Goal: Task Accomplishment & Management: Complete application form

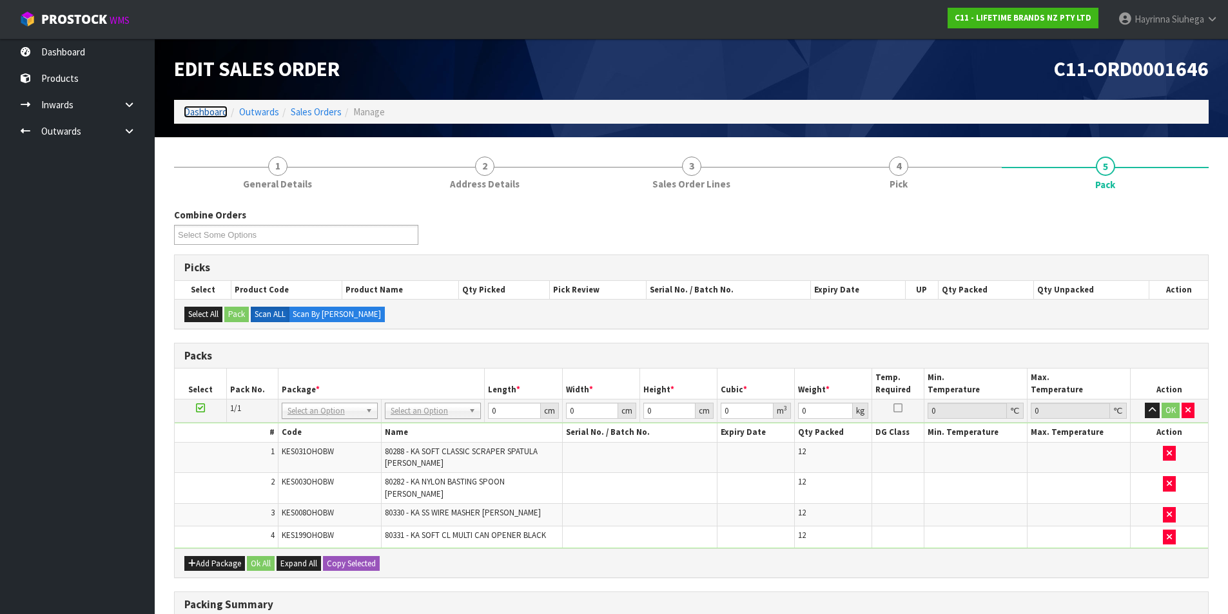
click at [199, 109] on link "Dashboard" at bounding box center [206, 112] width 44 height 12
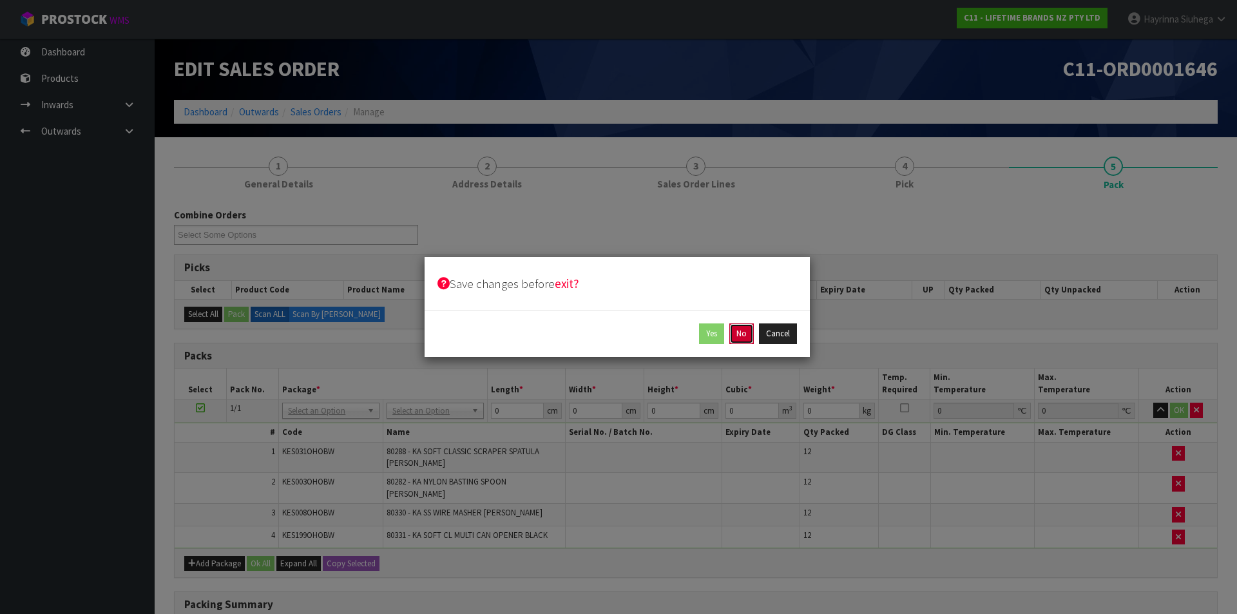
click at [750, 335] on button "No" at bounding box center [741, 334] width 24 height 21
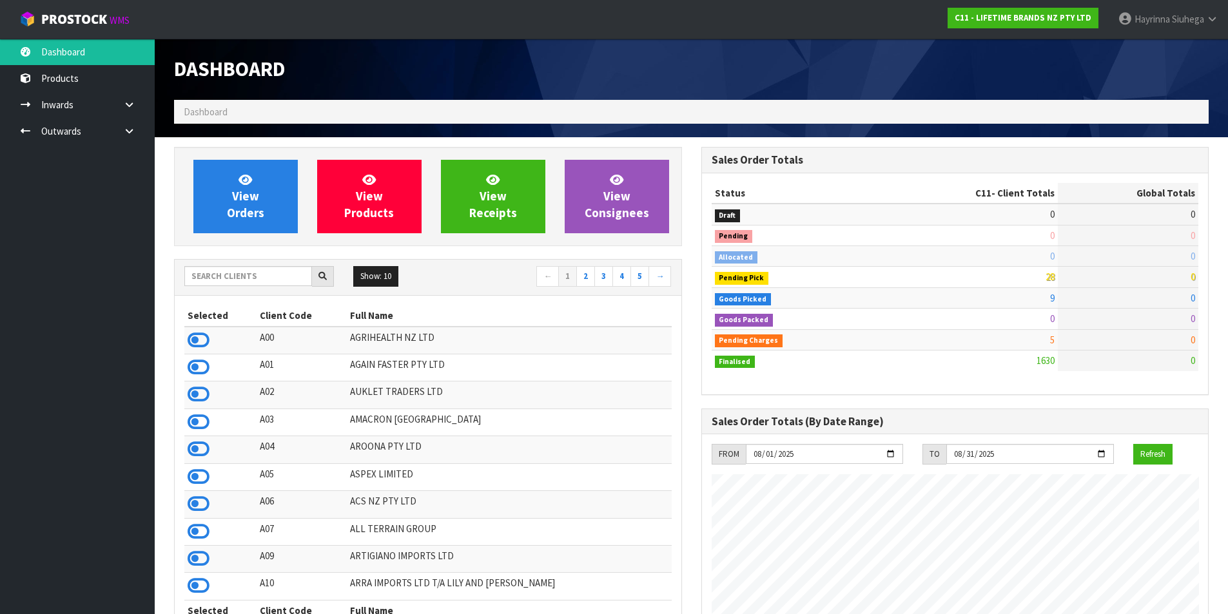
scroll to position [976, 527]
click at [253, 184] on link "View Orders" at bounding box center [245, 196] width 104 height 73
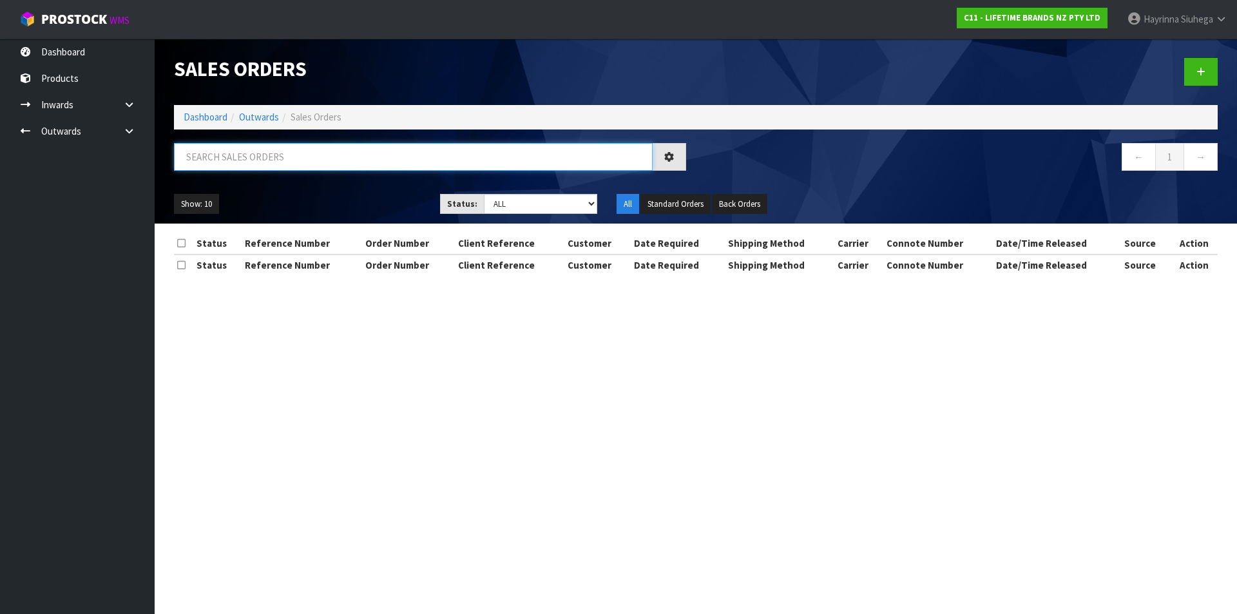
click at [277, 157] on input "text" at bounding box center [413, 157] width 479 height 28
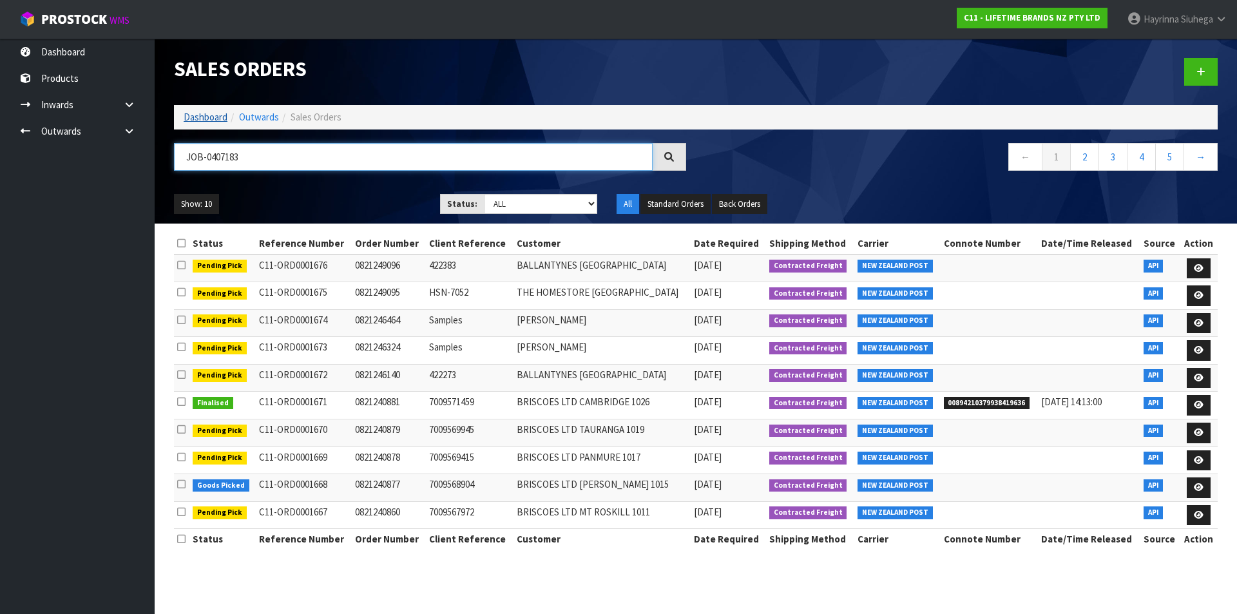
type input "JOB-0407183"
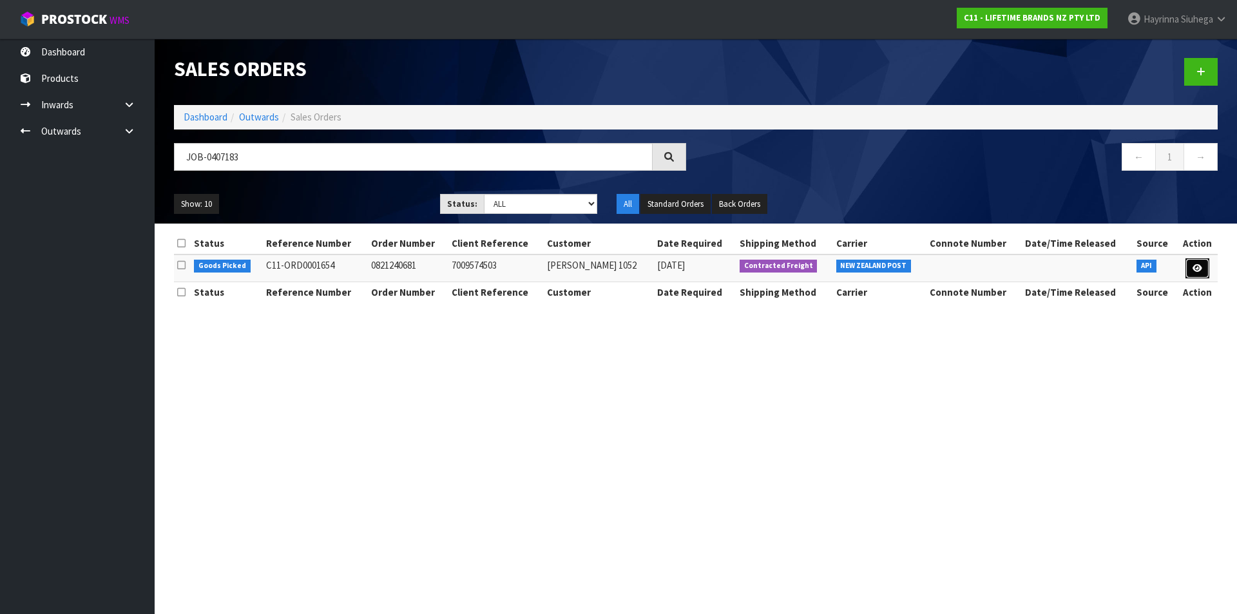
click at [1191, 261] on link at bounding box center [1198, 268] width 24 height 21
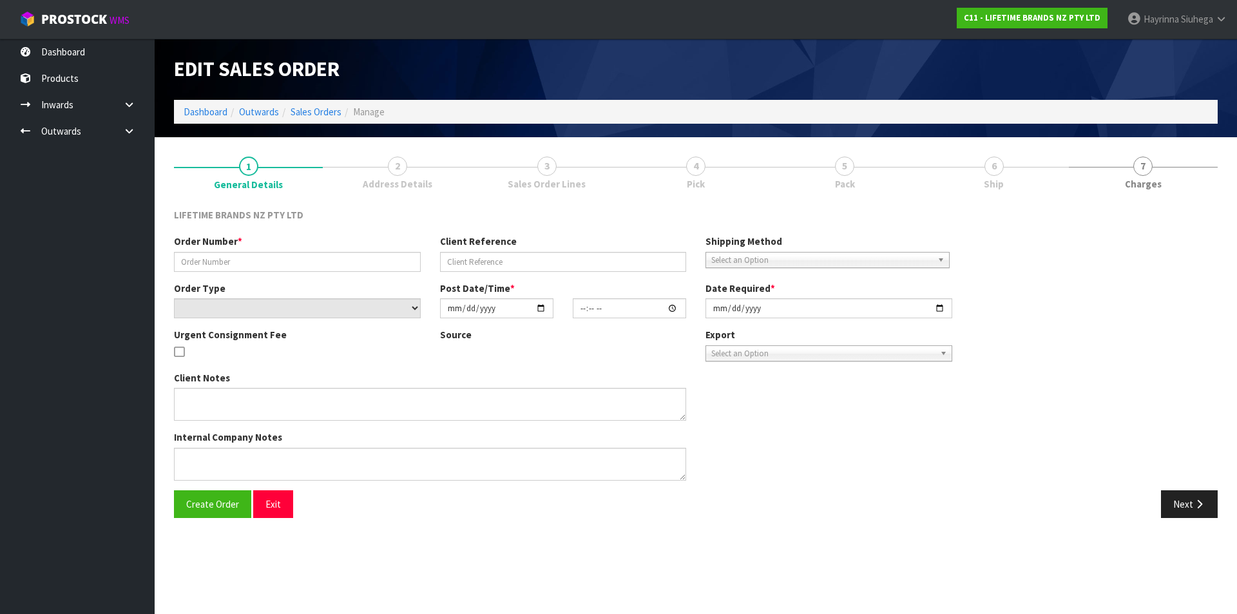
type input "0821240681"
type input "7009574503"
select select "number:0"
type input "[DATE]"
type input "15:28:16.000"
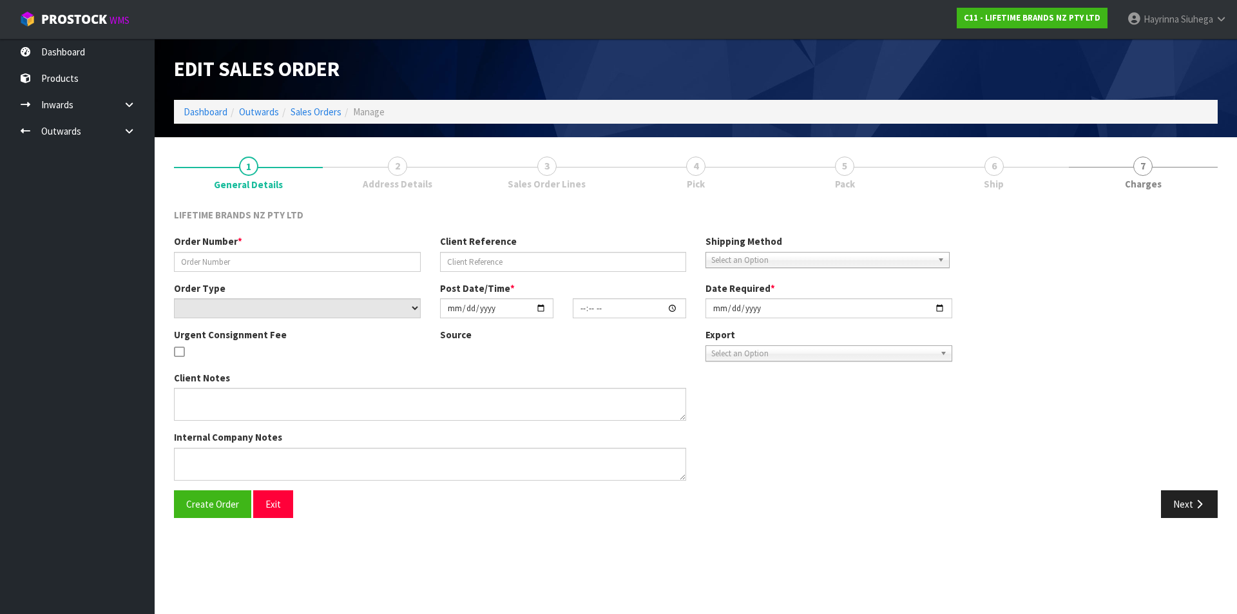
type input "[DATE]"
type textarea "REJECTING LINE NOT ENOUGH STOCK FOR A SUB CARTON -KES003OHOBW"
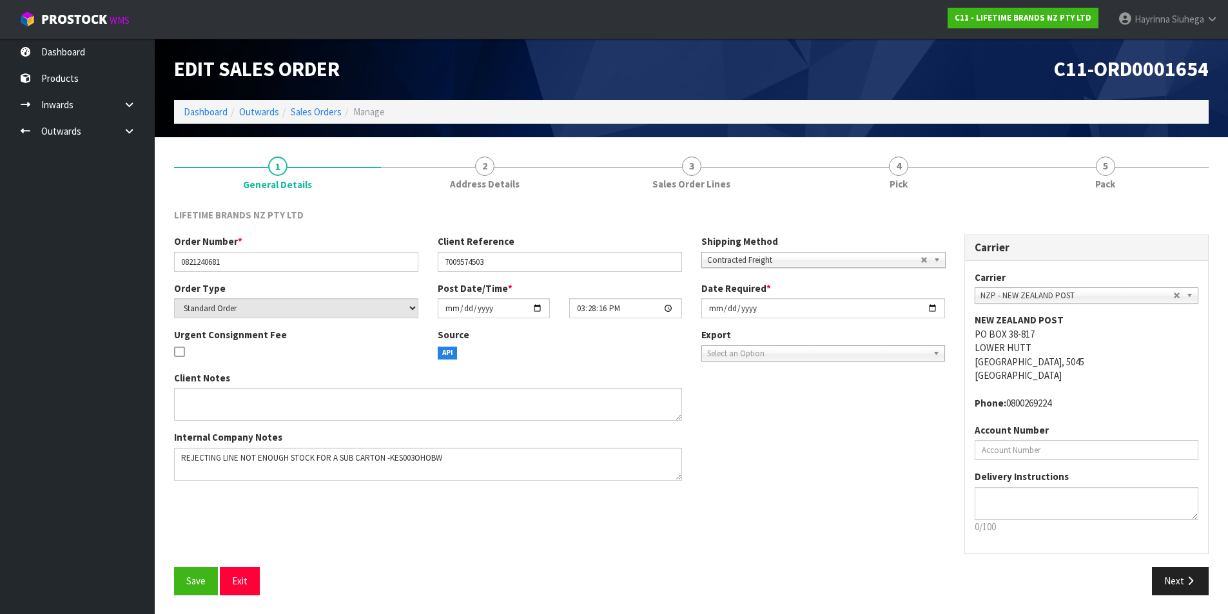
click at [844, 69] on h1 "C11-ORD0001654" at bounding box center [955, 69] width 508 height 23
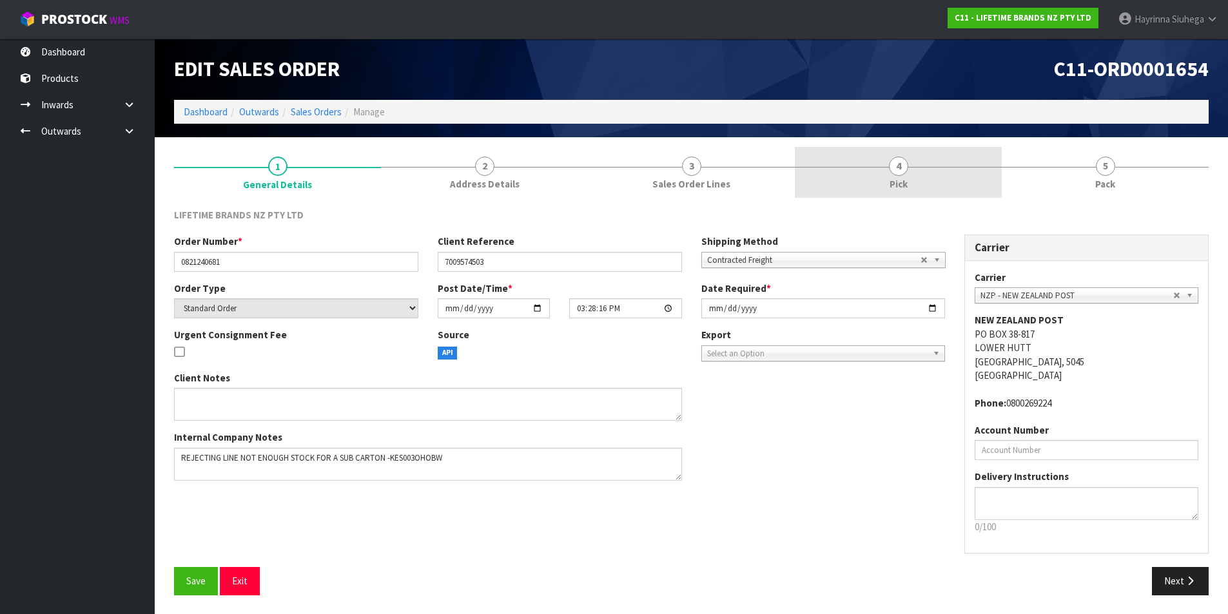
click at [920, 157] on link "4 Pick" at bounding box center [898, 172] width 207 height 51
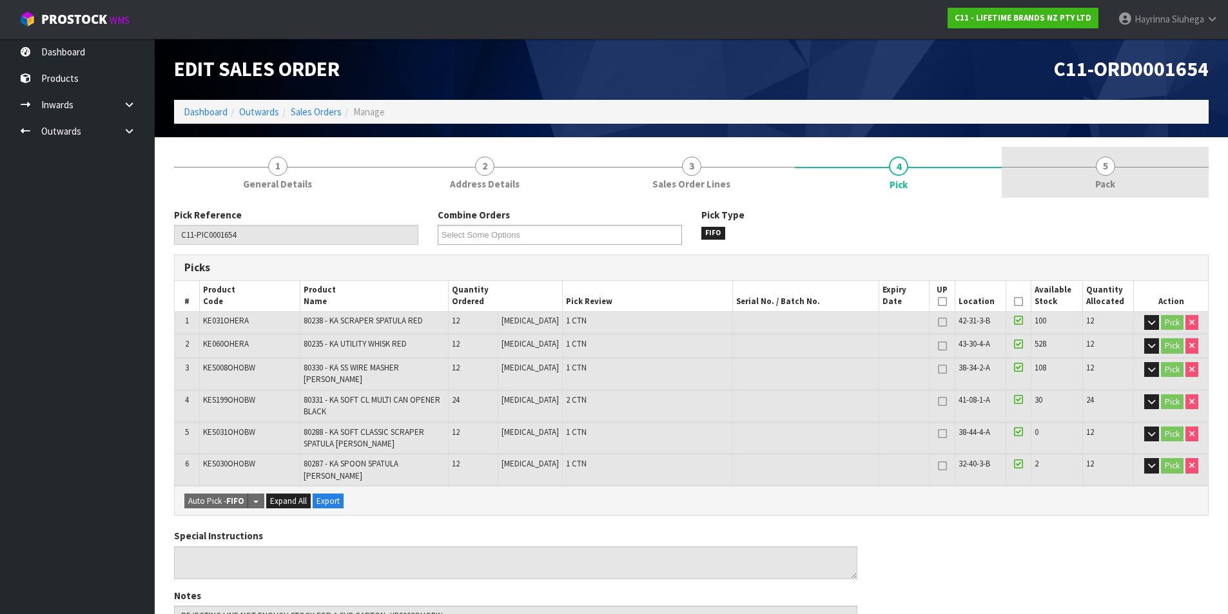
click at [1126, 160] on link "5 Pack" at bounding box center [1104, 172] width 207 height 51
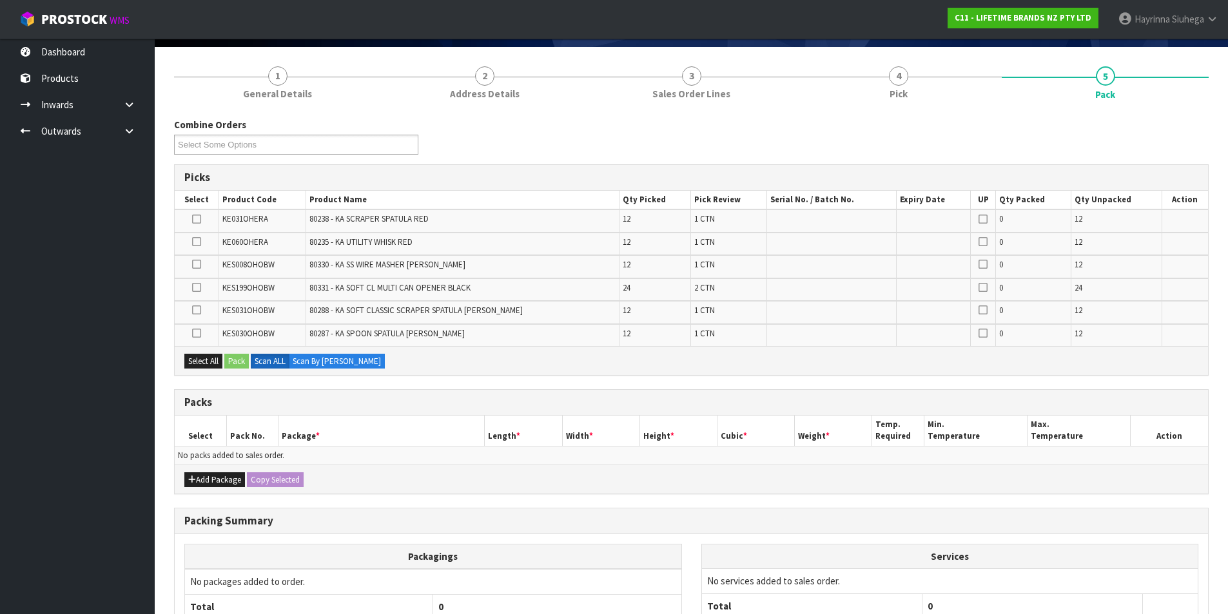
scroll to position [209, 0]
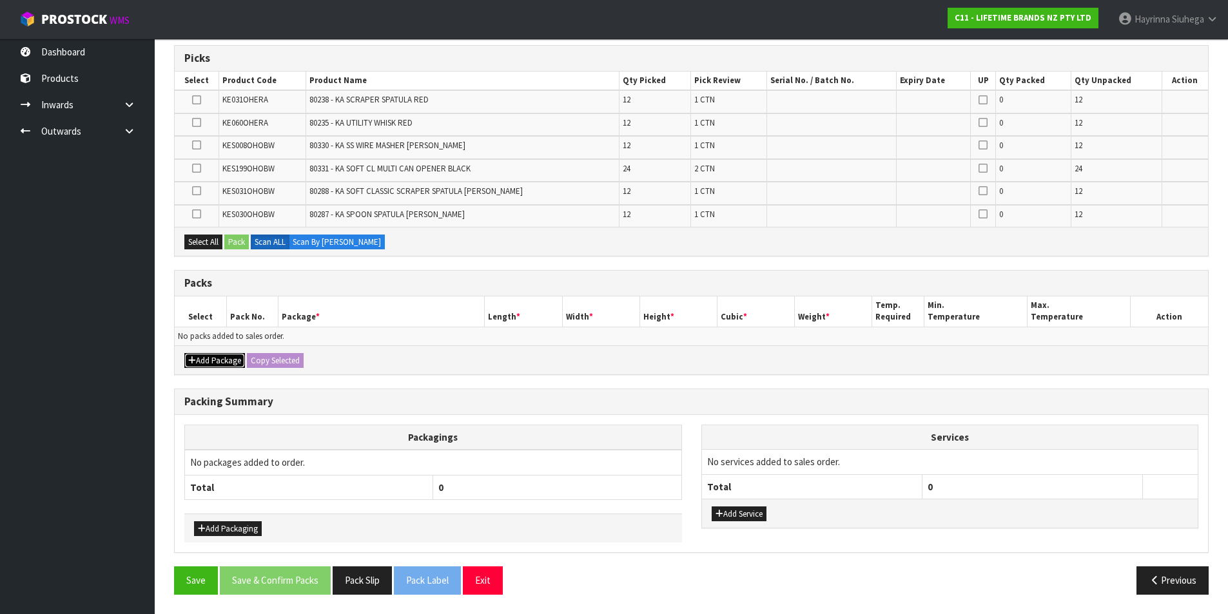
click at [220, 360] on button "Add Package" at bounding box center [214, 360] width 61 height 15
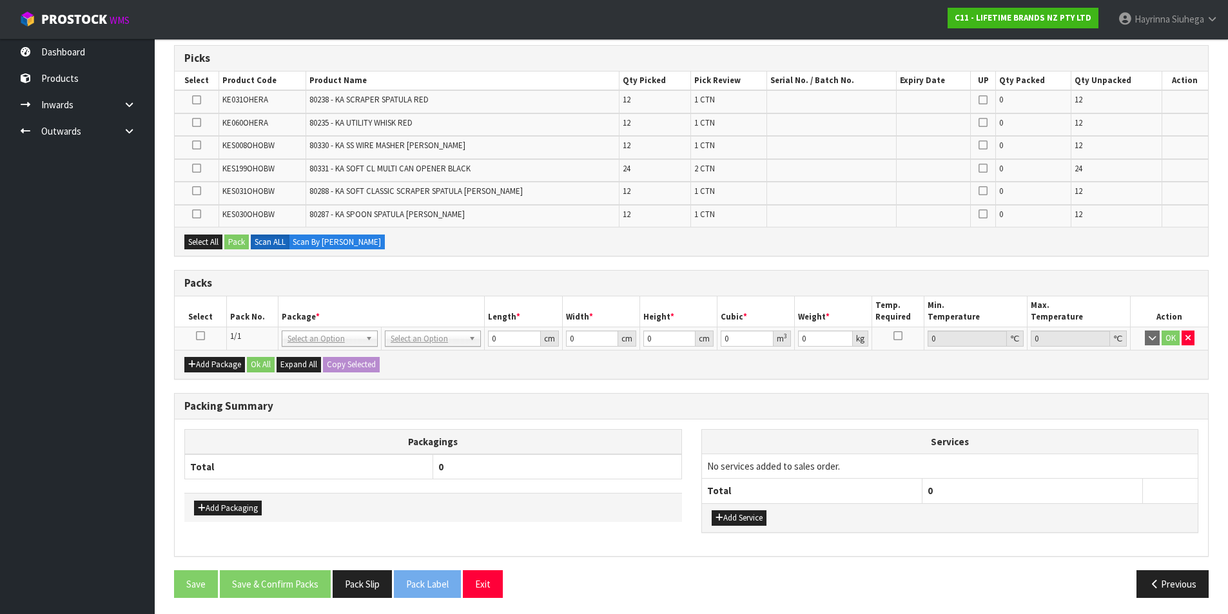
click at [201, 336] on icon at bounding box center [200, 336] width 9 height 1
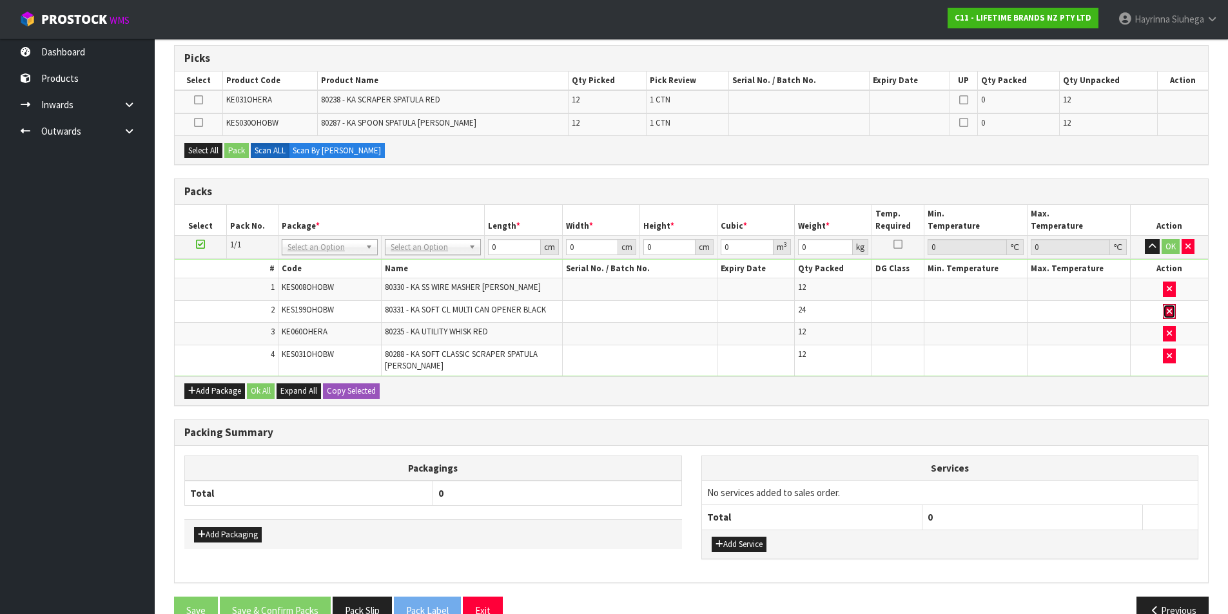
click at [1166, 308] on icon "button" at bounding box center [1168, 311] width 5 height 8
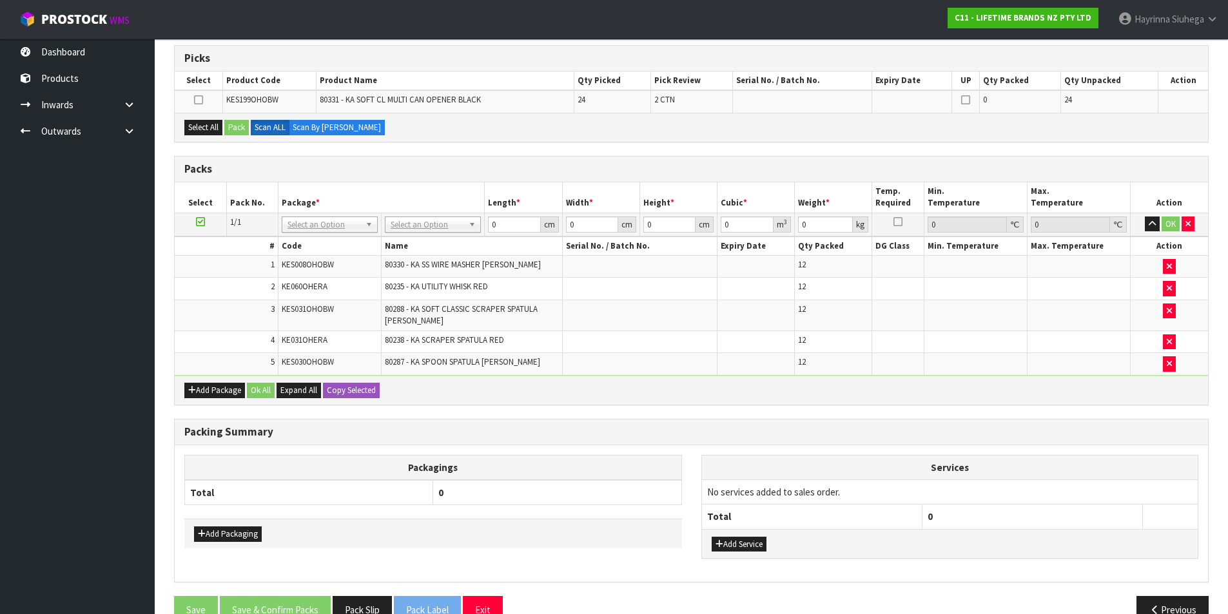
click at [199, 222] on icon at bounding box center [200, 222] width 9 height 1
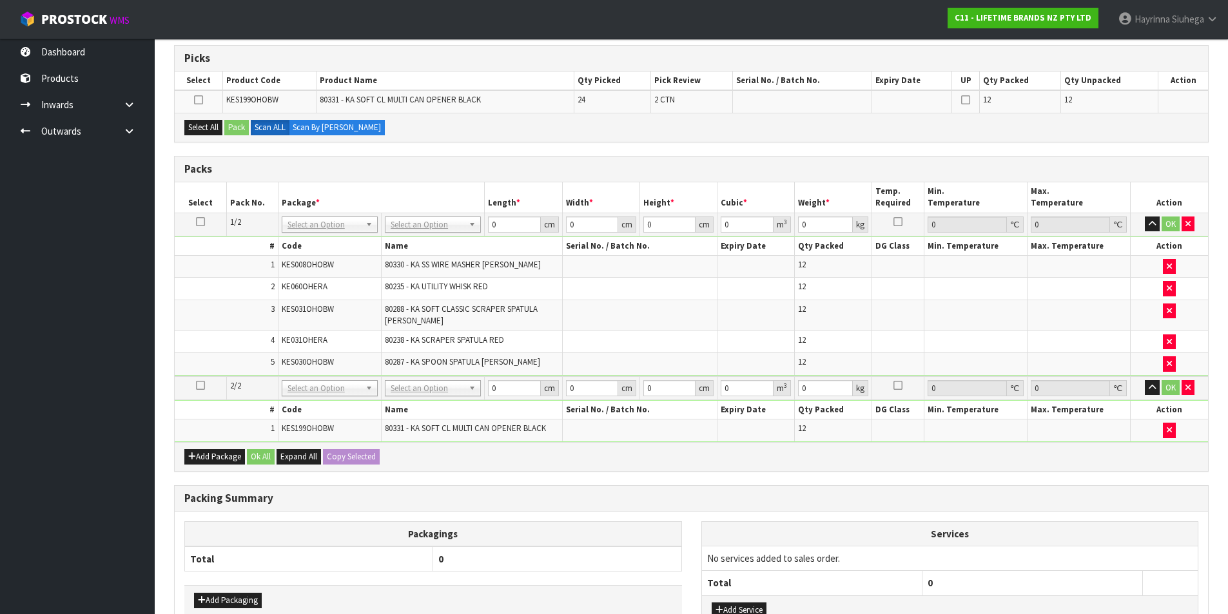
click at [198, 222] on icon at bounding box center [200, 222] width 9 height 1
click at [1171, 363] on icon "button" at bounding box center [1168, 364] width 5 height 8
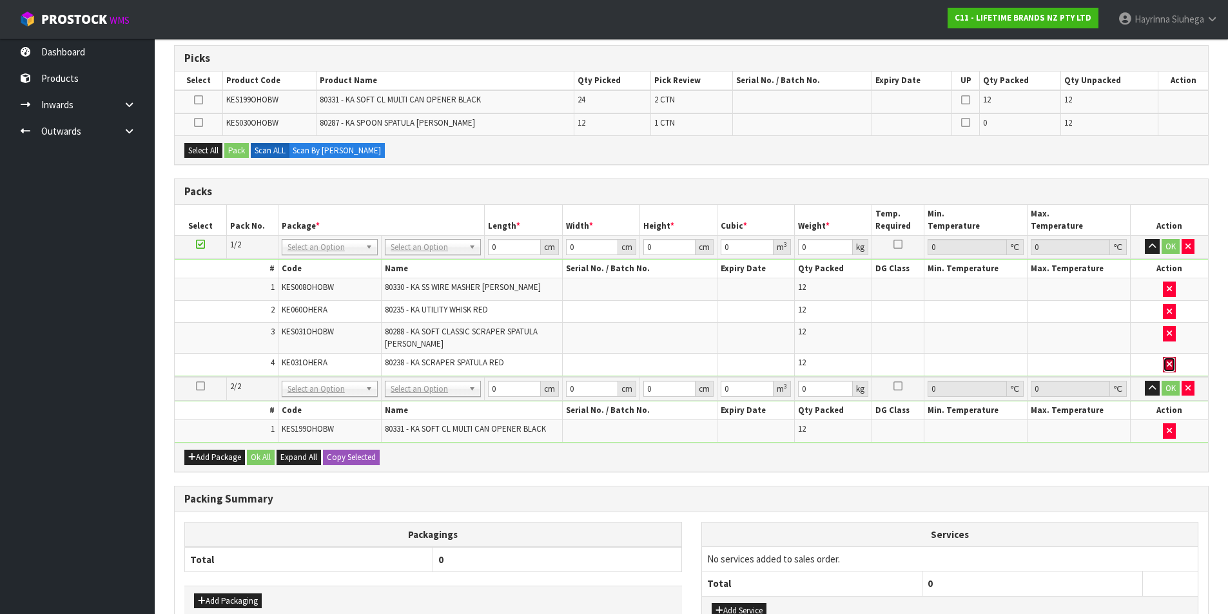
click at [1170, 365] on icon "button" at bounding box center [1168, 364] width 5 height 8
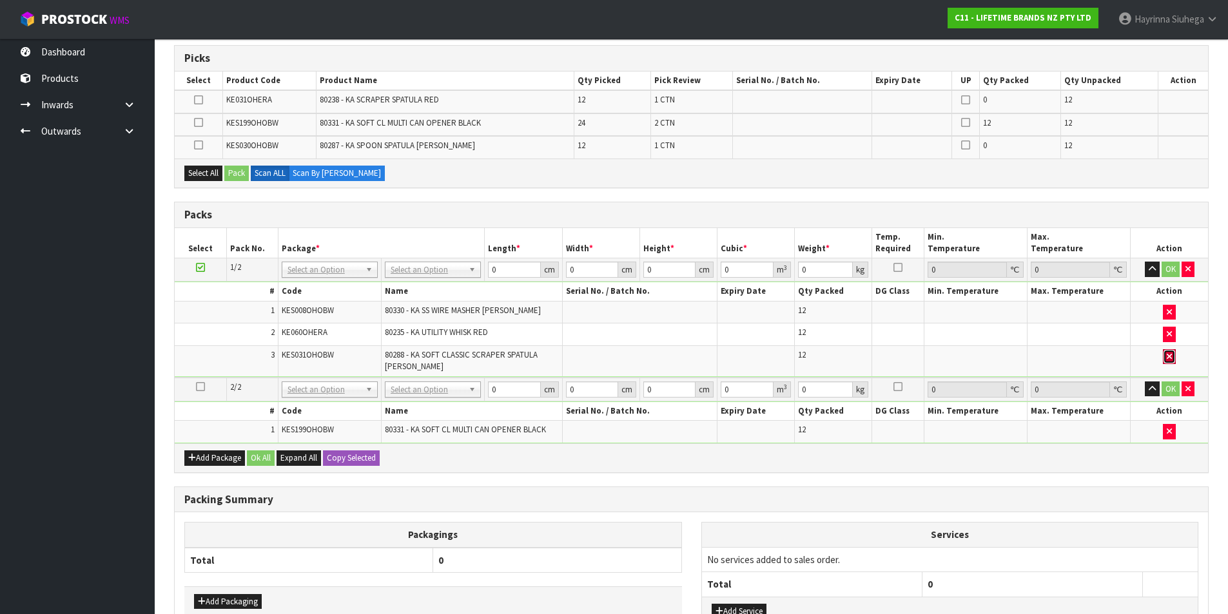
click at [1169, 360] on icon "button" at bounding box center [1168, 357] width 5 height 8
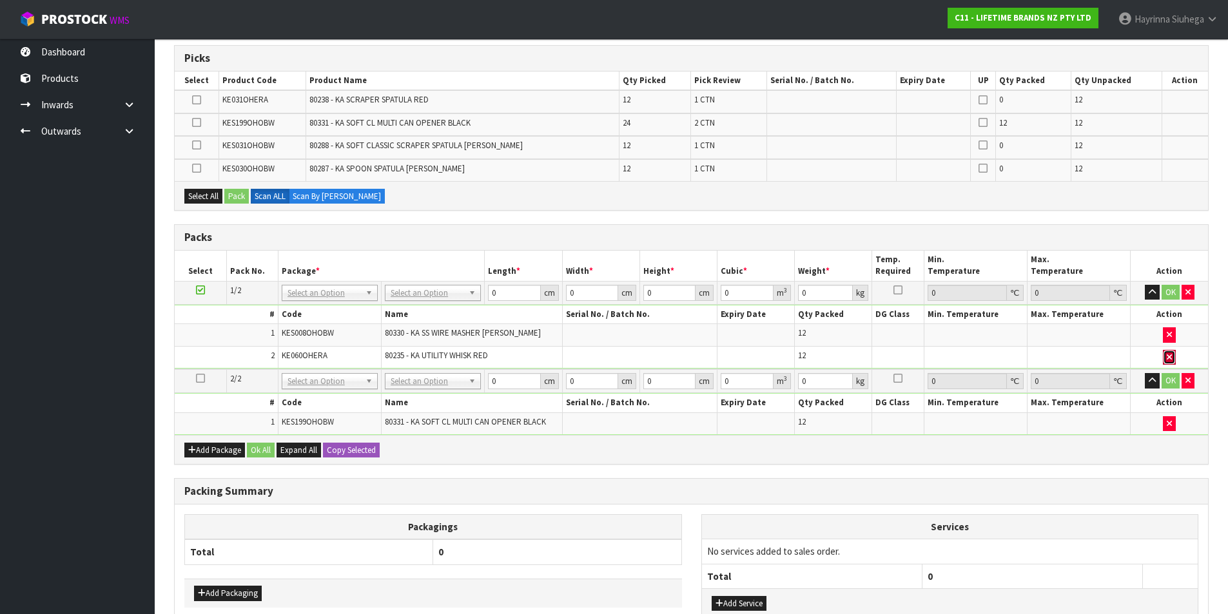
click at [1170, 356] on icon "button" at bounding box center [1168, 357] width 5 height 8
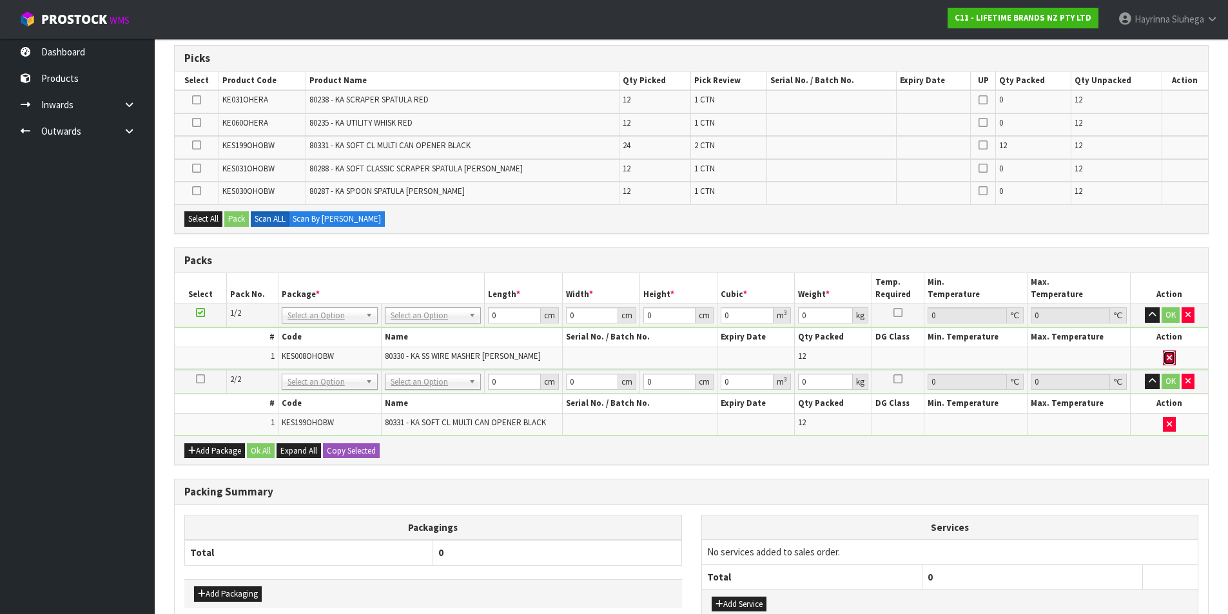
click at [1170, 354] on icon "button" at bounding box center [1168, 358] width 5 height 8
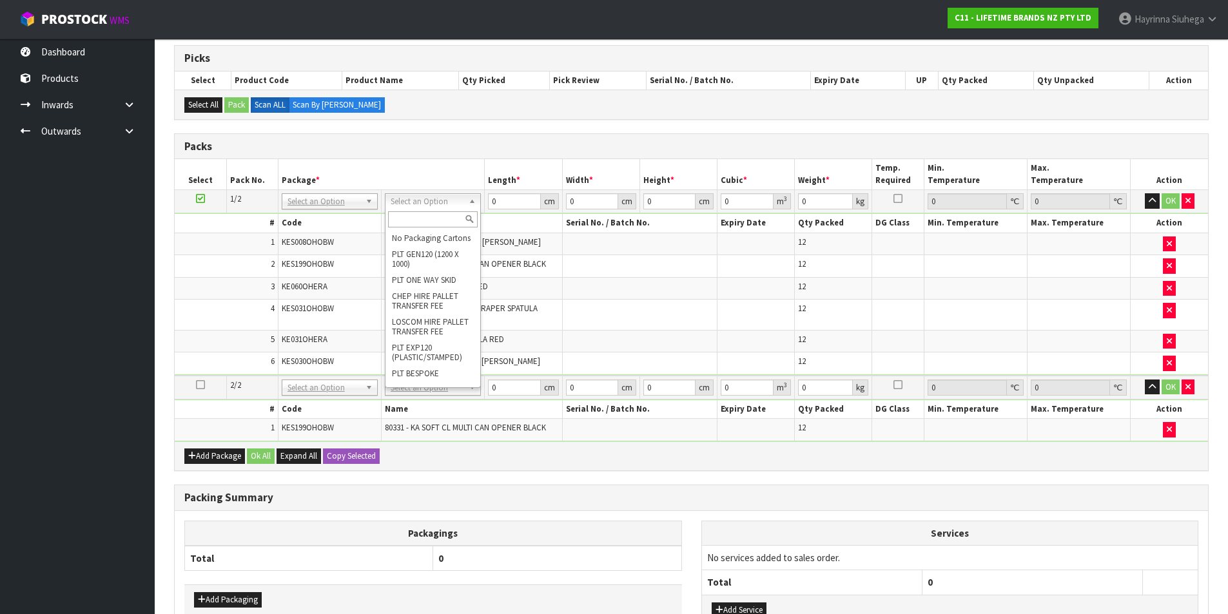
click at [429, 222] on input "text" at bounding box center [433, 219] width 90 height 16
click at [452, 217] on input "text" at bounding box center [433, 219] width 90 height 16
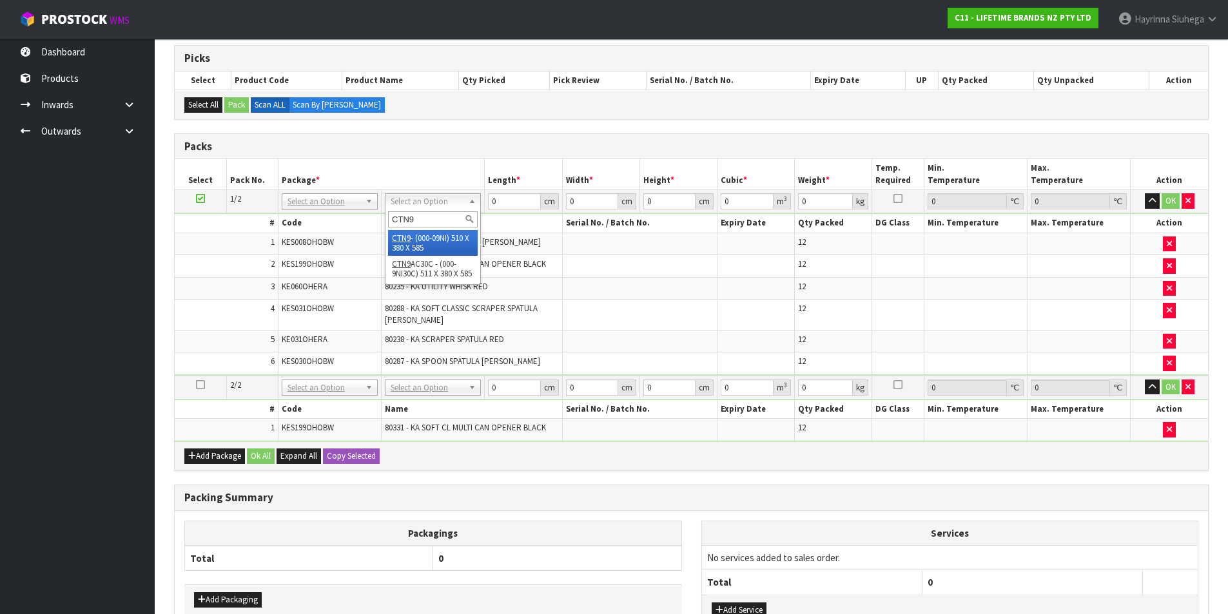
type input "CTN9"
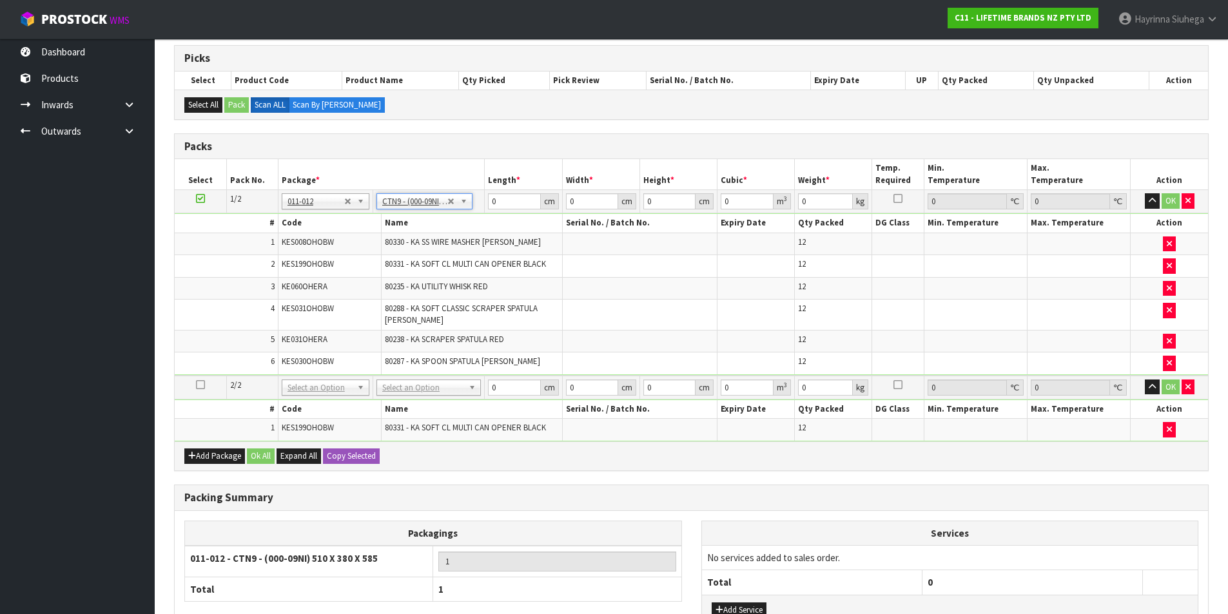
type input "51"
type input "38"
type input "58.5"
type input "0.113373"
type input "33.408"
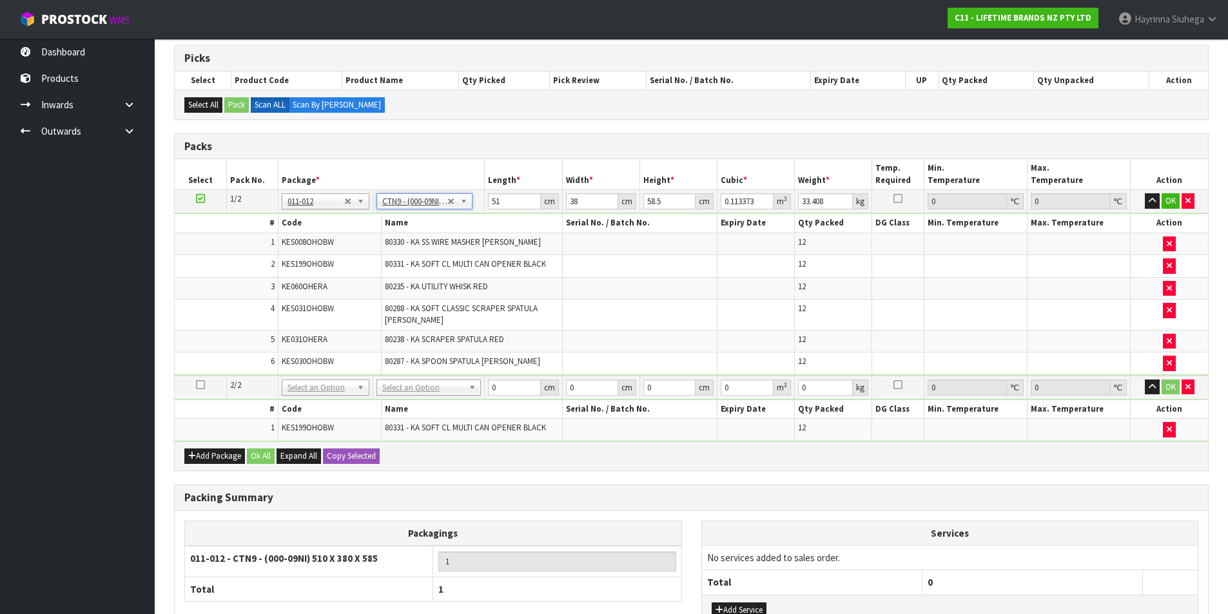
drag, startPoint x: 423, startPoint y: 382, endPoint x: 421, endPoint y: 393, distance: 11.1
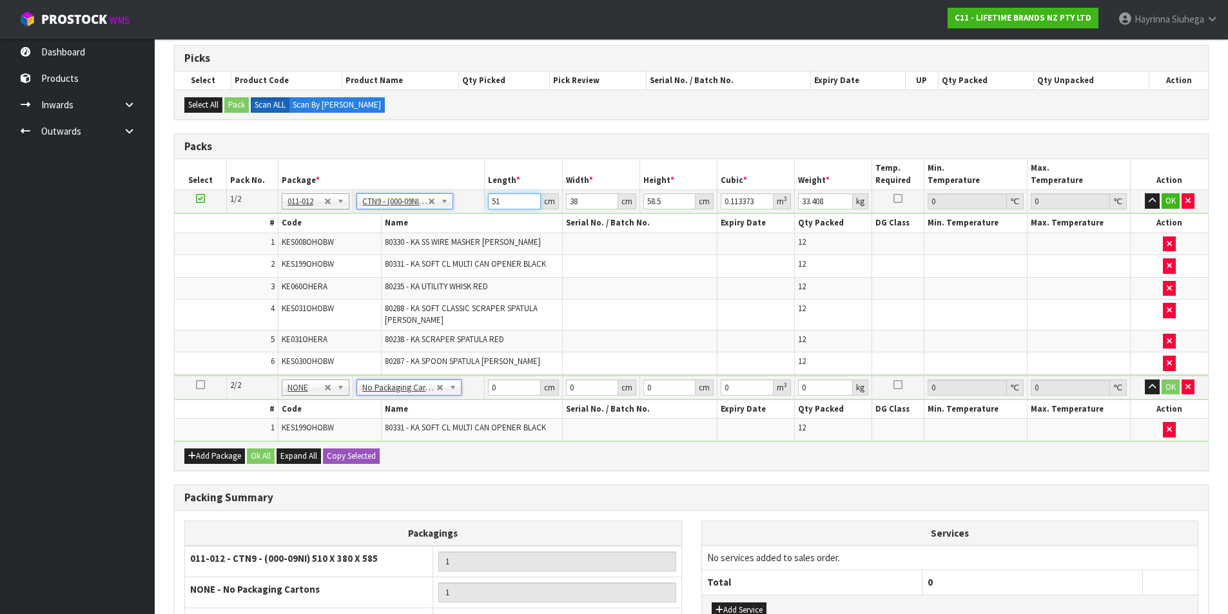
click at [488, 200] on input "51" at bounding box center [514, 201] width 52 height 16
type input "5"
type input "0.011115"
type input "52"
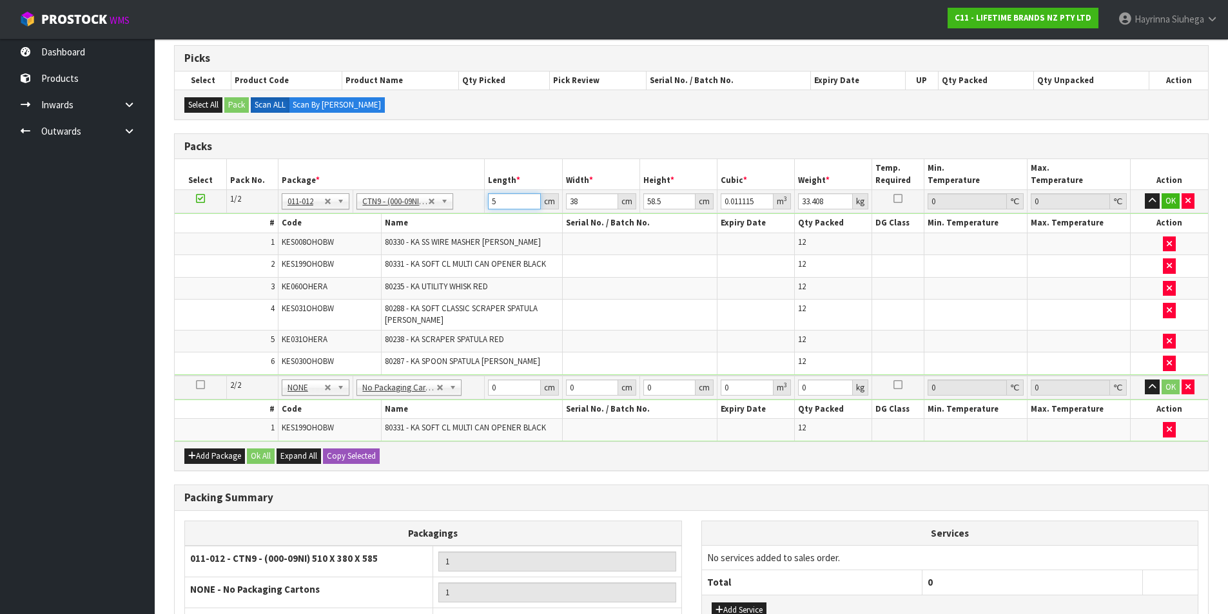
type input "0.115596"
type input "52"
type input "4"
type input "0.012168"
type input "40"
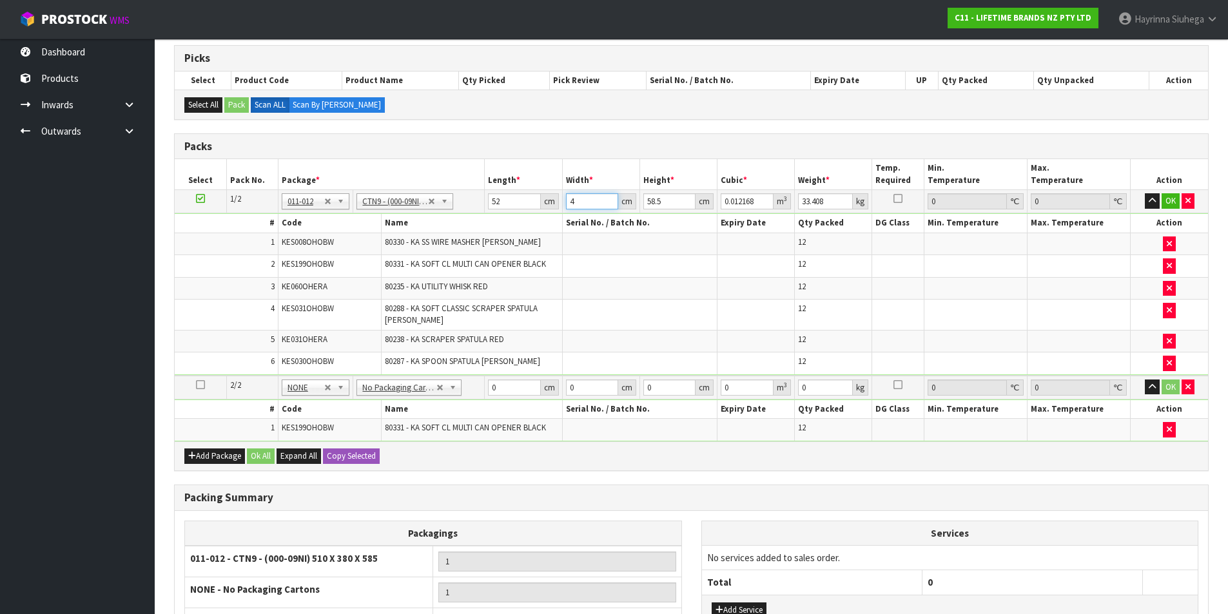
type input "0.12168"
type input "40"
type input "5"
type input "0.0104"
type input "56"
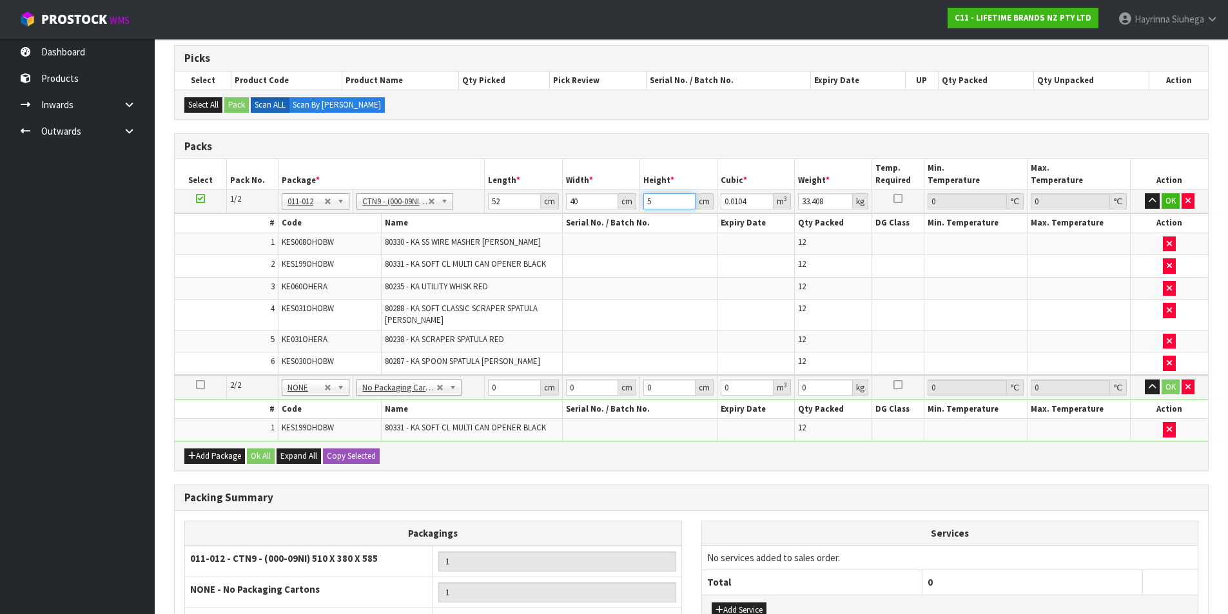
type input "0.11648"
type input "56"
type input "17"
click button "OK" at bounding box center [1170, 200] width 18 height 15
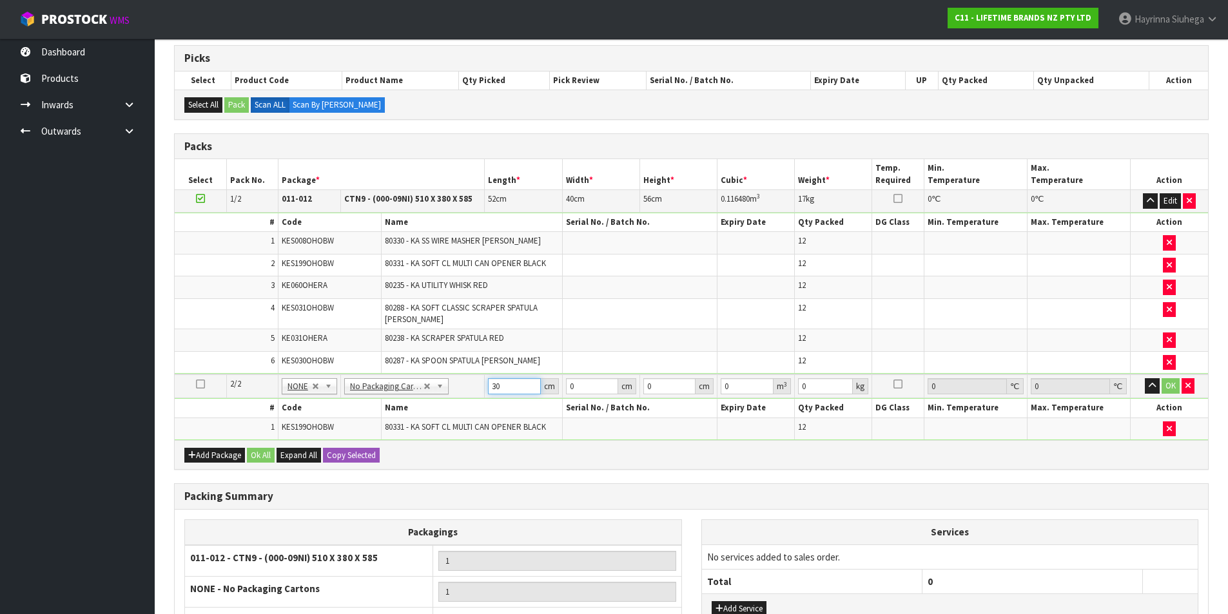
type input "30"
type input "2"
type input "0.0018"
type input "20"
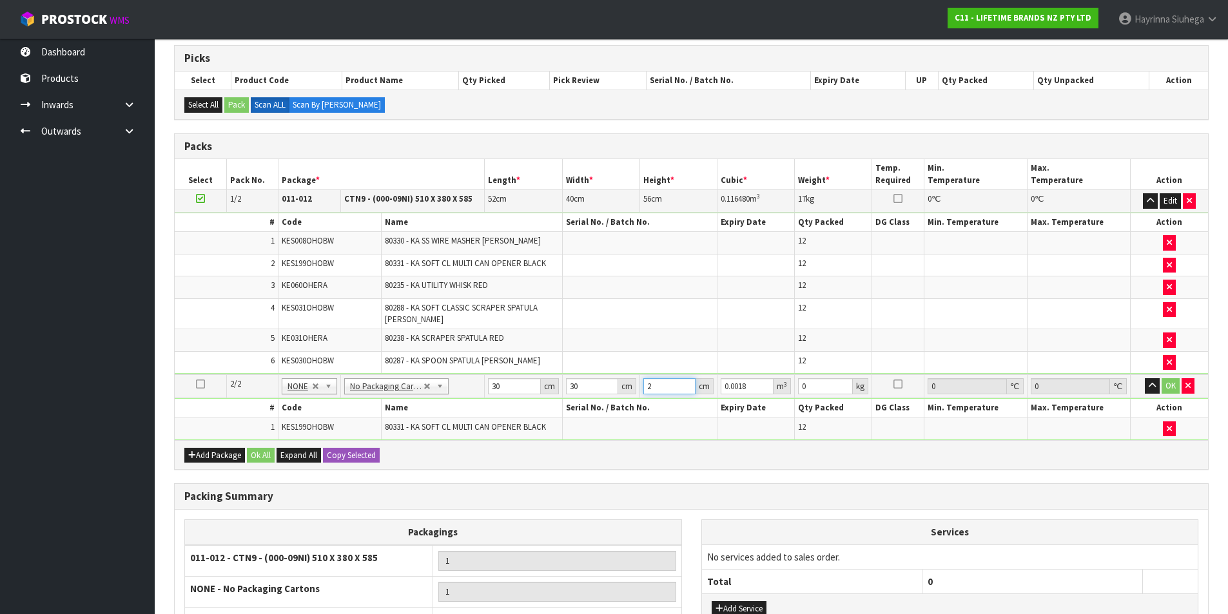
type input "0.018"
type input "20"
type input "5"
click button "OK" at bounding box center [1170, 385] width 18 height 15
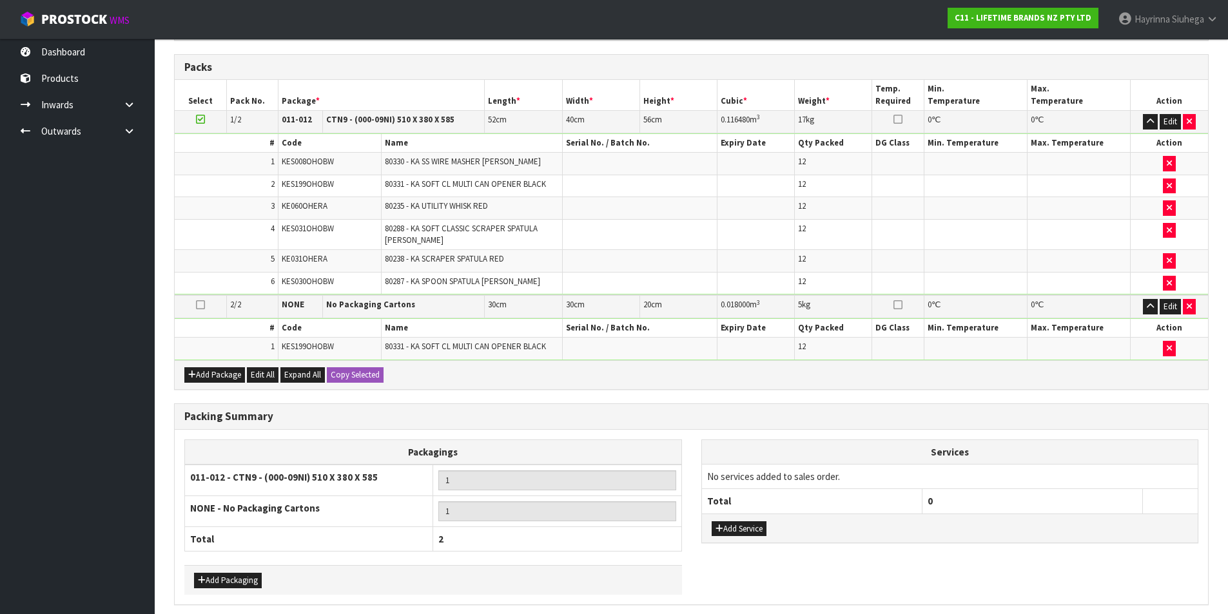
scroll to position [340, 0]
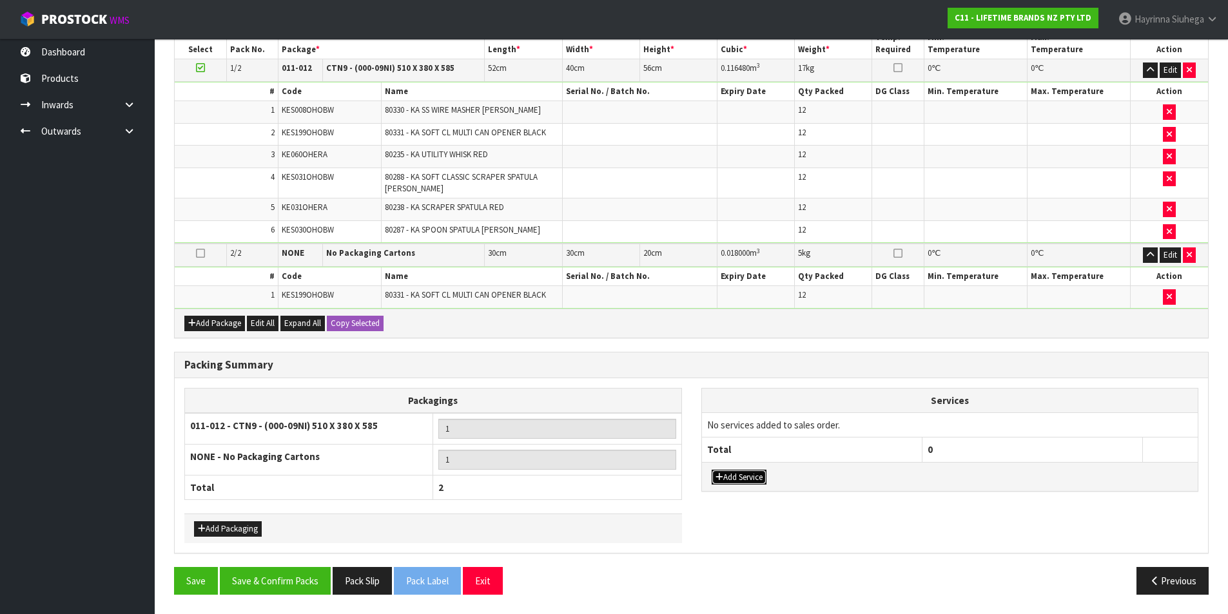
click at [742, 476] on button "Add Service" at bounding box center [738, 477] width 55 height 15
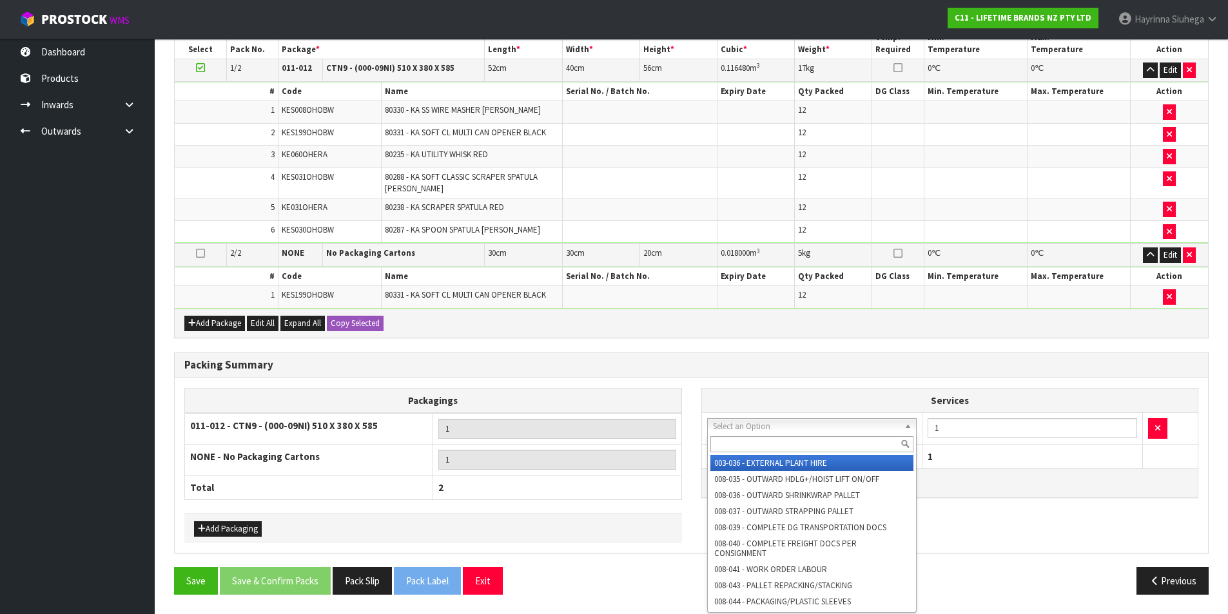
click at [746, 442] on input "text" at bounding box center [812, 444] width 204 height 16
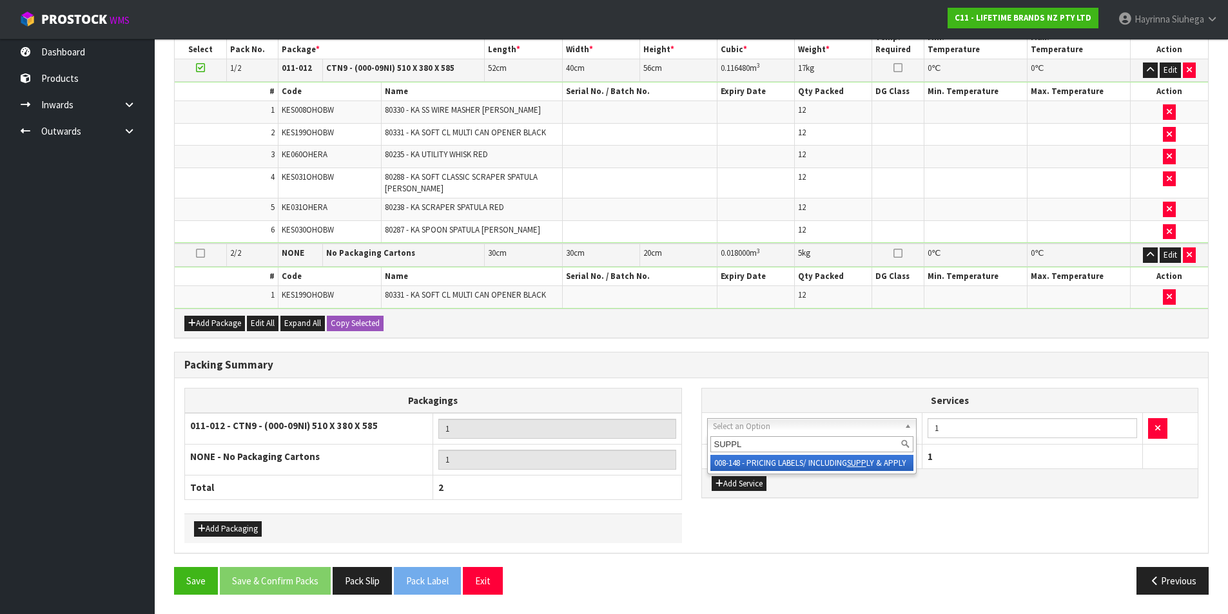
type input "SUPPLY"
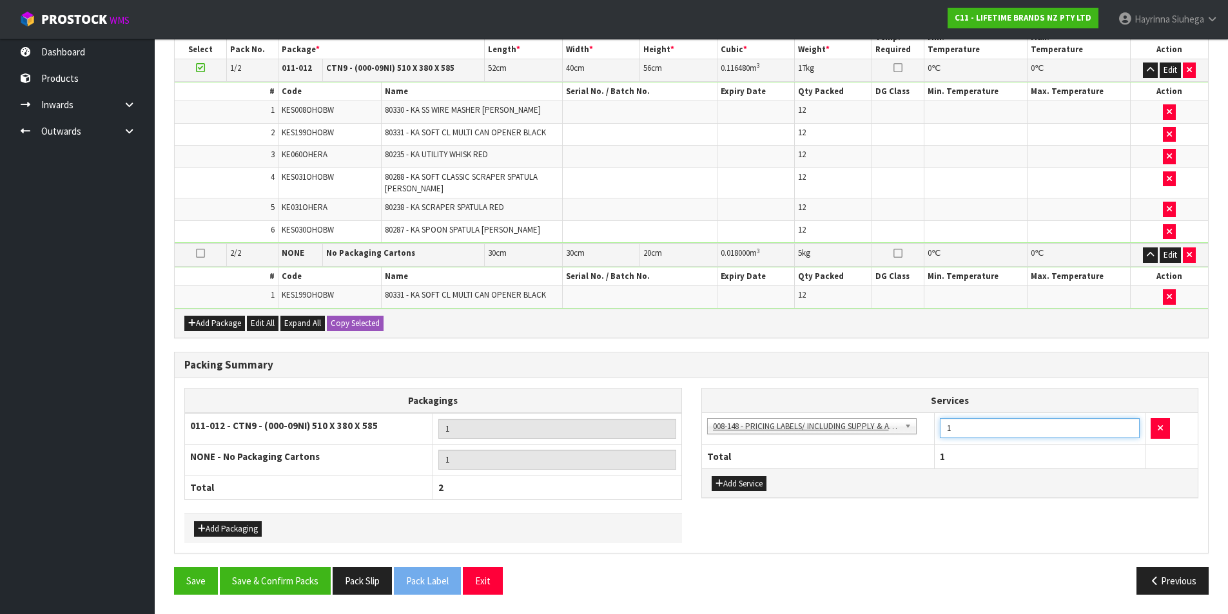
drag, startPoint x: 963, startPoint y: 429, endPoint x: 858, endPoint y: 430, distance: 104.4
click at [881, 430] on tr "003-036 - EXTERNAL PLANT HIRE 008-035 - OUTWARD HDLG+/HOIST LIFT ON/OFF 008-036…" at bounding box center [950, 429] width 496 height 32
type input "72"
click at [270, 581] on button "Save & Confirm Packs" at bounding box center [275, 581] width 111 height 28
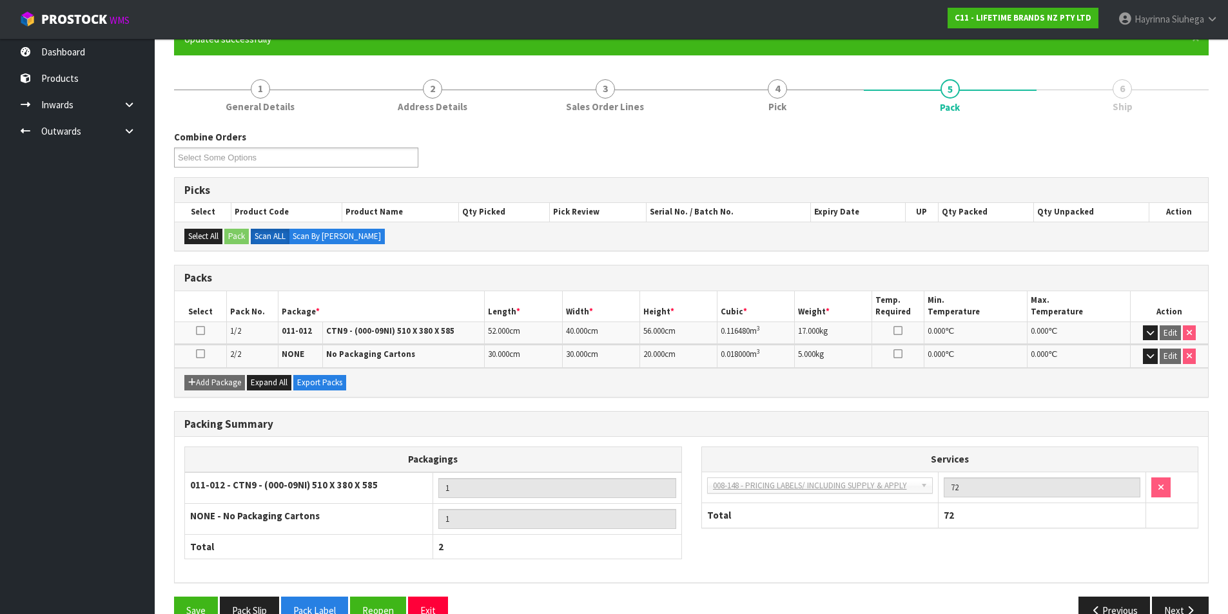
scroll to position [155, 0]
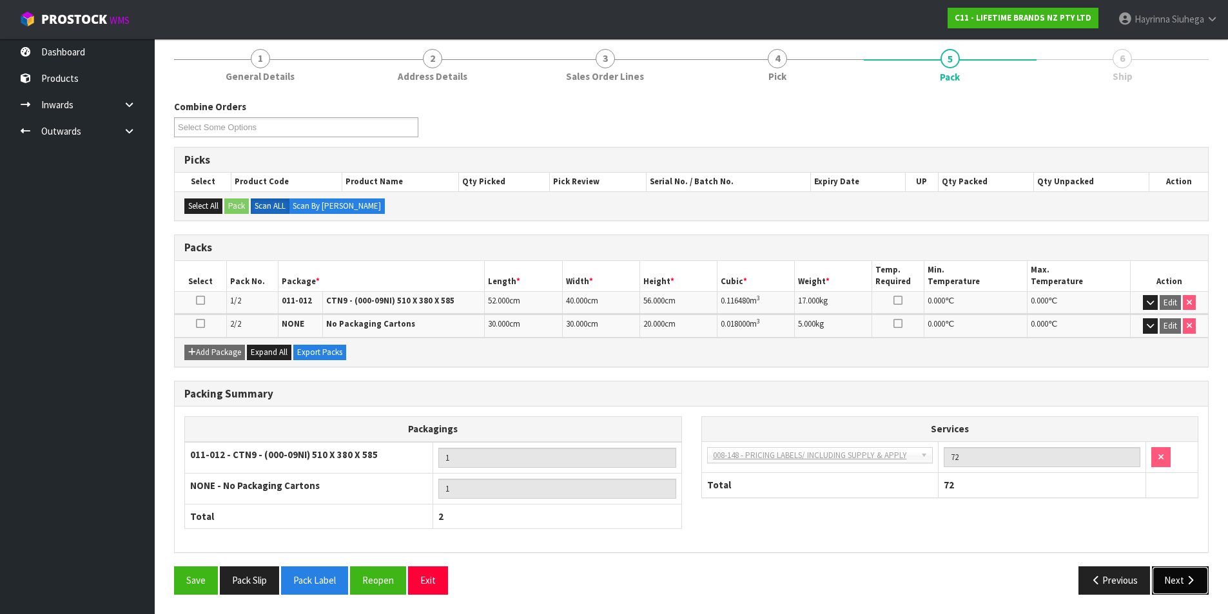
click at [1176, 575] on button "Next" at bounding box center [1180, 580] width 57 height 28
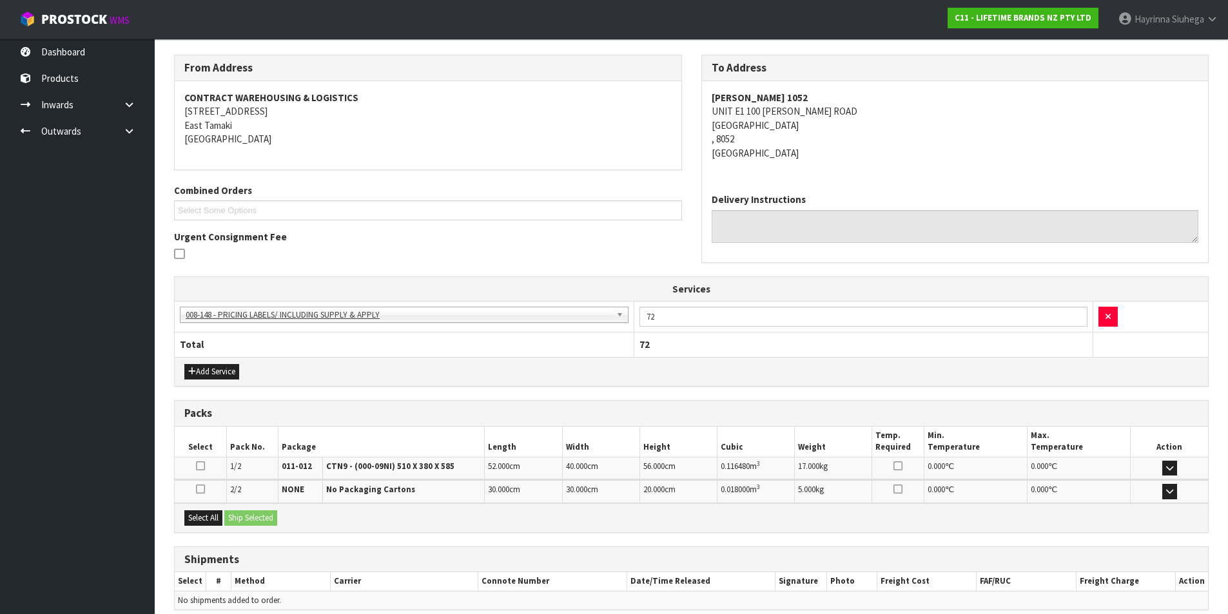
scroll to position [257, 0]
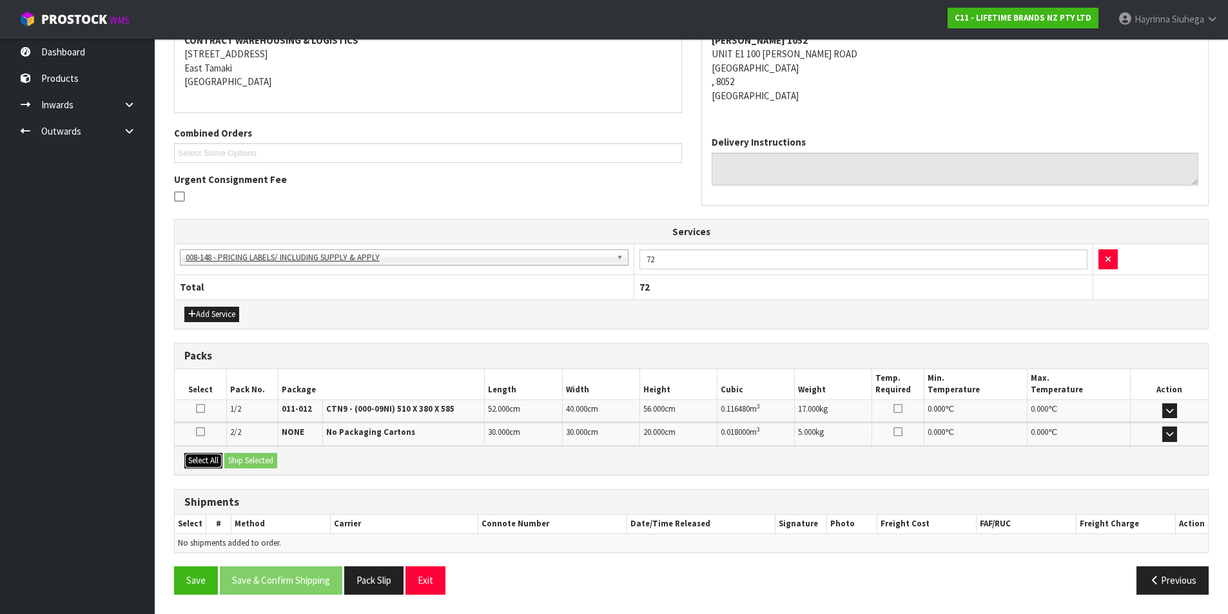
drag, startPoint x: 209, startPoint y: 463, endPoint x: 242, endPoint y: 459, distance: 33.2
click at [210, 463] on button "Select All" at bounding box center [203, 460] width 38 height 15
click at [259, 459] on button "Ship Selected" at bounding box center [250, 460] width 53 height 15
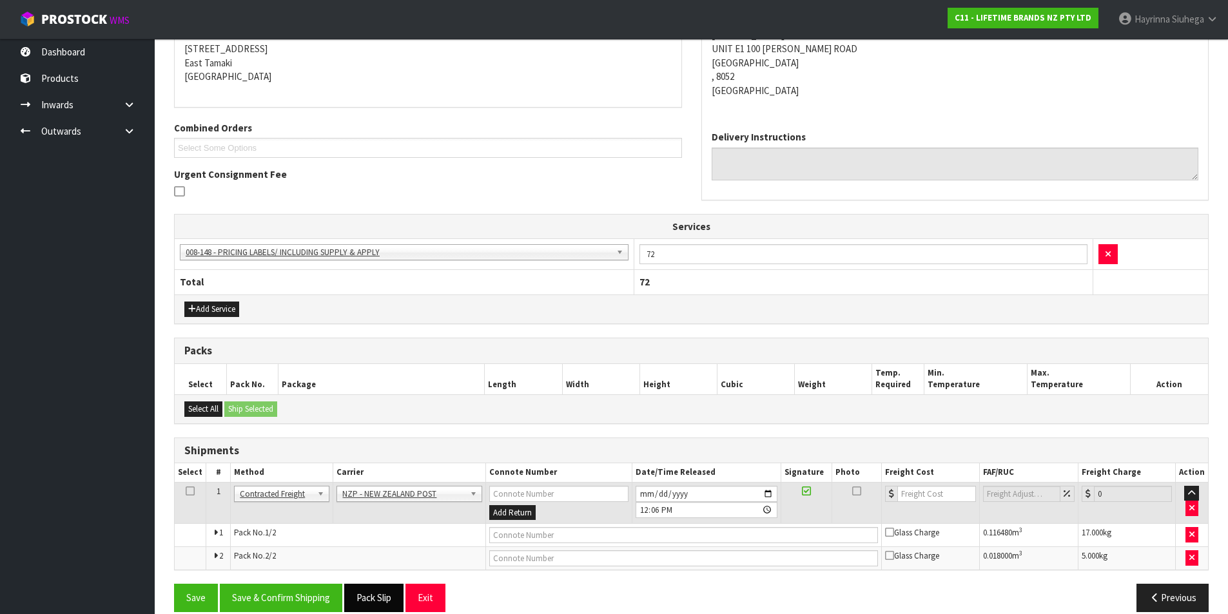
scroll to position [280, 0]
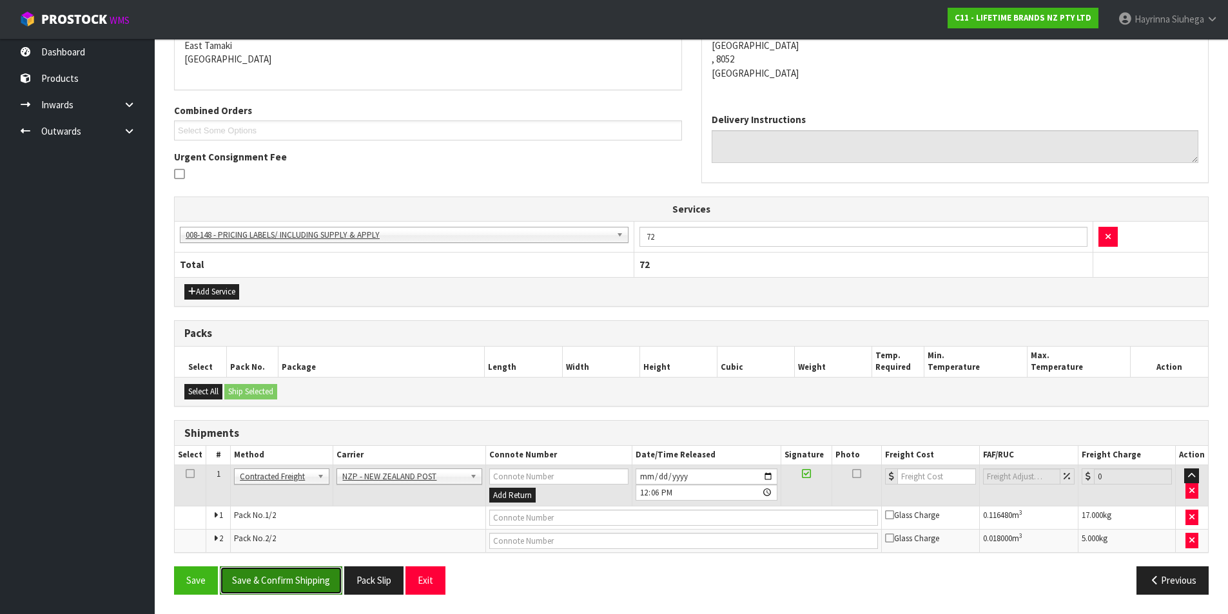
click at [313, 574] on button "Save & Confirm Shipping" at bounding box center [281, 580] width 122 height 28
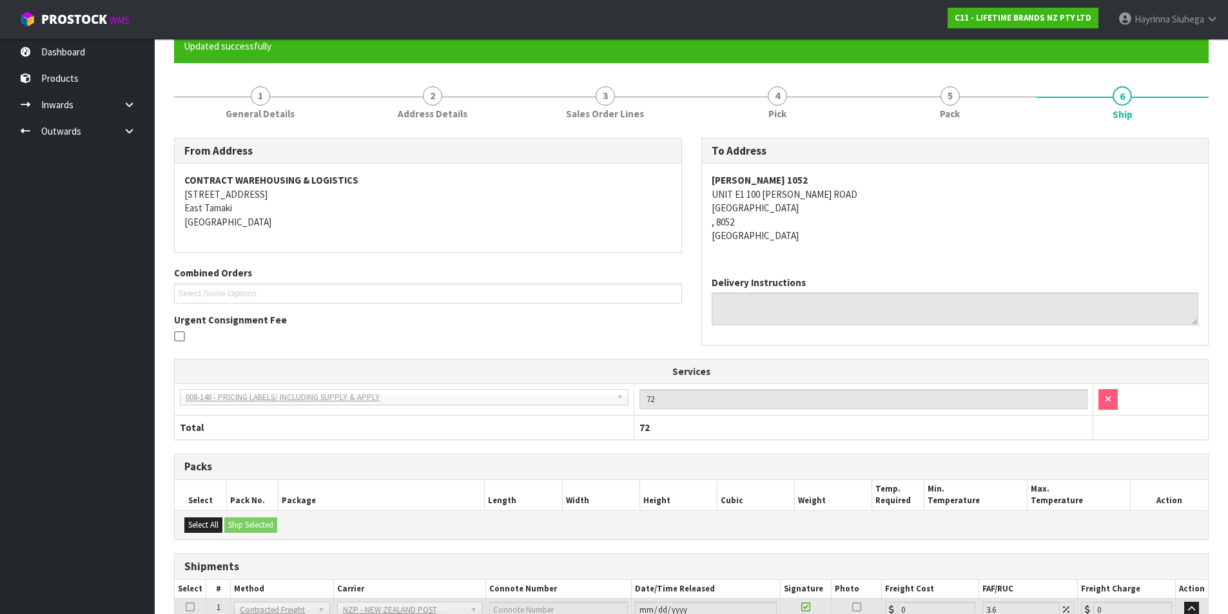
scroll to position [260, 0]
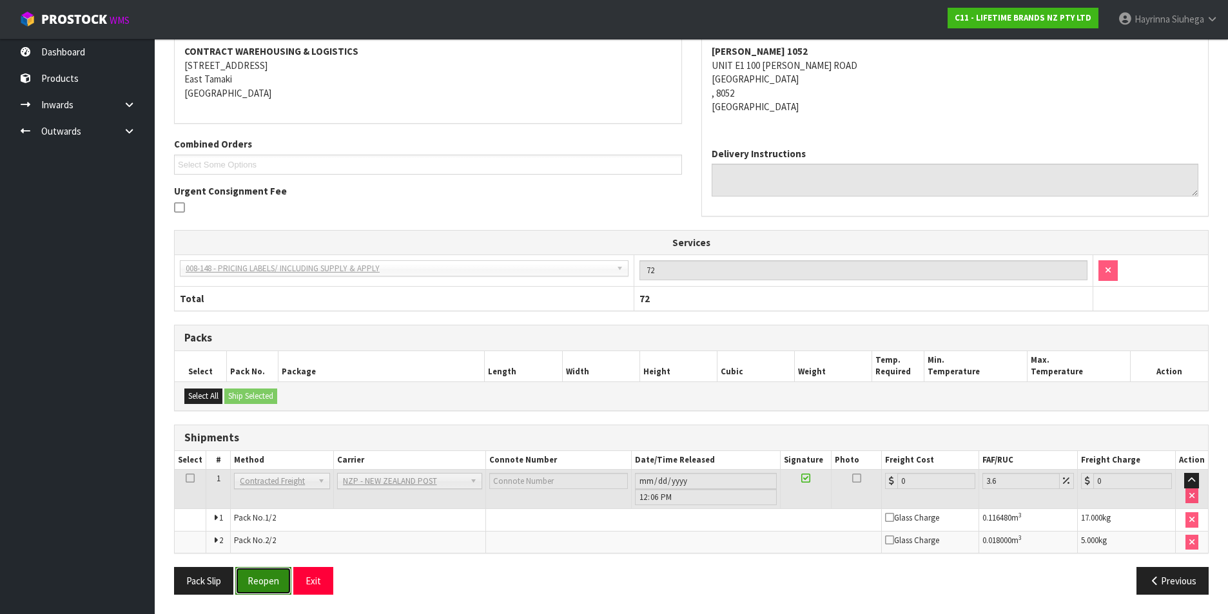
click at [277, 575] on button "Reopen" at bounding box center [263, 581] width 56 height 28
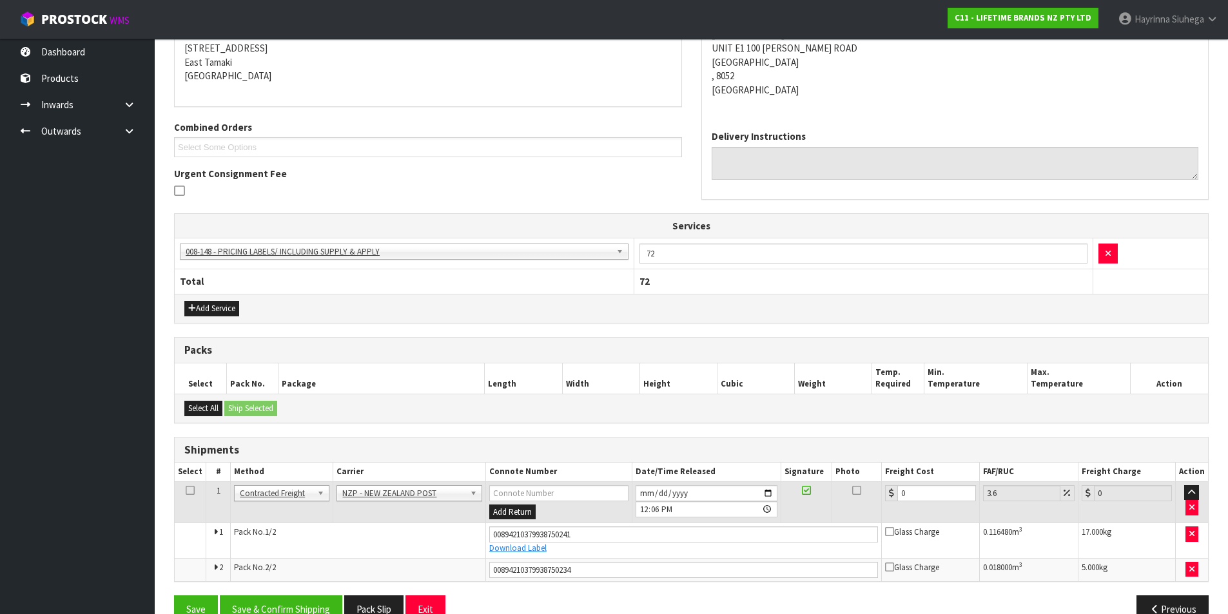
scroll to position [291, 0]
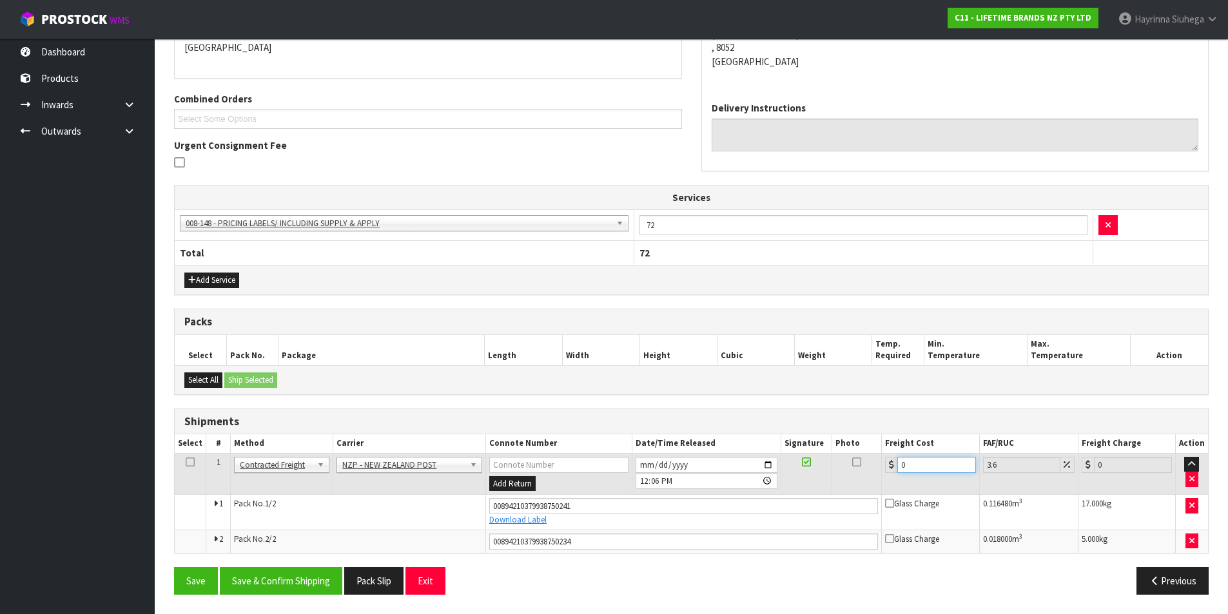
drag, startPoint x: 916, startPoint y: 466, endPoint x: 820, endPoint y: 468, distance: 96.0
click at [821, 468] on tr "1 Client Local Pickup Customer Local Pickup Company Freight Contracted Freight …" at bounding box center [691, 474] width 1033 height 42
type input "4"
type input "4.14"
type input "46"
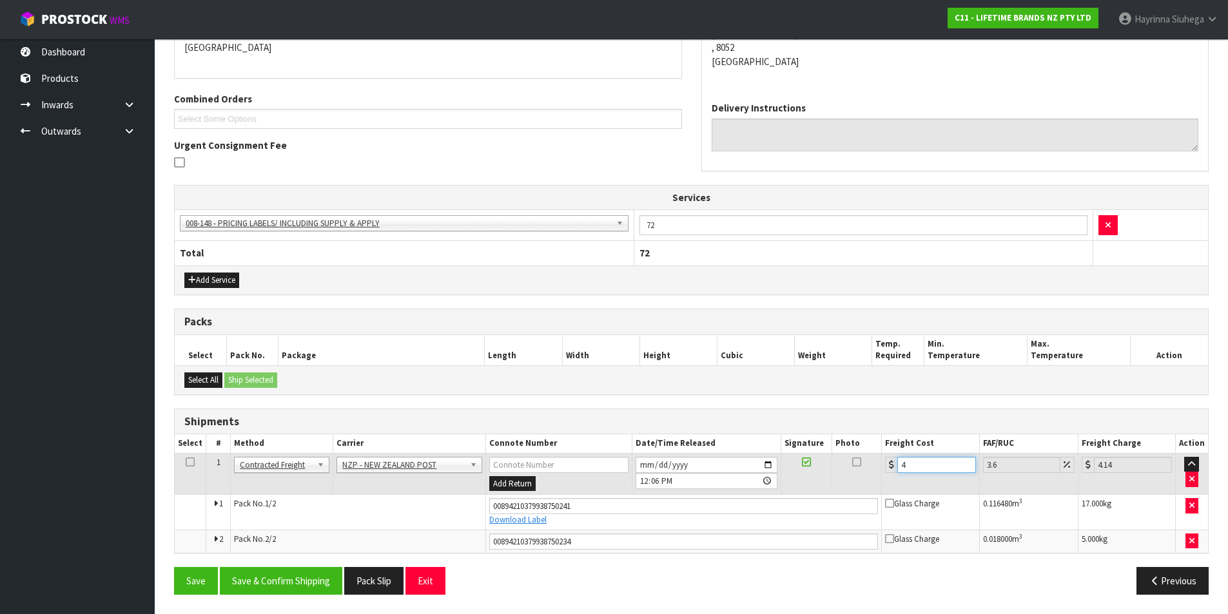
type input "47.66"
type input "46.5"
type input "48.17"
type input "46.56"
type input "48.24"
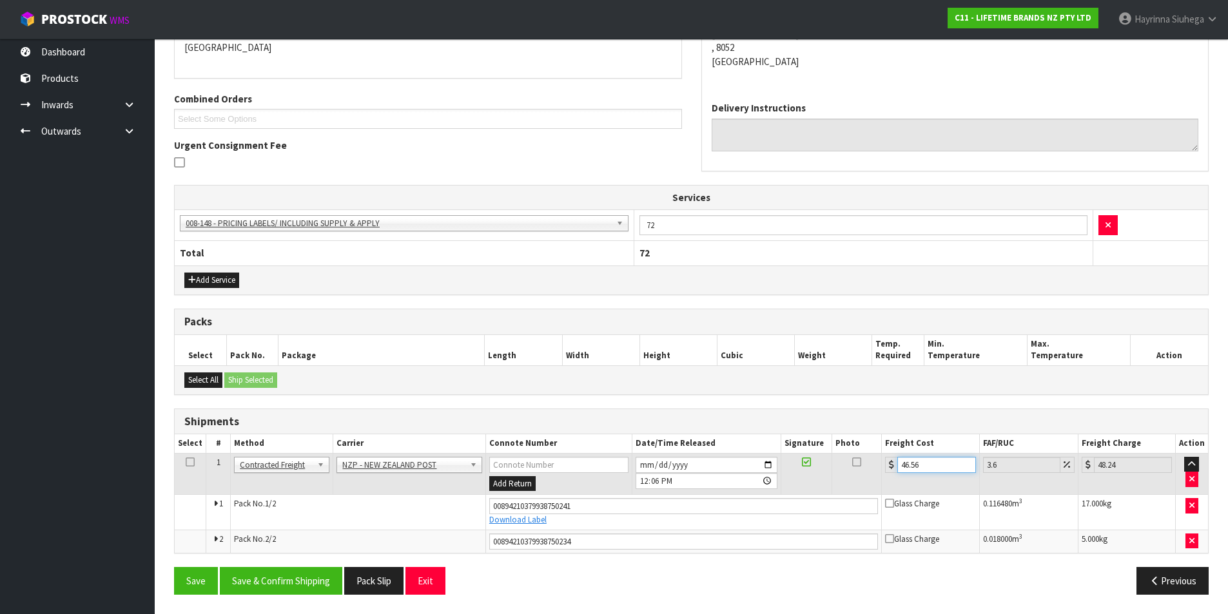
type input "46.56"
click at [174, 567] on button "Save" at bounding box center [196, 581] width 44 height 28
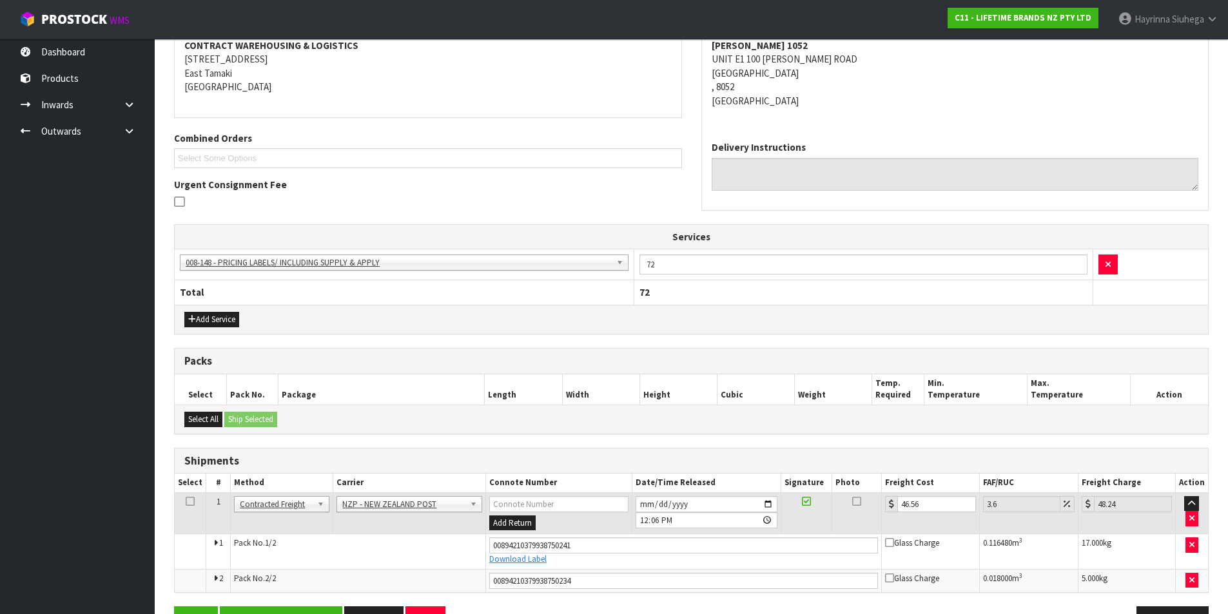
scroll to position [258, 0]
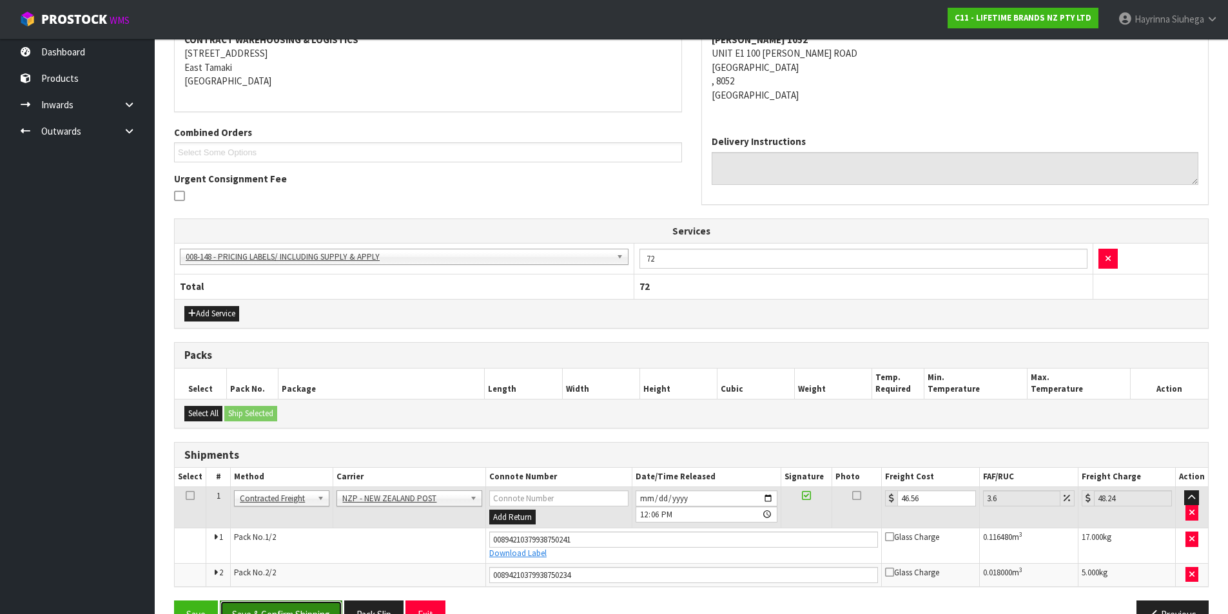
click at [287, 601] on button "Save & Confirm Shipping" at bounding box center [281, 615] width 122 height 28
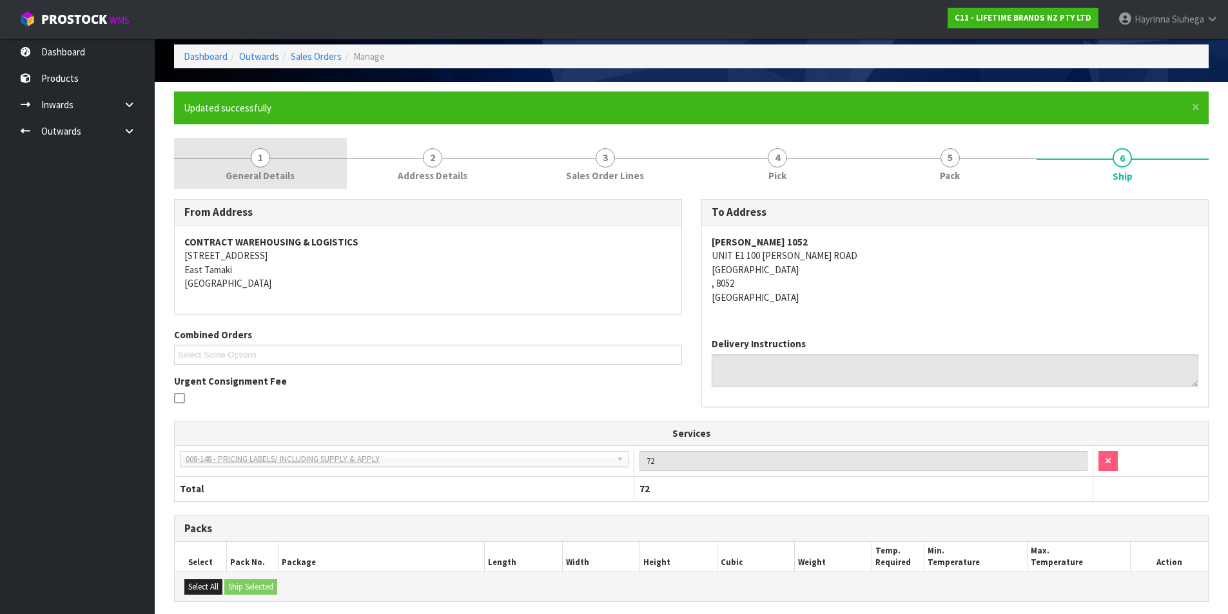
scroll to position [0, 0]
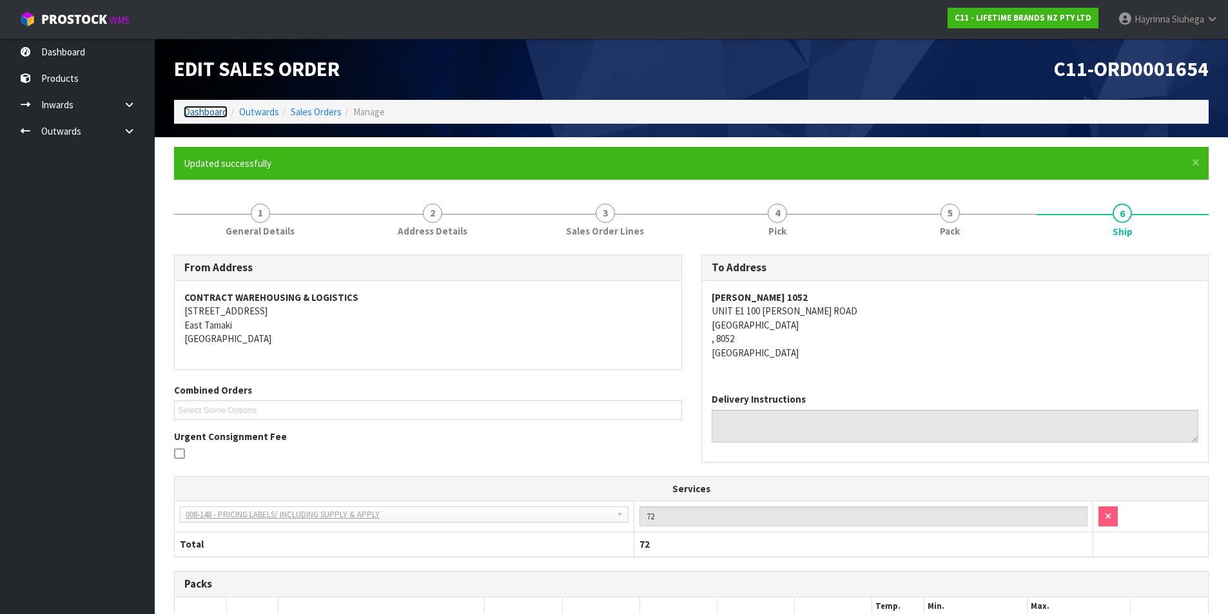
click at [226, 110] on link "Dashboard" at bounding box center [206, 112] width 44 height 12
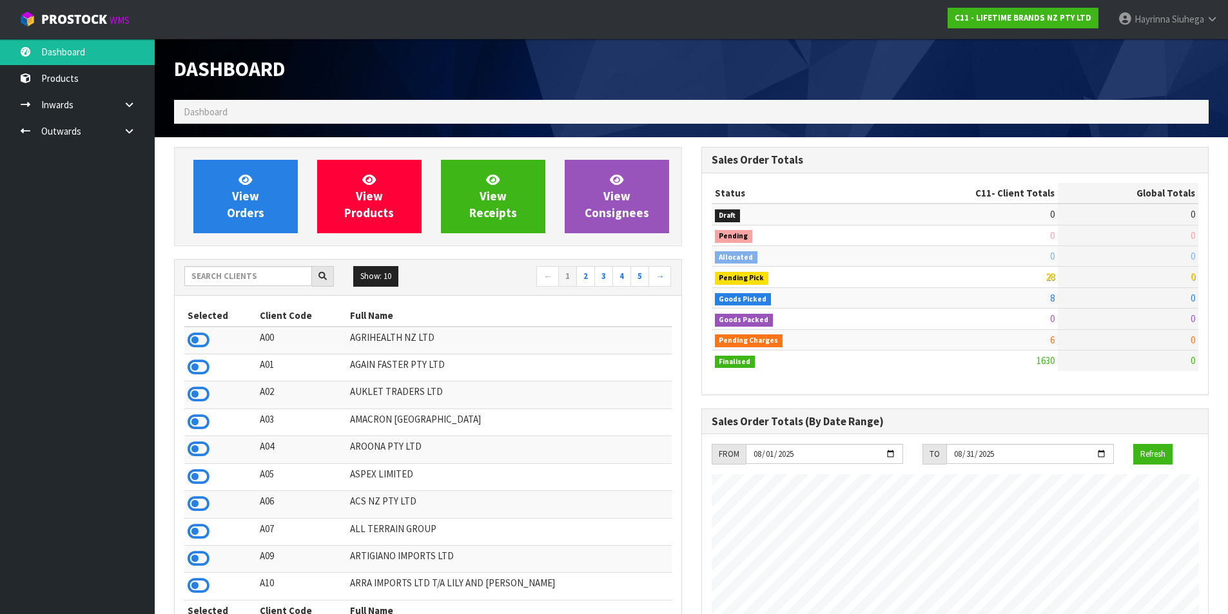
scroll to position [976, 527]
click at [264, 177] on link "View Orders" at bounding box center [245, 196] width 104 height 73
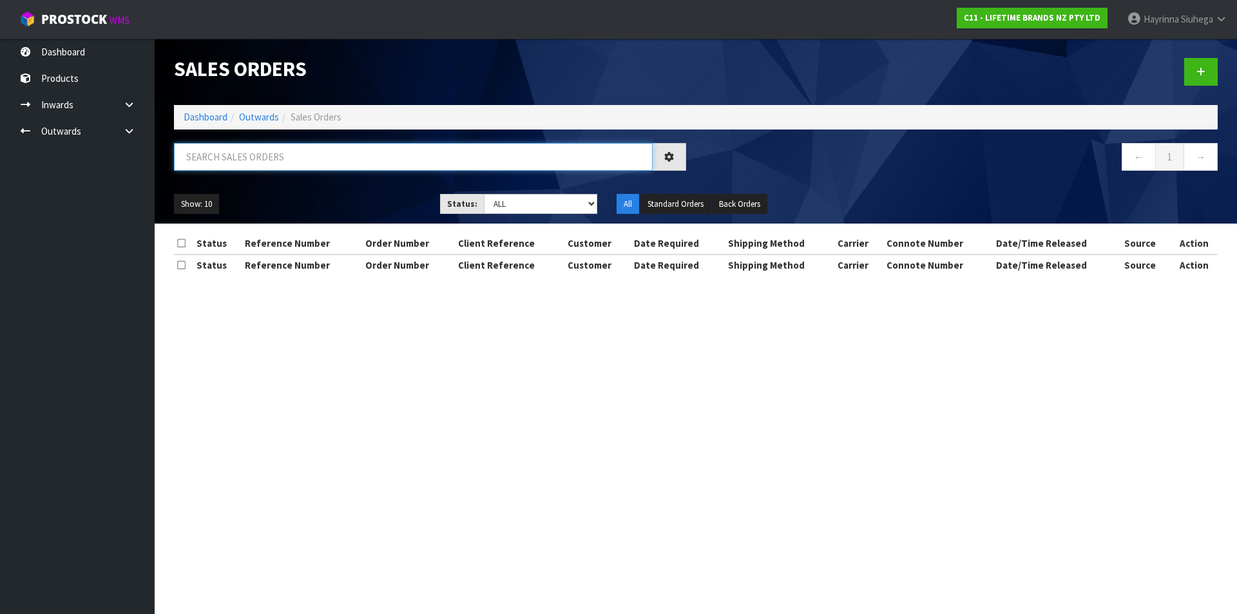
click at [264, 164] on input "text" at bounding box center [413, 157] width 479 height 28
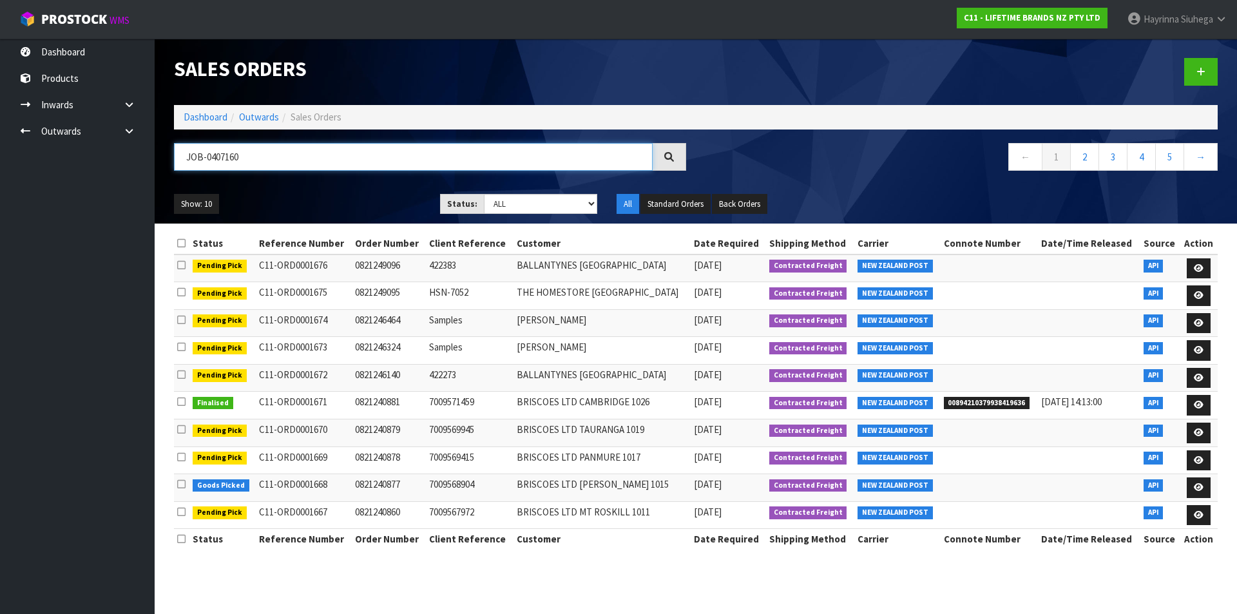
type input "JOB-0407160"
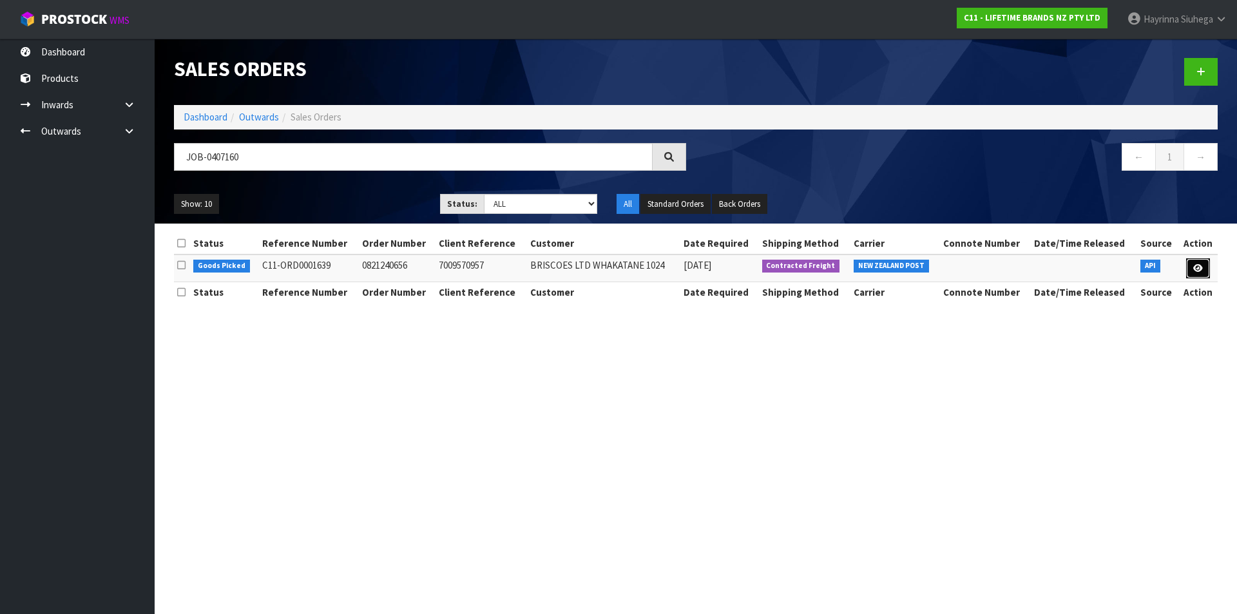
click at [1208, 270] on link at bounding box center [1198, 268] width 24 height 21
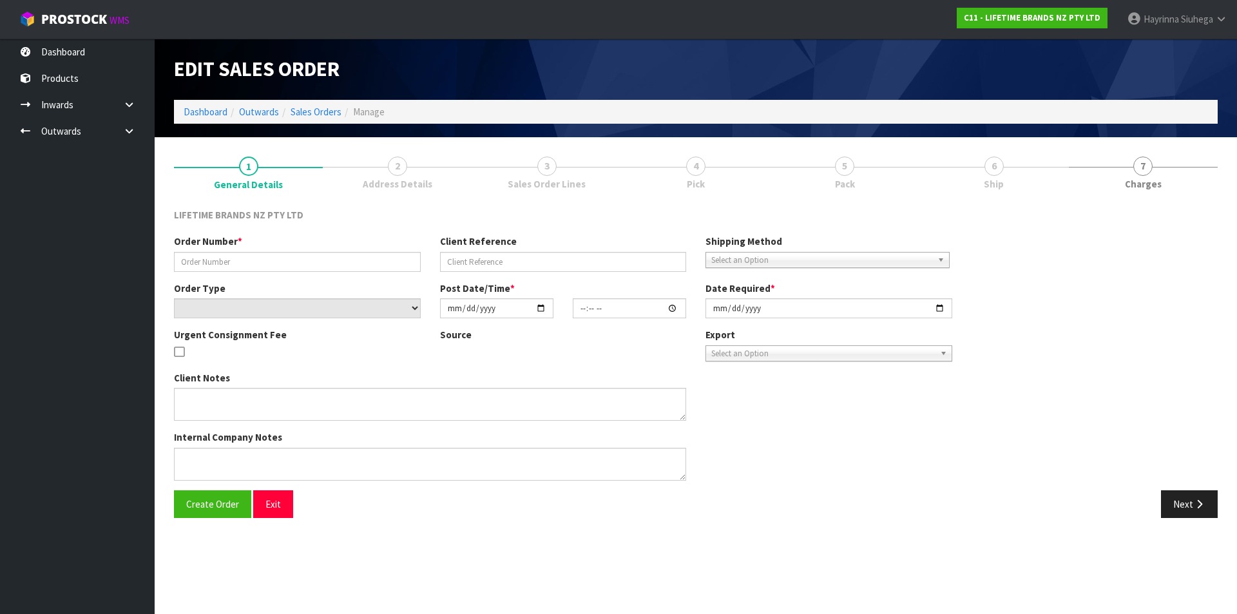
type input "0821240656"
type input "7009570957"
select select "number:0"
type input "[DATE]"
type input "14:58:13.000"
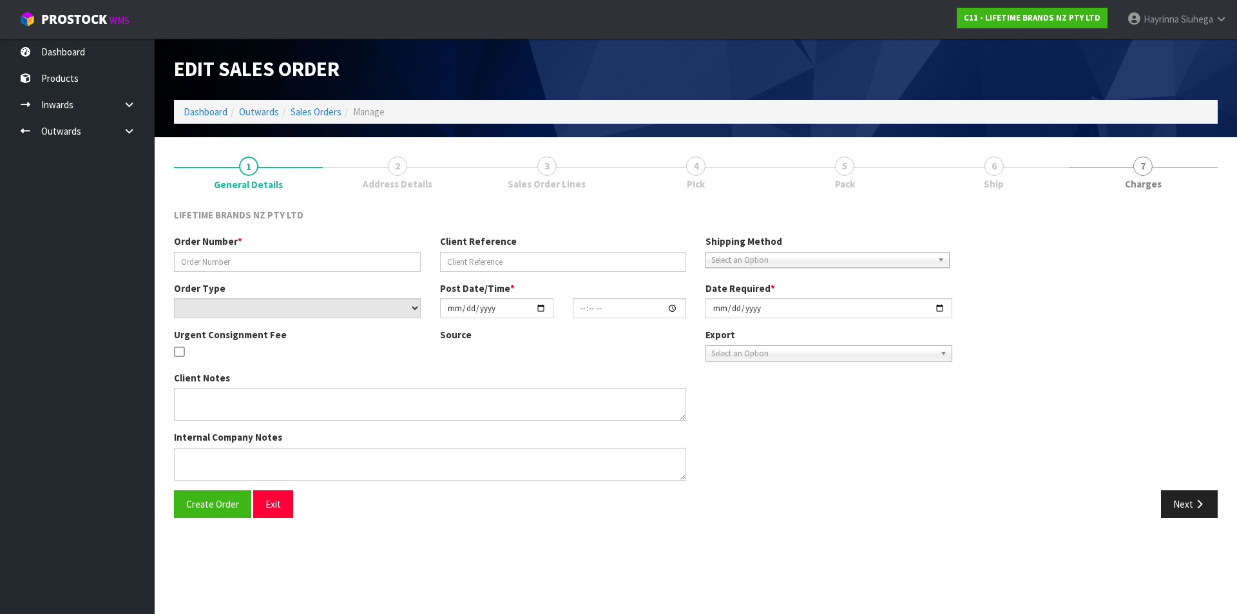
type input "[DATE]"
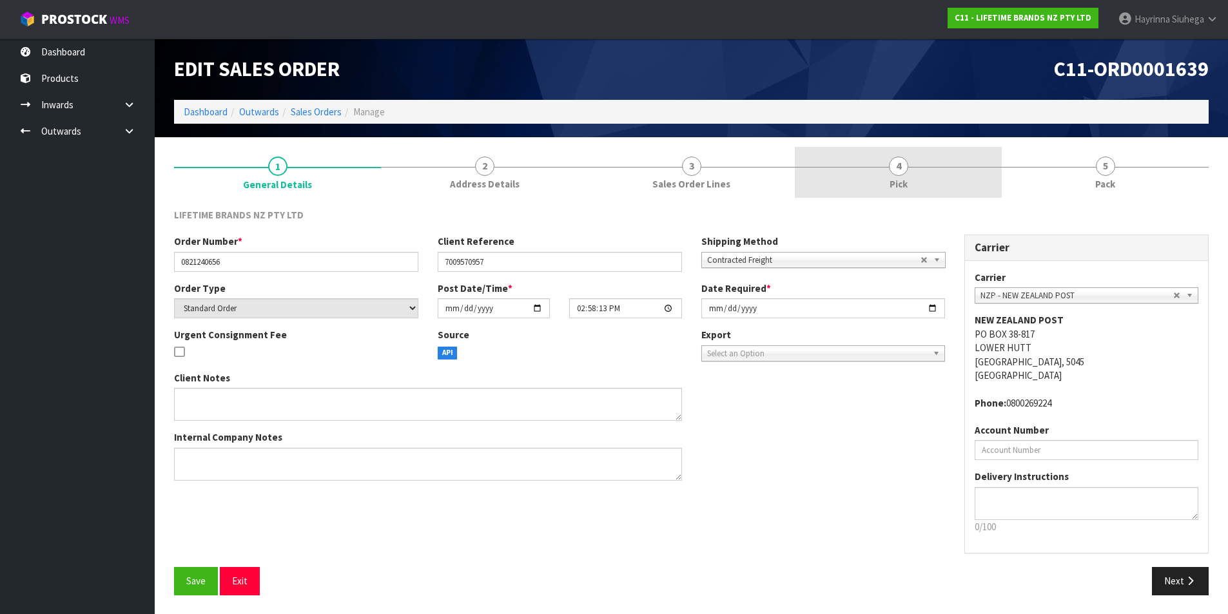
click at [940, 173] on link "4 Pick" at bounding box center [898, 172] width 207 height 51
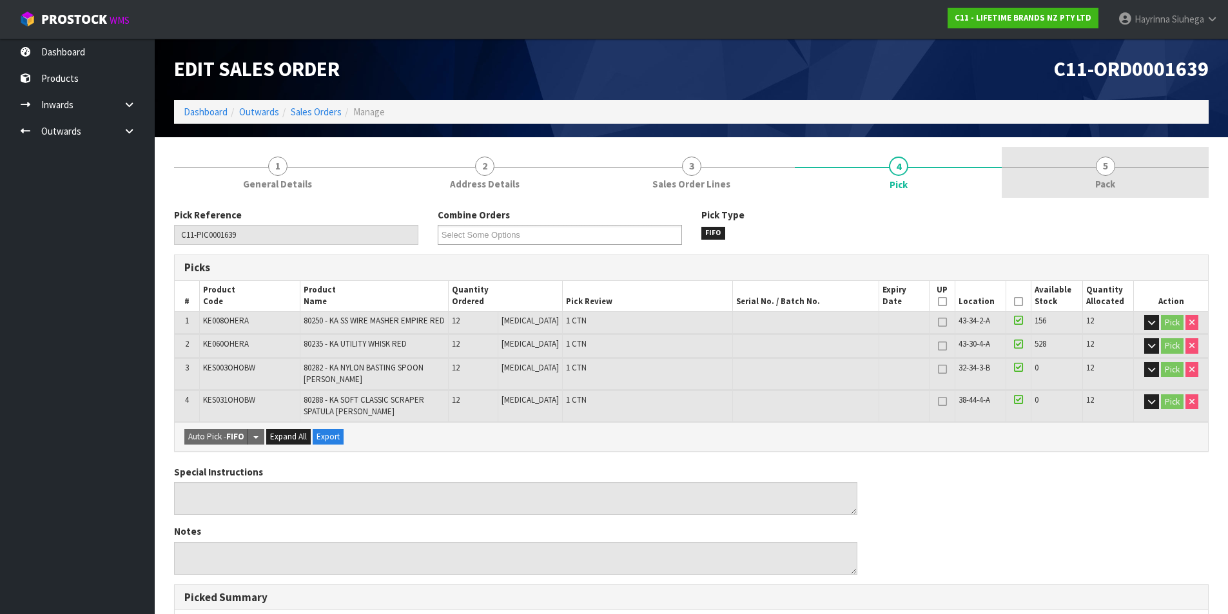
click at [1060, 168] on link "5 Pack" at bounding box center [1104, 172] width 207 height 51
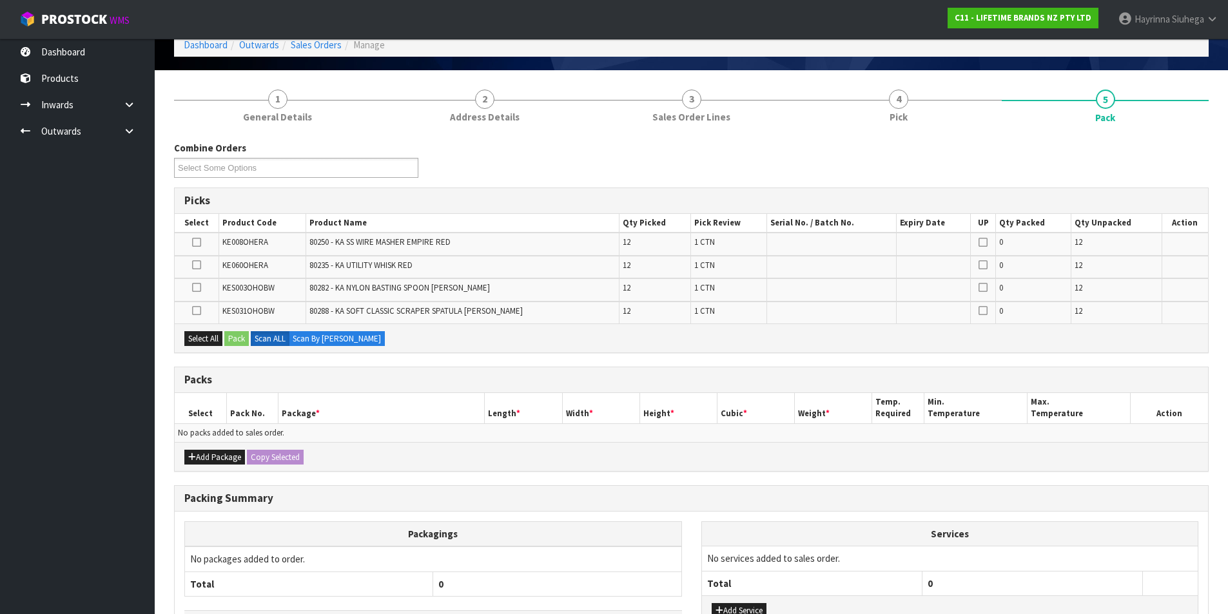
scroll to position [129, 0]
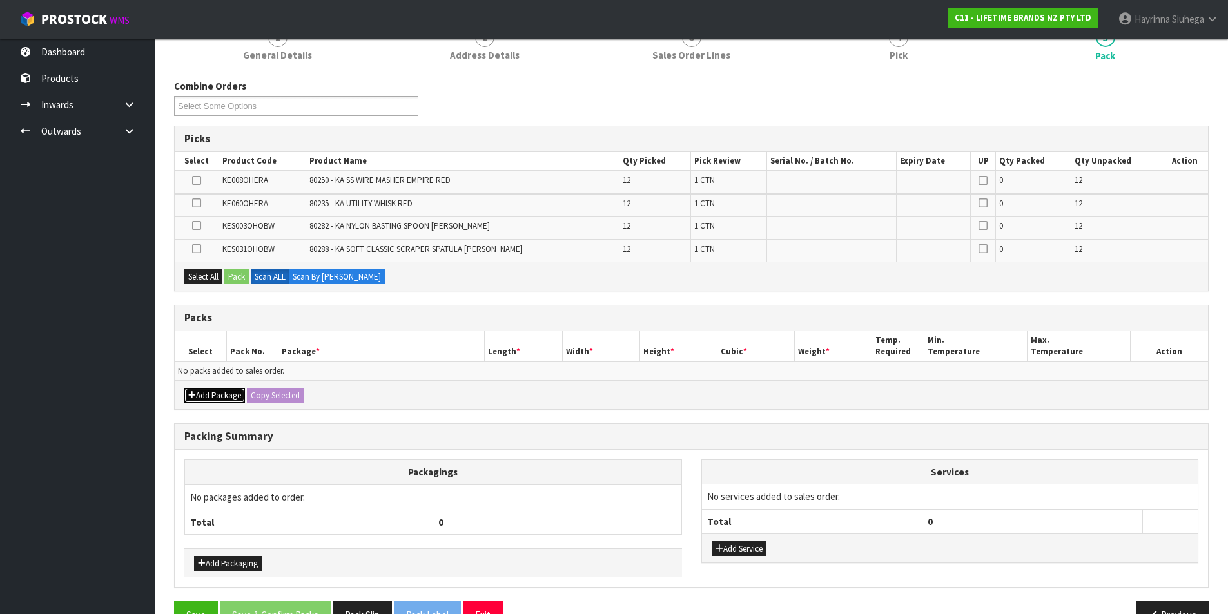
click at [204, 398] on button "Add Package" at bounding box center [214, 395] width 61 height 15
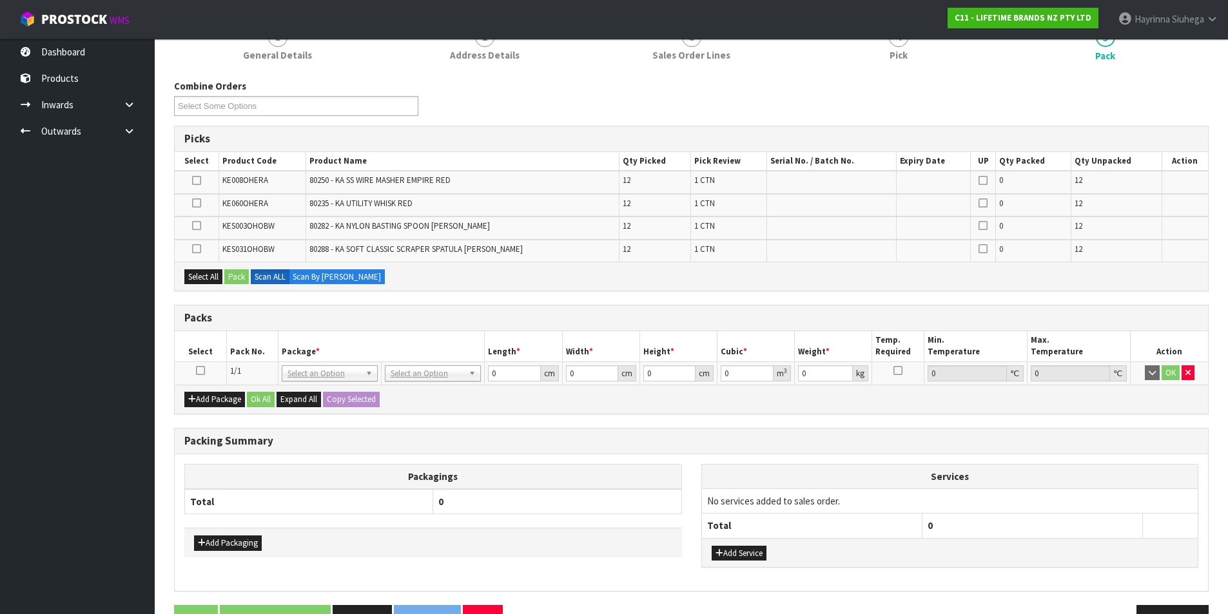
click at [200, 371] on icon at bounding box center [200, 371] width 9 height 1
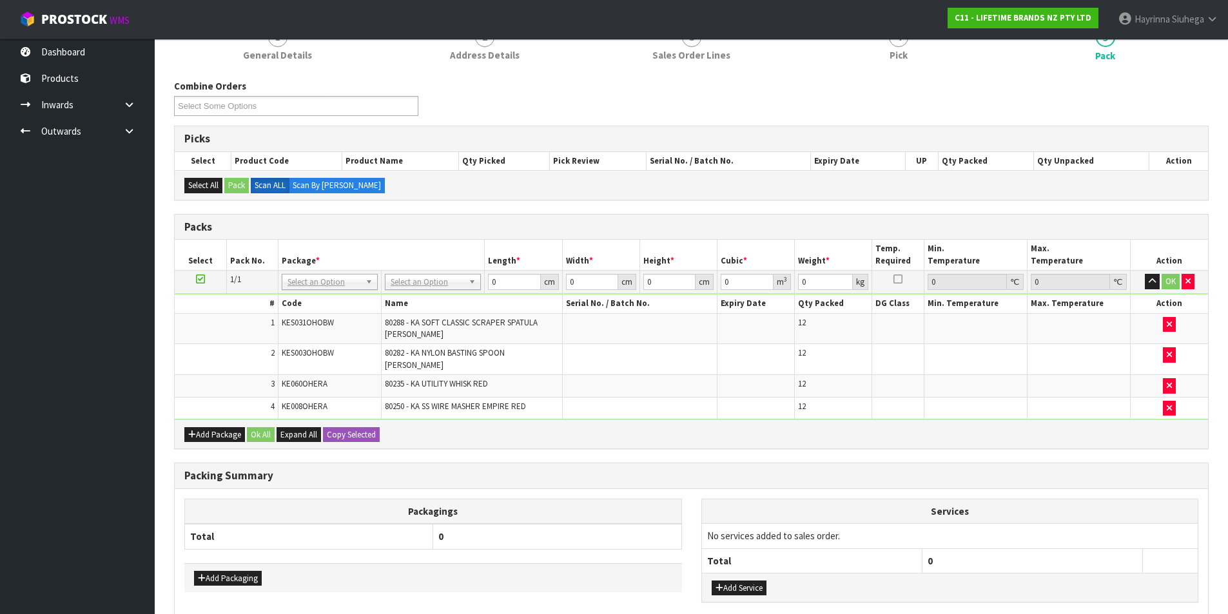
drag, startPoint x: 413, startPoint y: 285, endPoint x: 428, endPoint y: 278, distance: 16.7
click at [433, 300] on input "text" at bounding box center [433, 300] width 90 height 16
type input "OC"
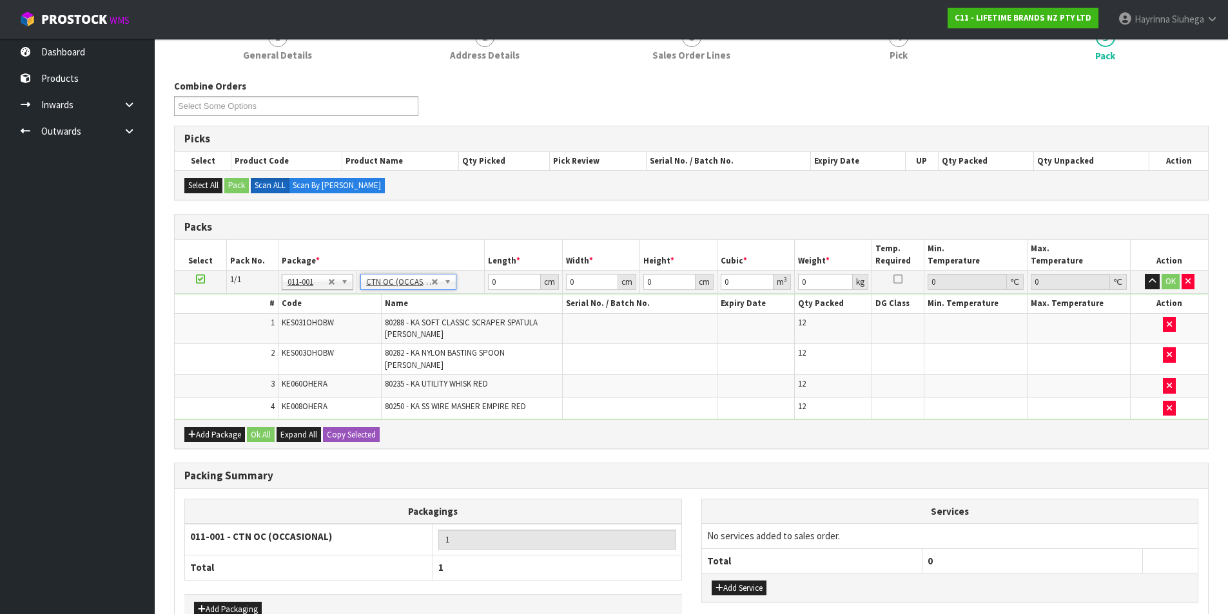
type input "29.094"
click at [490, 281] on input "0" at bounding box center [514, 282] width 52 height 16
type input "60"
type input "44"
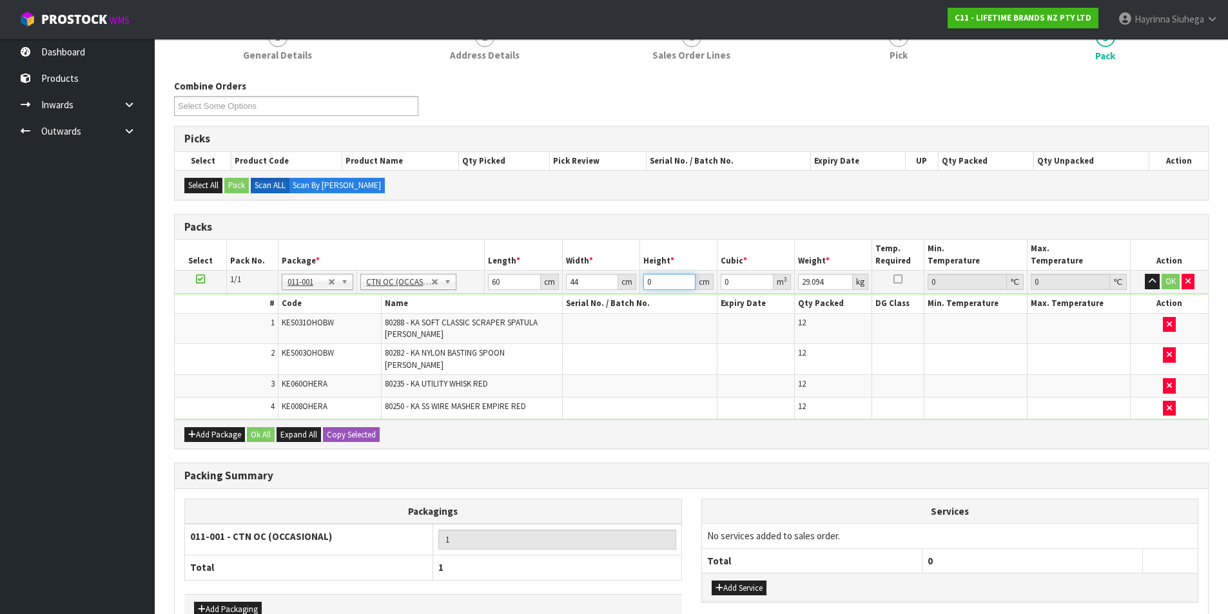
type input "4"
type input "0.01056"
type input "43"
type input "0.11352"
type input "43"
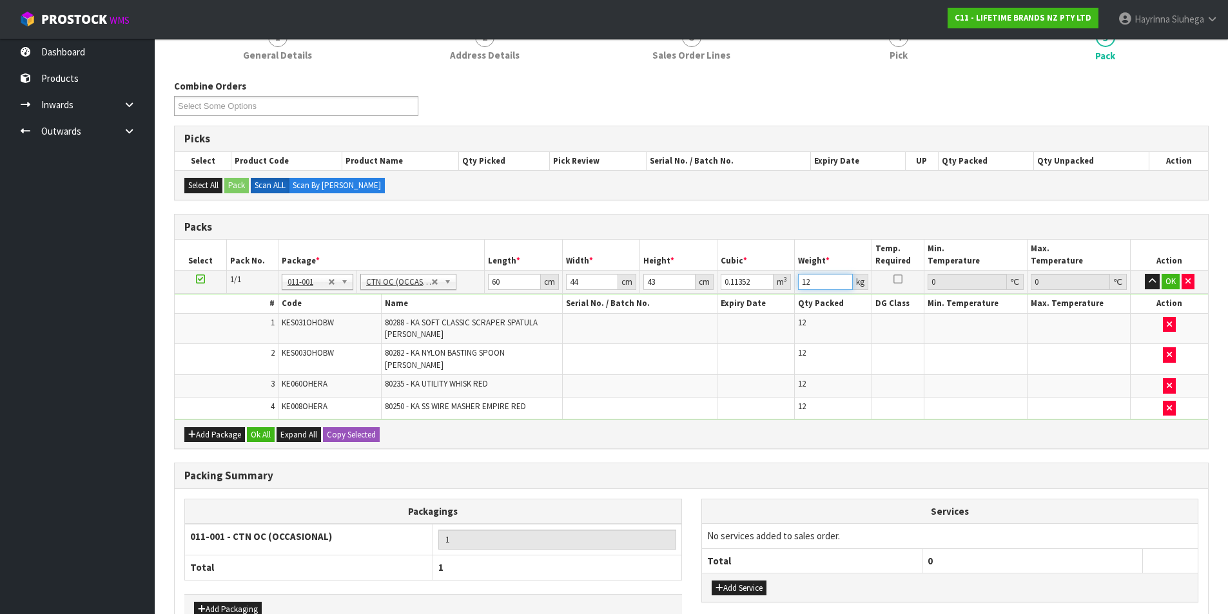
type input "12"
click button "OK" at bounding box center [1170, 281] width 18 height 15
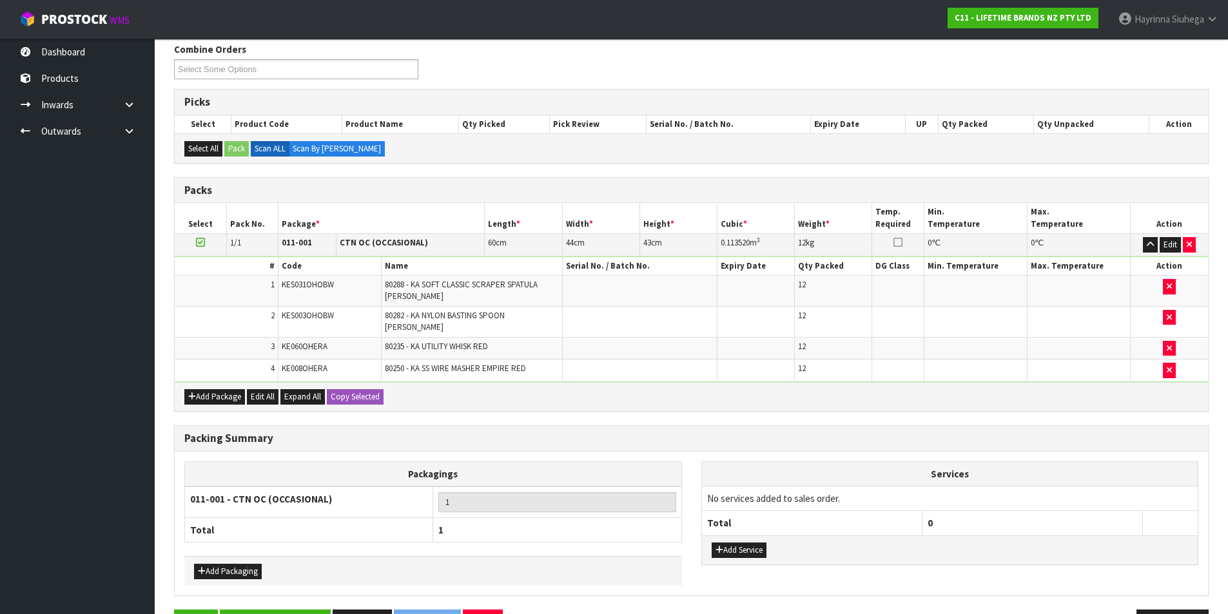
scroll to position [200, 0]
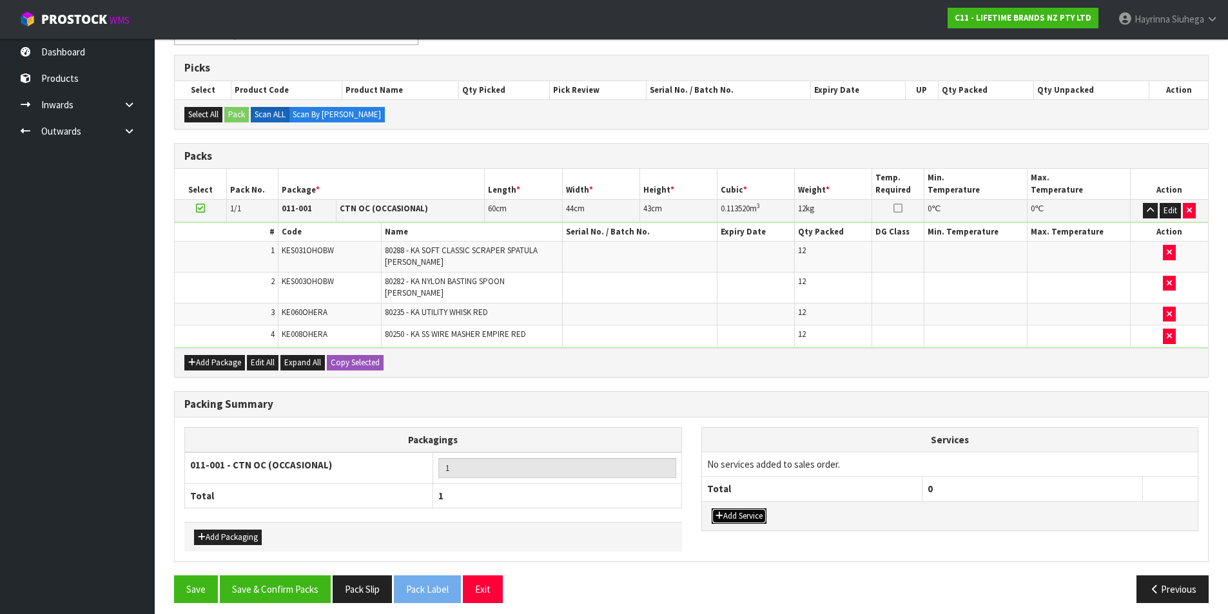
drag, startPoint x: 749, startPoint y: 514, endPoint x: 751, endPoint y: 503, distance: 11.0
click at [749, 513] on button "Add Service" at bounding box center [738, 515] width 55 height 15
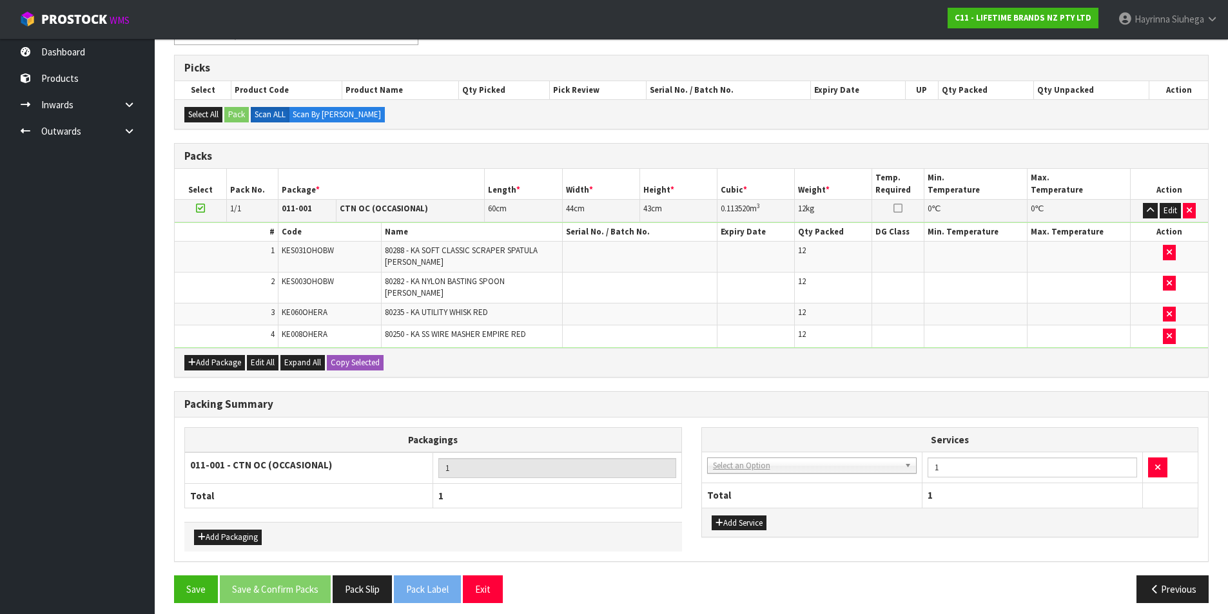
click at [769, 471] on td "003-036 - EXTERNAL PLANT HIRE 008-035 - OUTWARD HDLG+/HOIST LIFT ON/OFF 008-036…" at bounding box center [812, 468] width 220 height 32
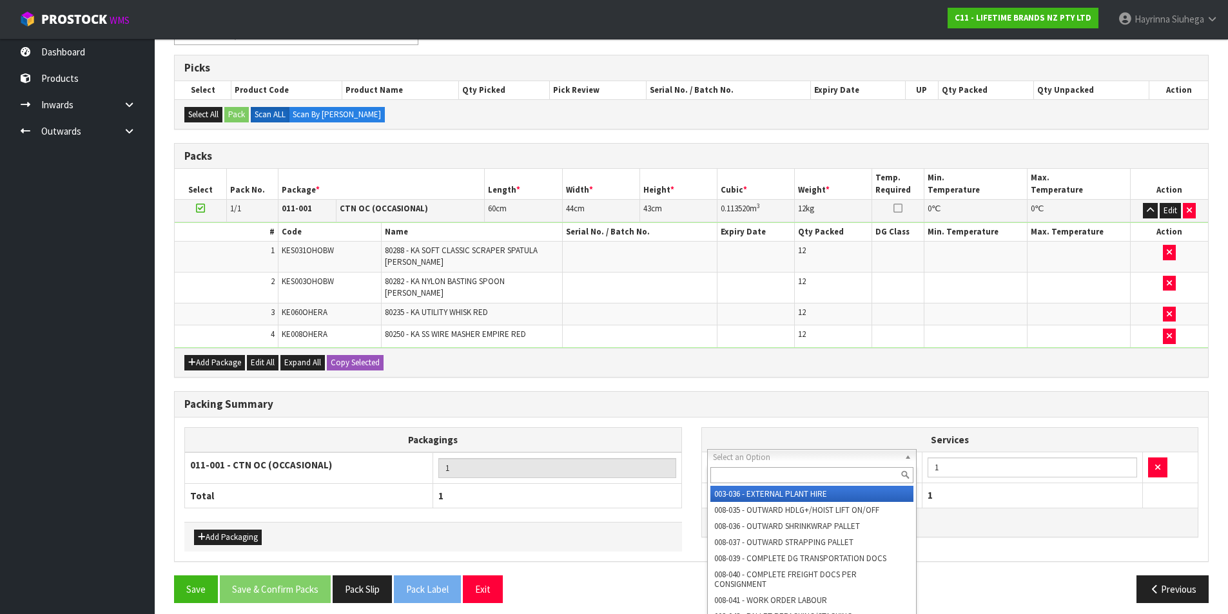
click at [767, 472] on input "text" at bounding box center [812, 475] width 204 height 16
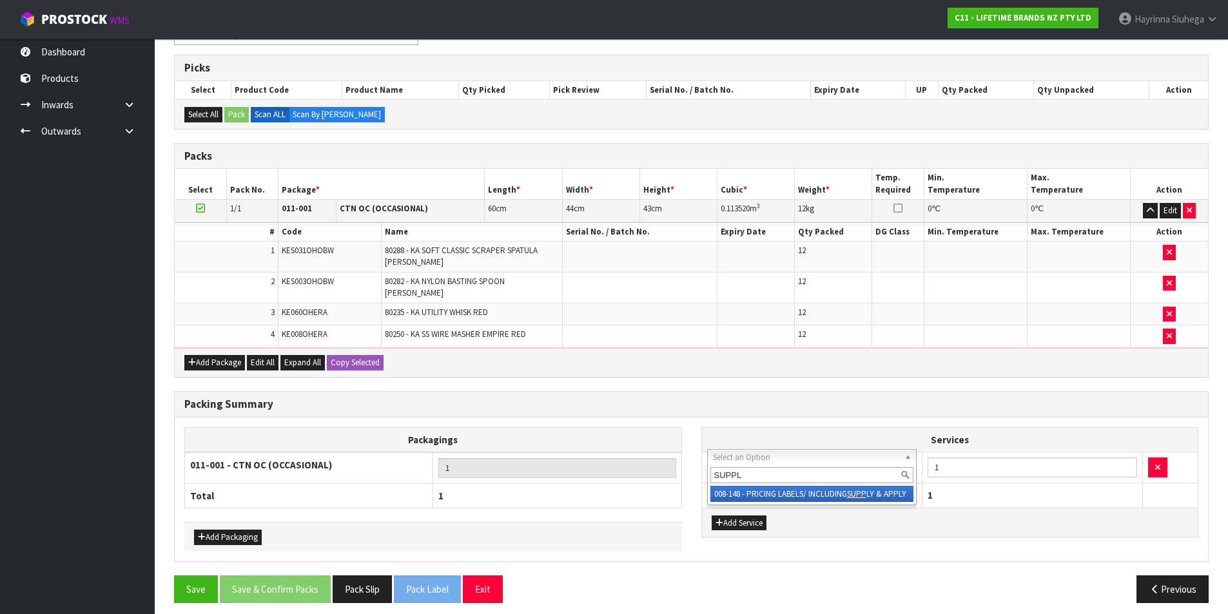
type input "SUPPLY"
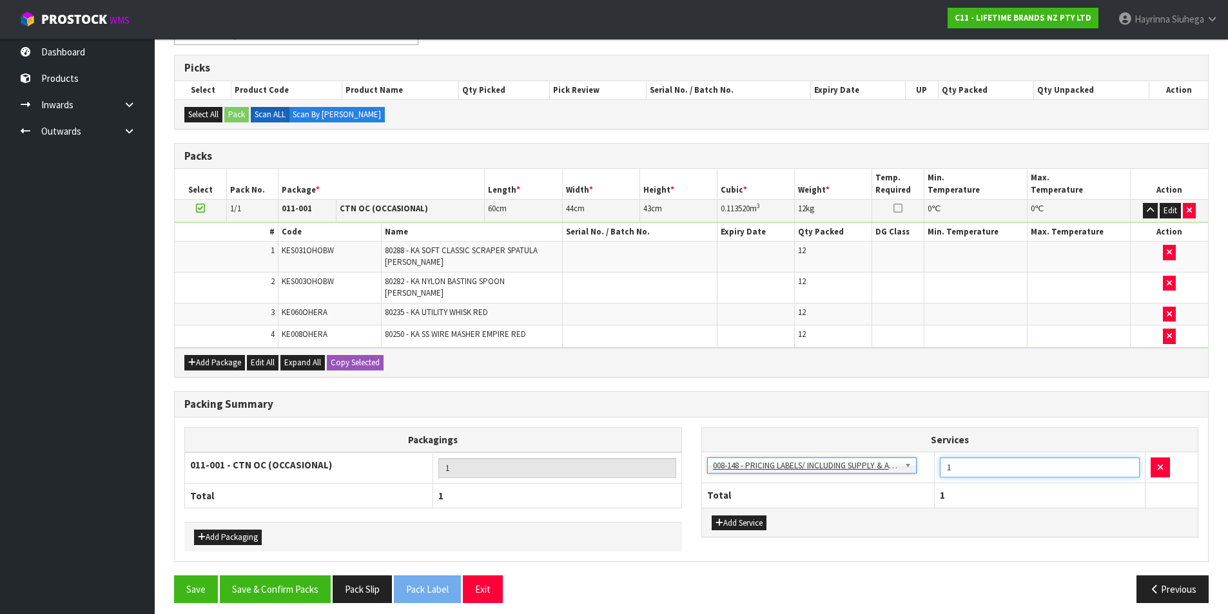
drag, startPoint x: 979, startPoint y: 454, endPoint x: 906, endPoint y: 446, distance: 73.3
click at [914, 452] on tr "003-036 - EXTERNAL PLANT HIRE 008-035 - OUTWARD HDLG+/HOIST LIFT ON/OFF 008-036…" at bounding box center [950, 468] width 496 height 32
type input "24"
click at [287, 589] on button "Save & Confirm Packs" at bounding box center [275, 589] width 111 height 28
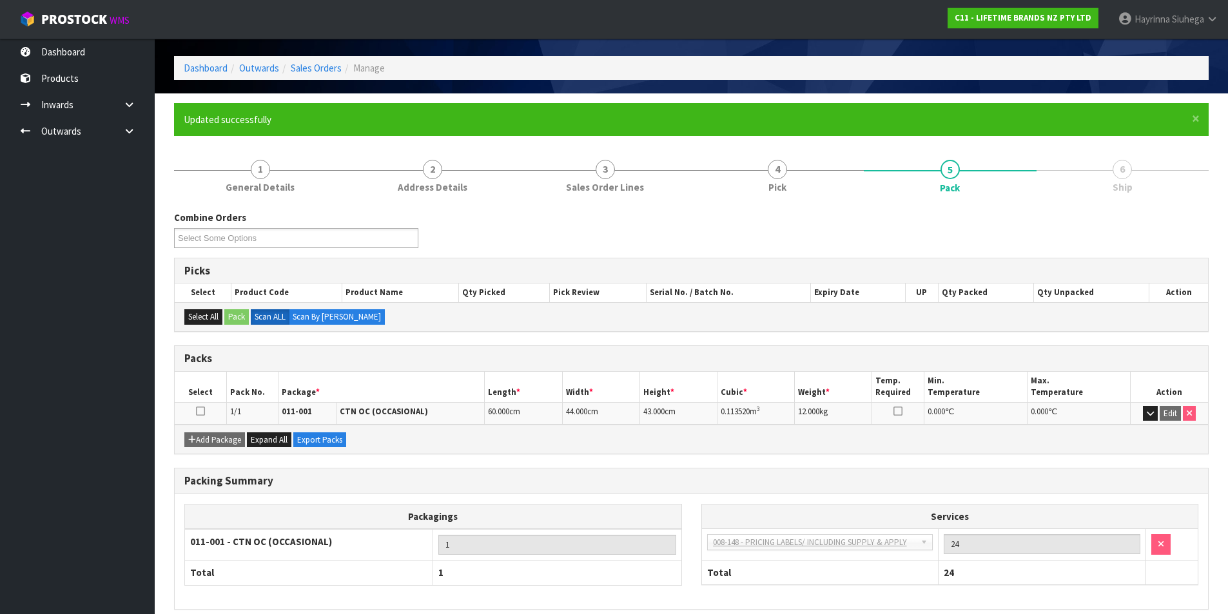
scroll to position [100, 0]
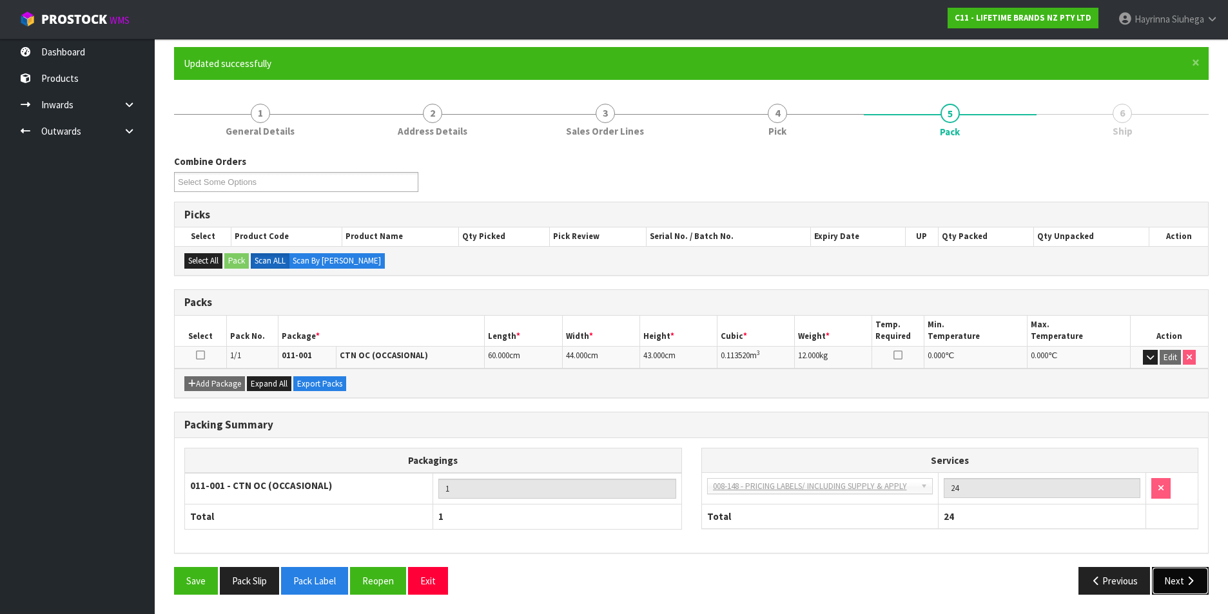
click at [1190, 583] on icon "button" at bounding box center [1190, 581] width 12 height 10
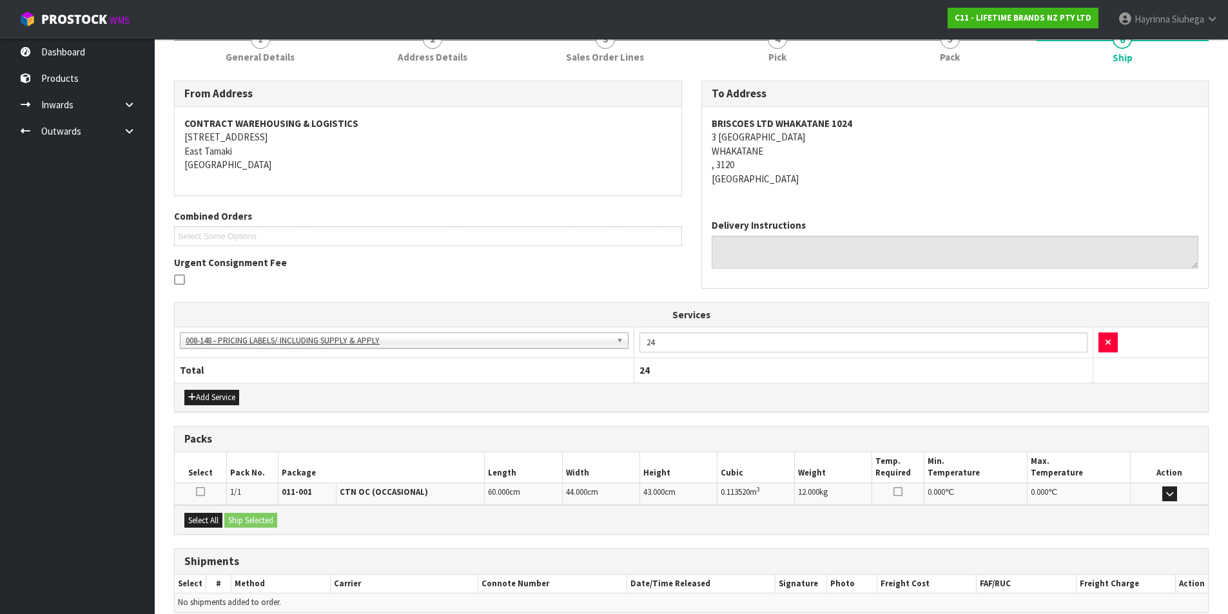
scroll to position [233, 0]
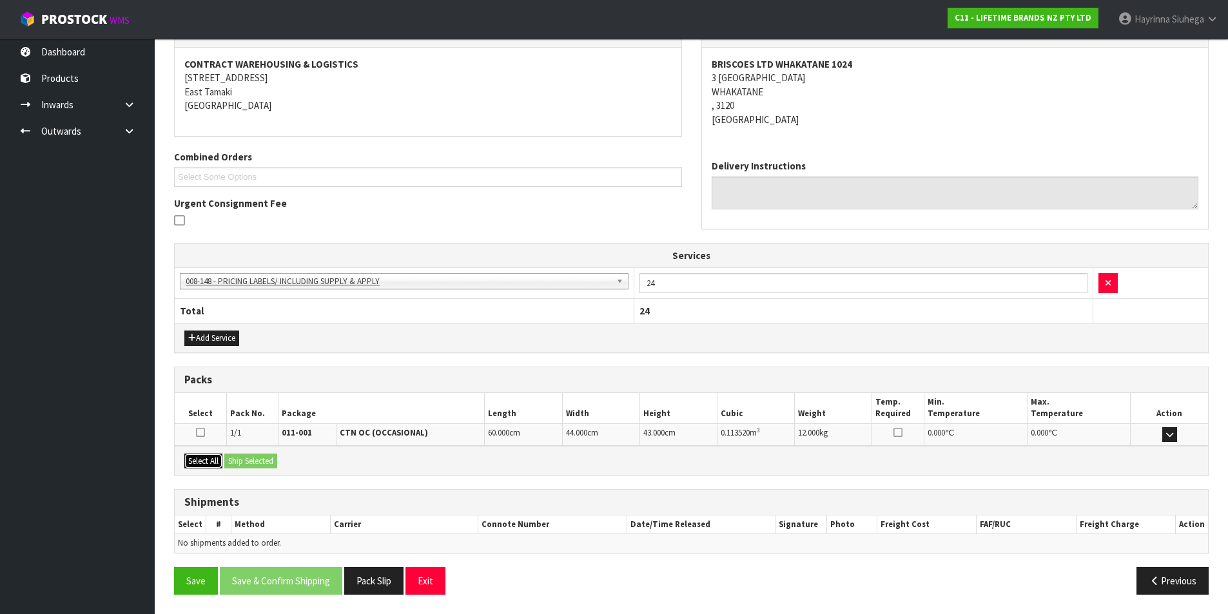
drag, startPoint x: 206, startPoint y: 456, endPoint x: 242, endPoint y: 458, distance: 36.2
click at [206, 457] on button "Select All" at bounding box center [203, 461] width 38 height 15
click at [242, 458] on button "Ship Selected" at bounding box center [250, 461] width 53 height 15
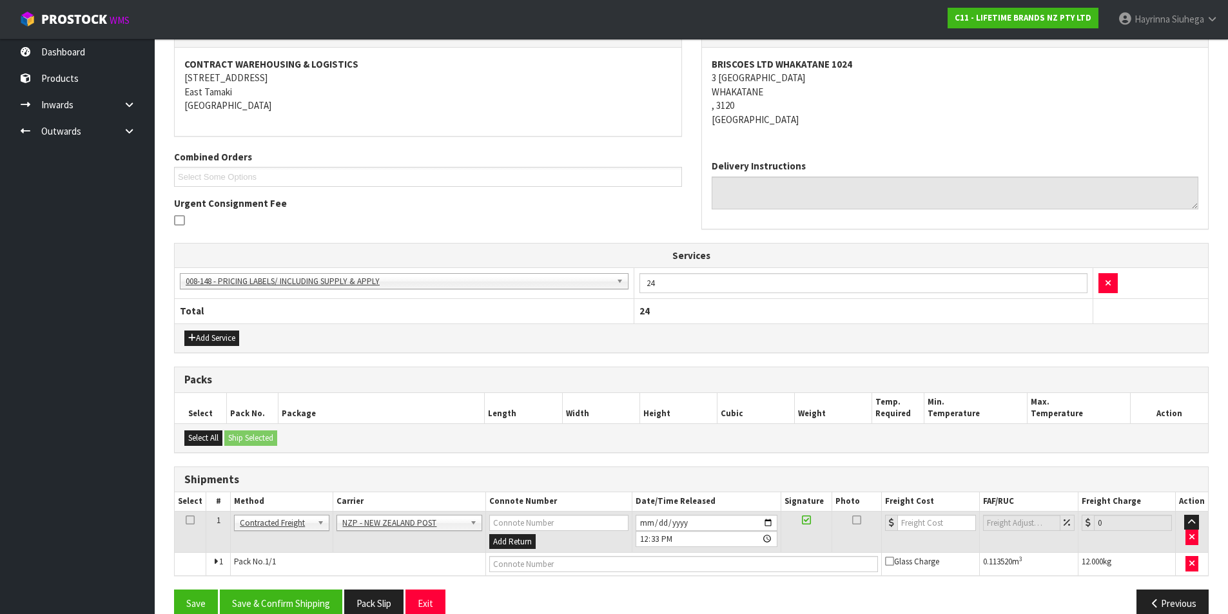
scroll to position [256, 0]
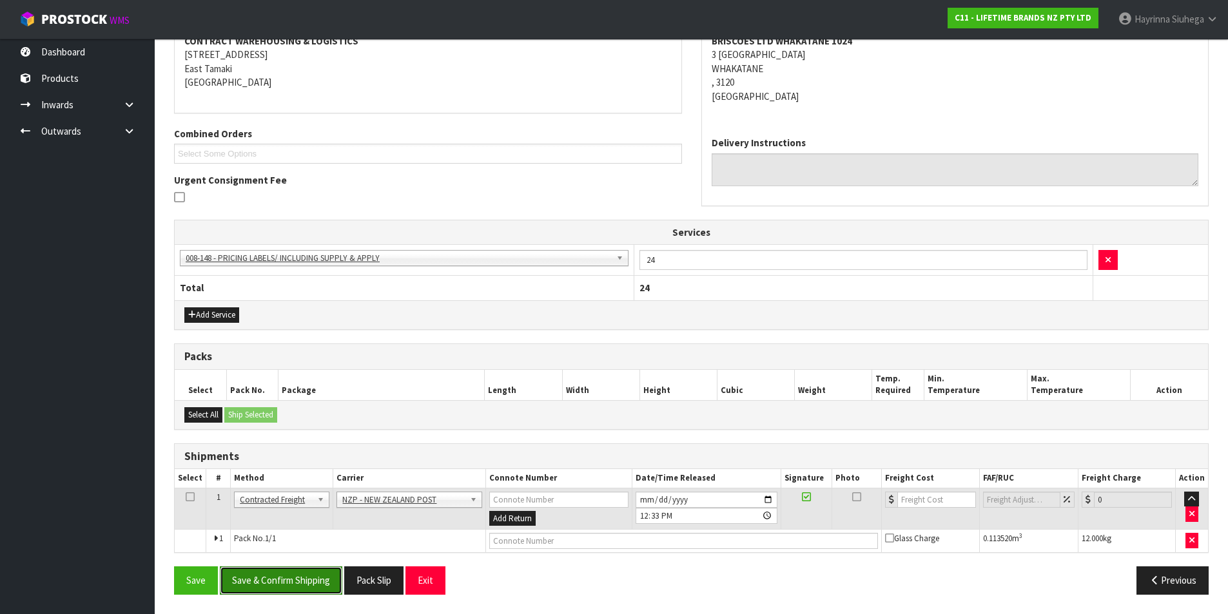
click at [301, 577] on button "Save & Confirm Shipping" at bounding box center [281, 580] width 122 height 28
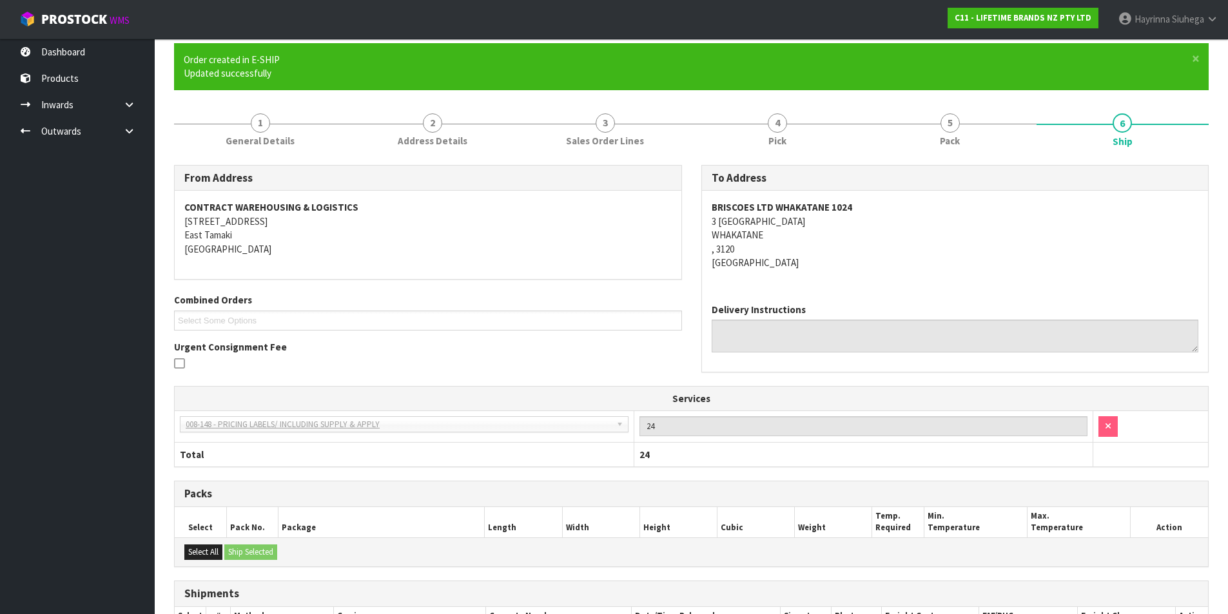
scroll to position [238, 0]
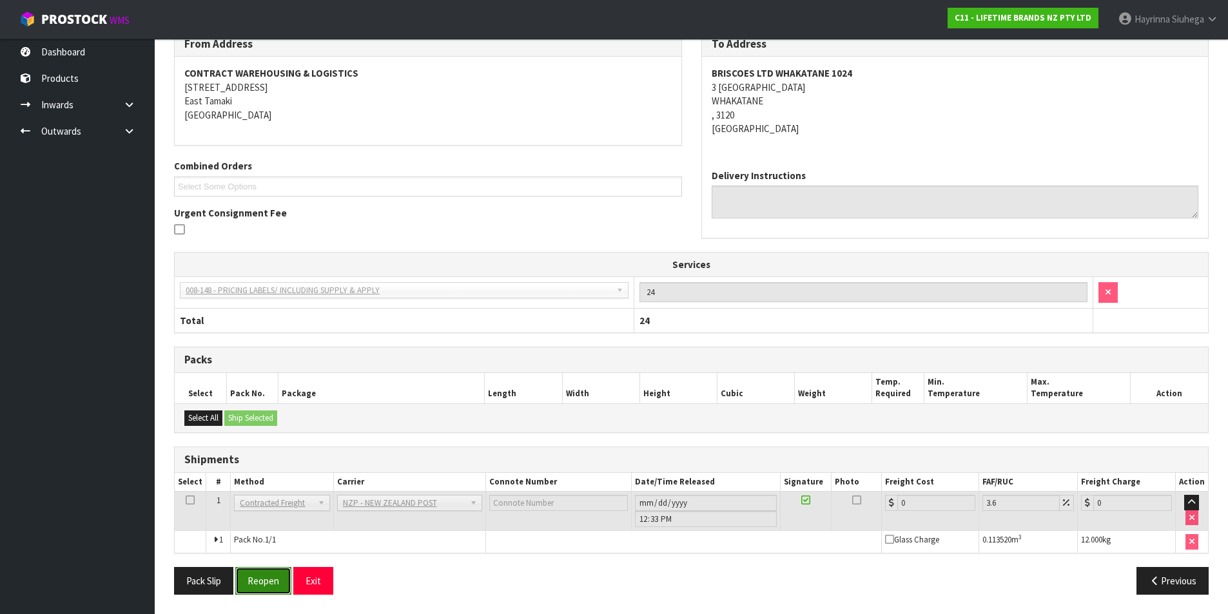
click at [280, 579] on button "Reopen" at bounding box center [263, 581] width 56 height 28
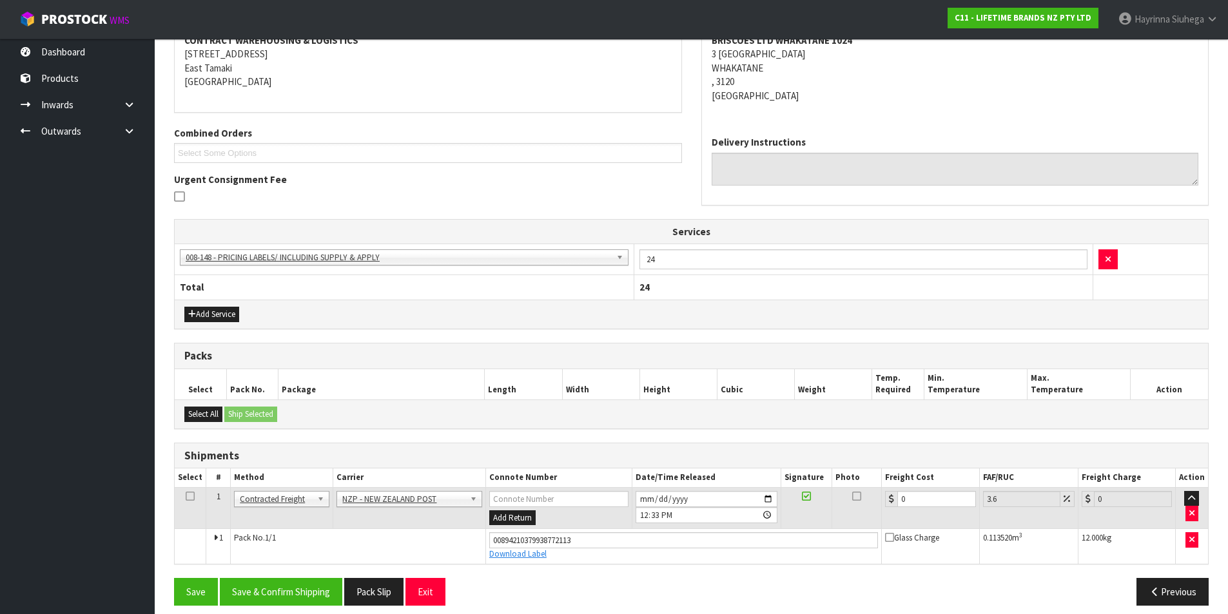
scroll to position [268, 0]
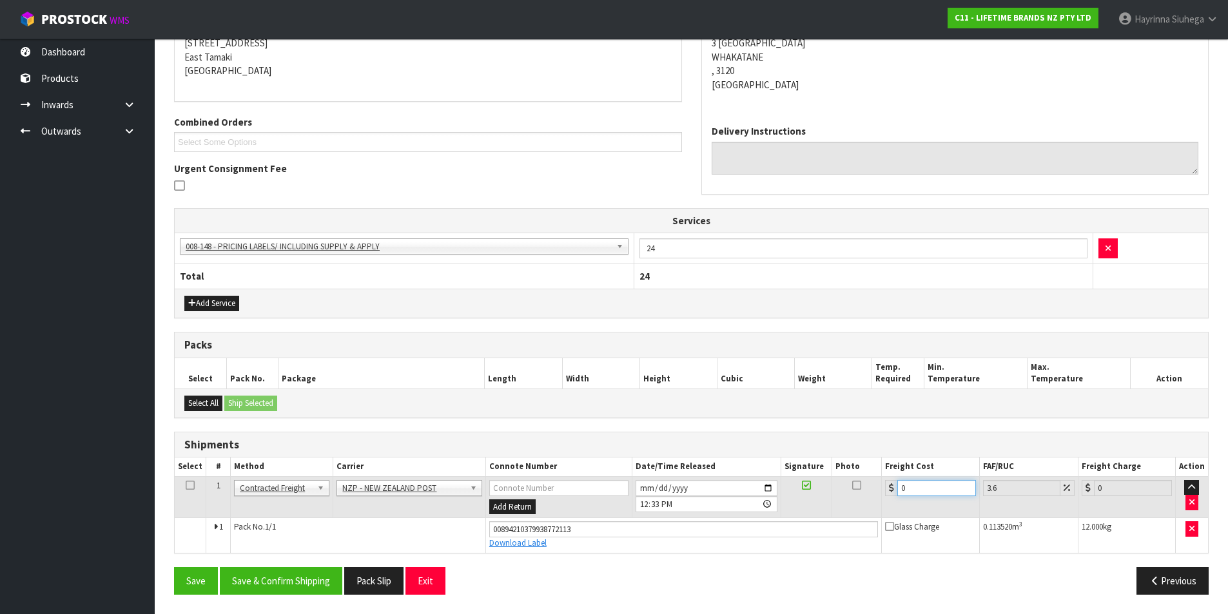
drag, startPoint x: 958, startPoint y: 488, endPoint x: 773, endPoint y: 488, distance: 185.0
click at [780, 488] on tr "1 Client Local Pickup Customer Local Pickup Company Freight Contracted Freight …" at bounding box center [691, 497] width 1033 height 42
type input "1"
type input "1.04"
type input "19"
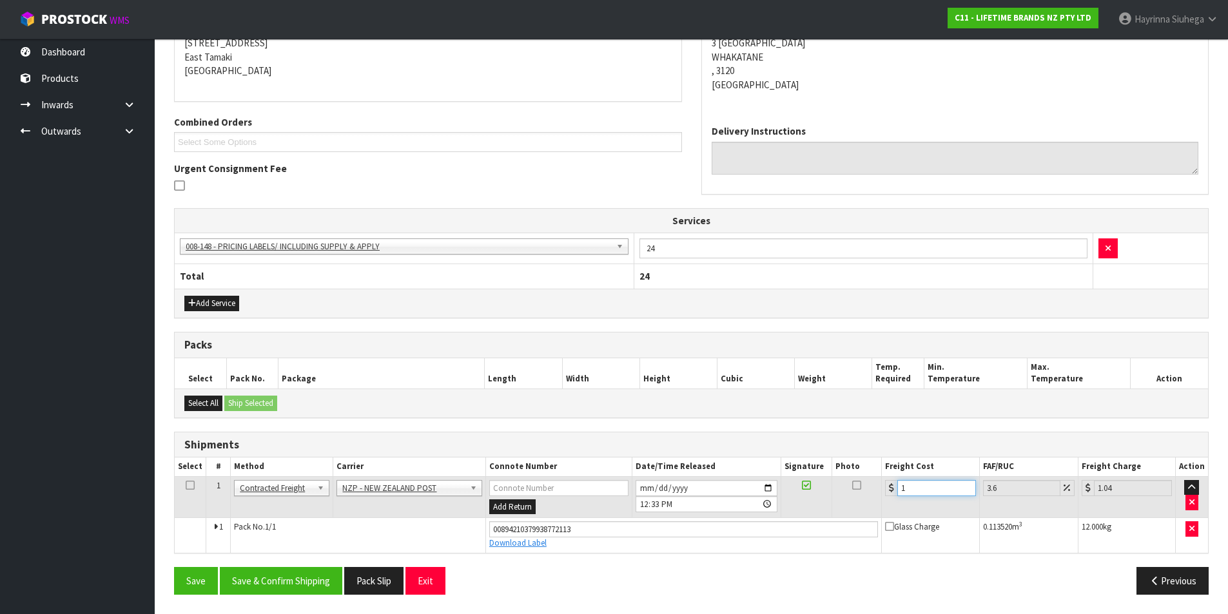
type input "19.68"
type input "19.02"
type input "19.7"
type input "19.02"
click at [174, 567] on button "Save" at bounding box center [196, 581] width 44 height 28
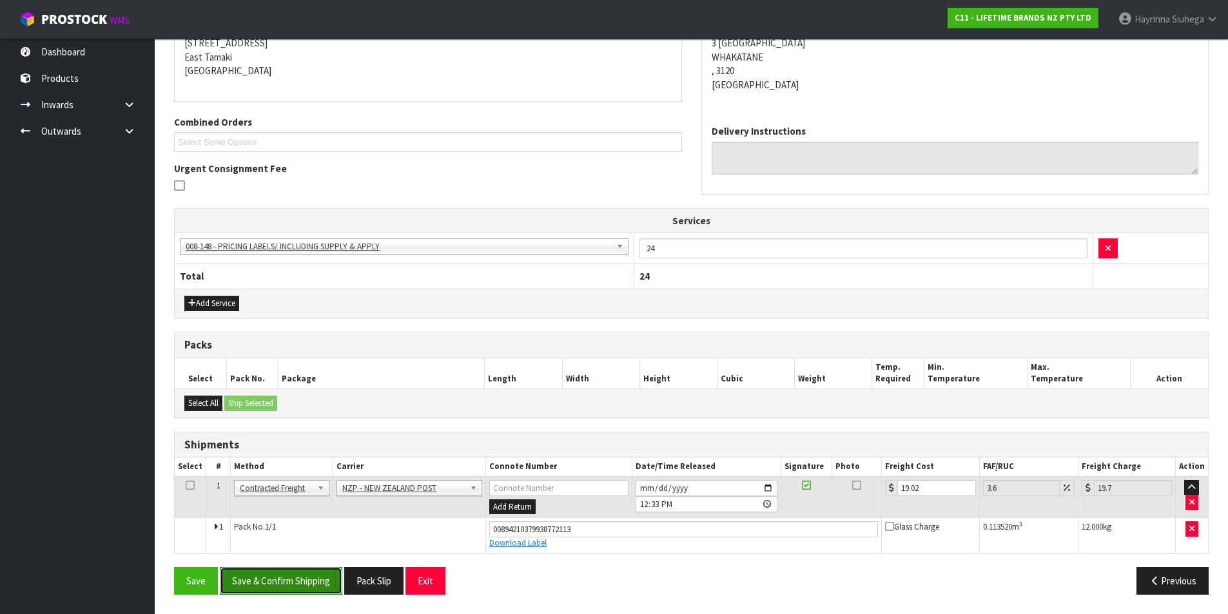
click at [287, 577] on button "Save & Confirm Shipping" at bounding box center [281, 581] width 122 height 28
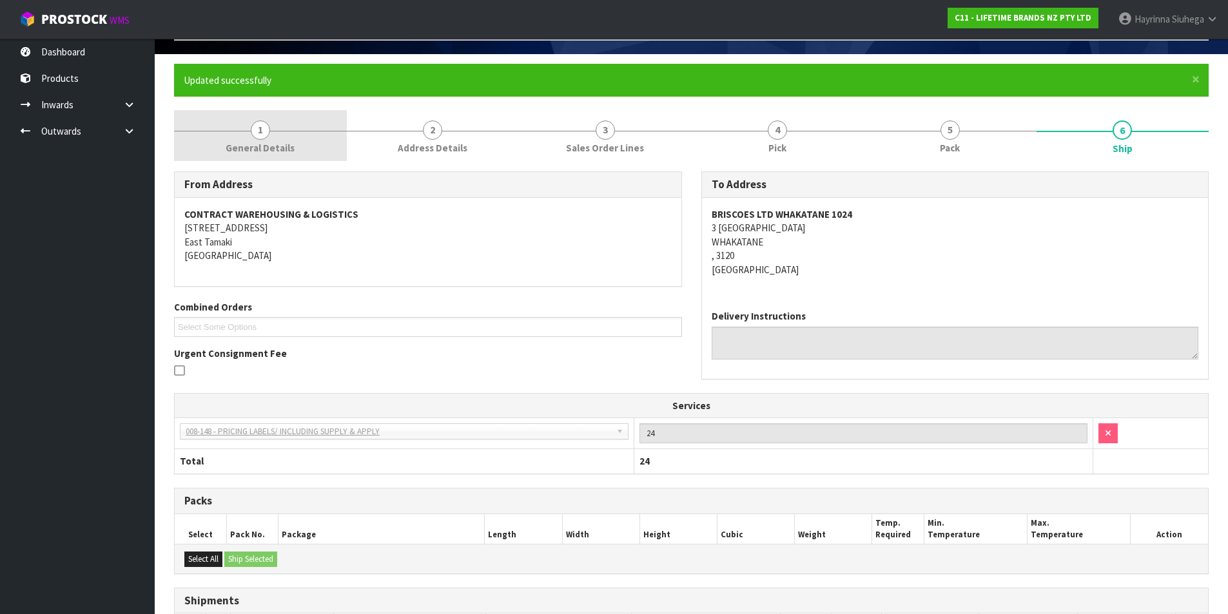
scroll to position [0, 0]
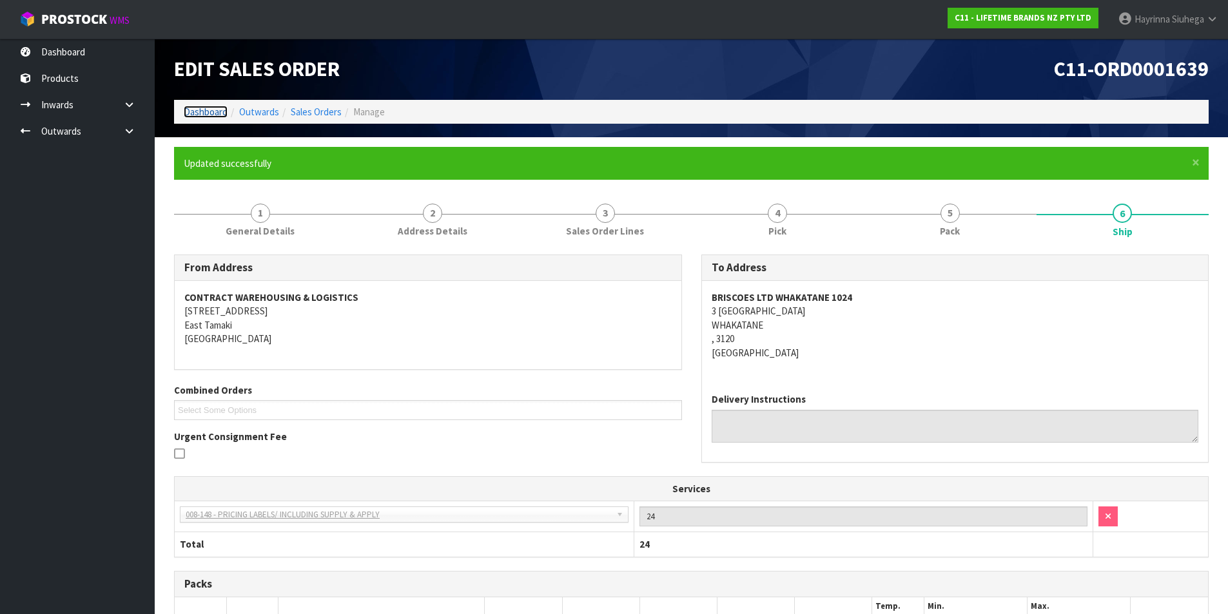
click at [200, 114] on link "Dashboard" at bounding box center [206, 112] width 44 height 12
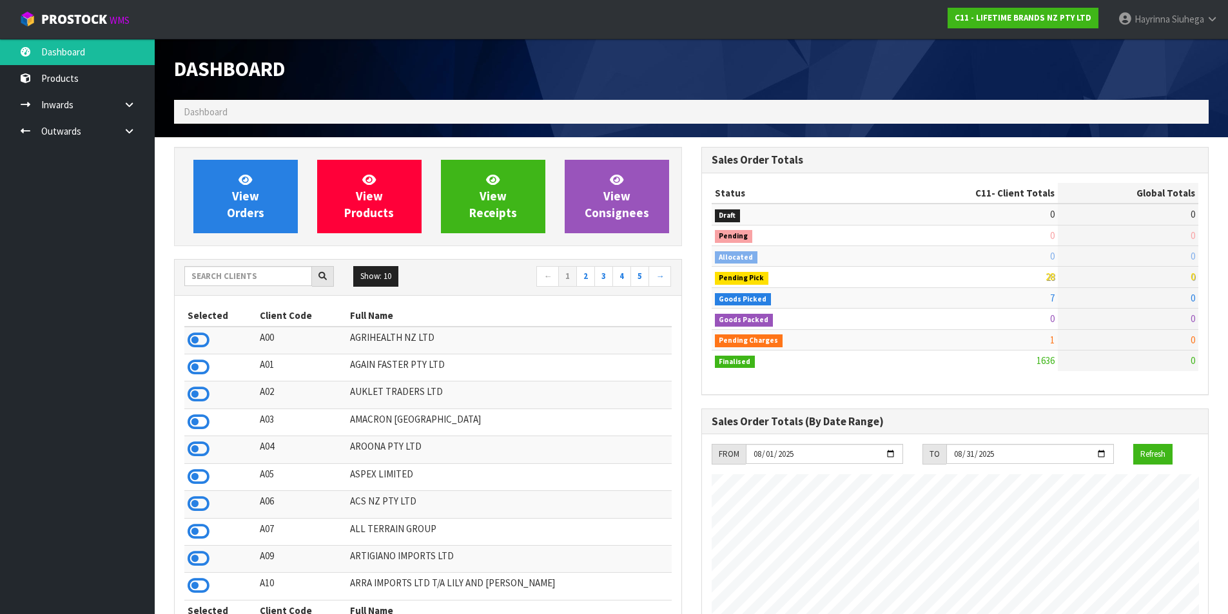
scroll to position [976, 527]
click at [236, 184] on link "View Orders" at bounding box center [245, 196] width 104 height 73
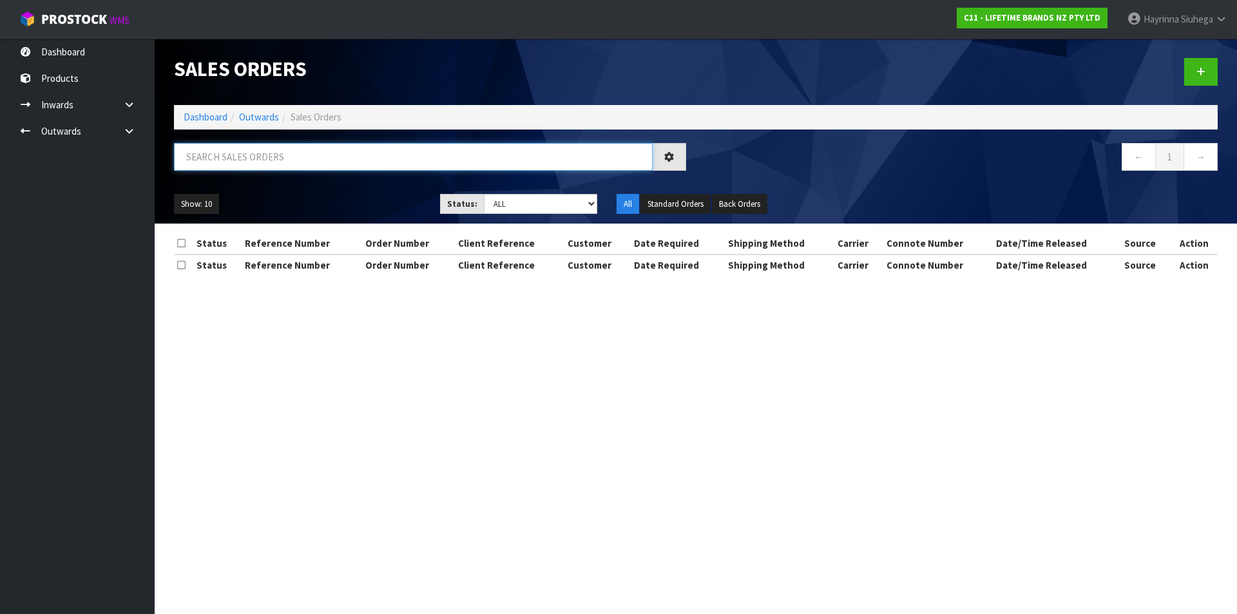
click at [262, 166] on input "text" at bounding box center [413, 157] width 479 height 28
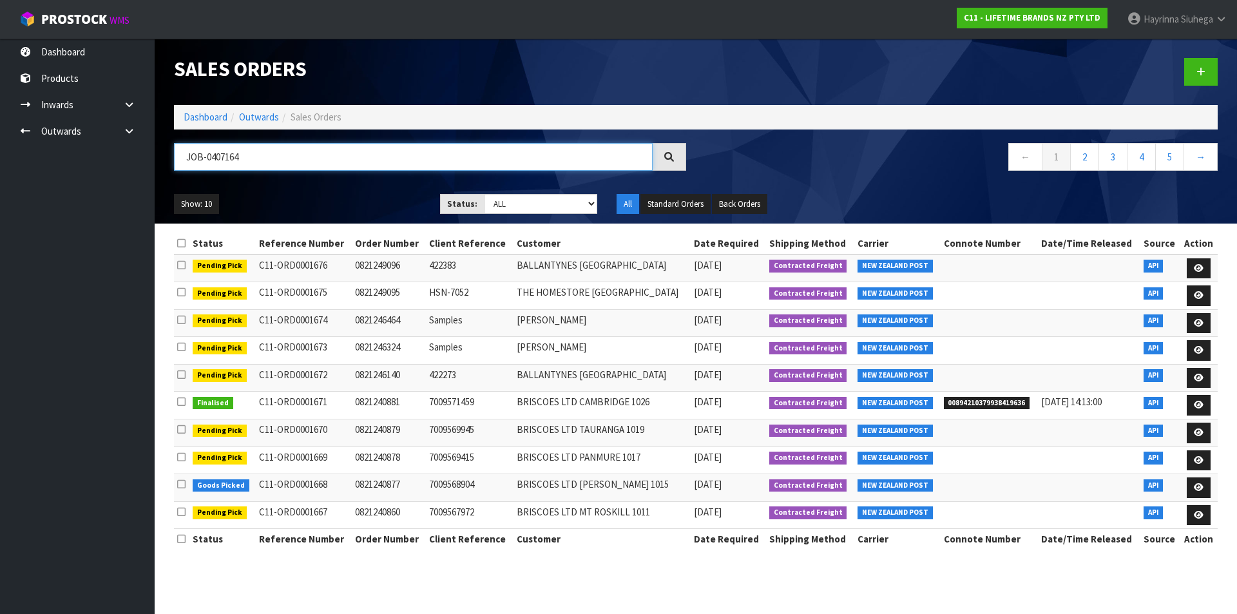
type input "JOB-0407164"
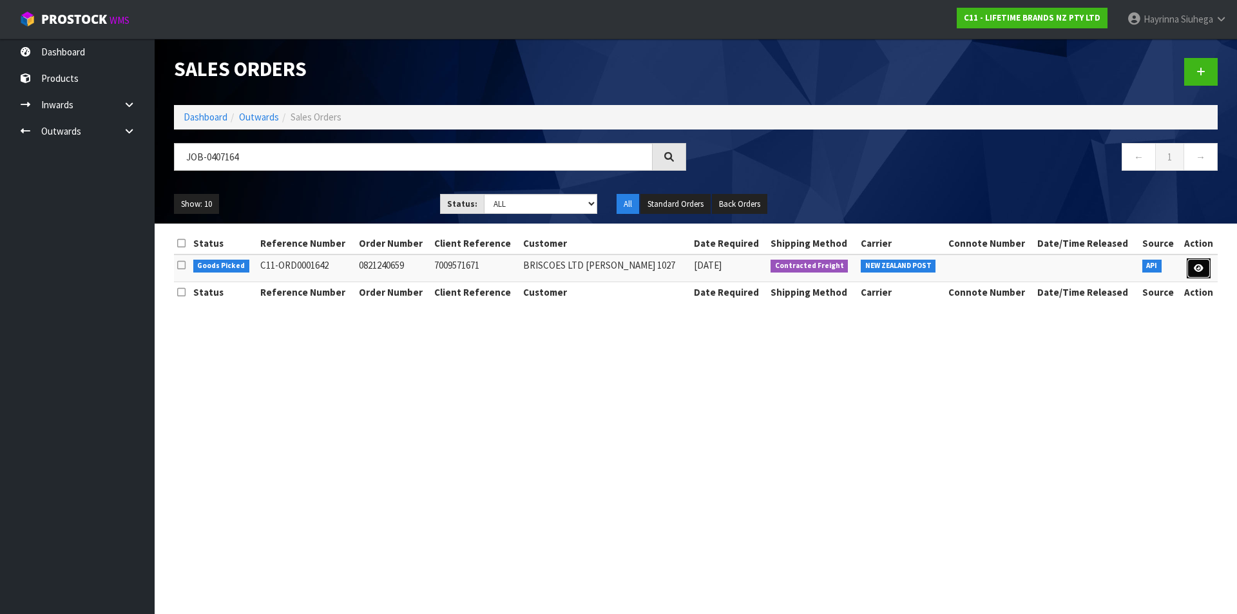
click at [1202, 267] on icon at bounding box center [1199, 268] width 10 height 8
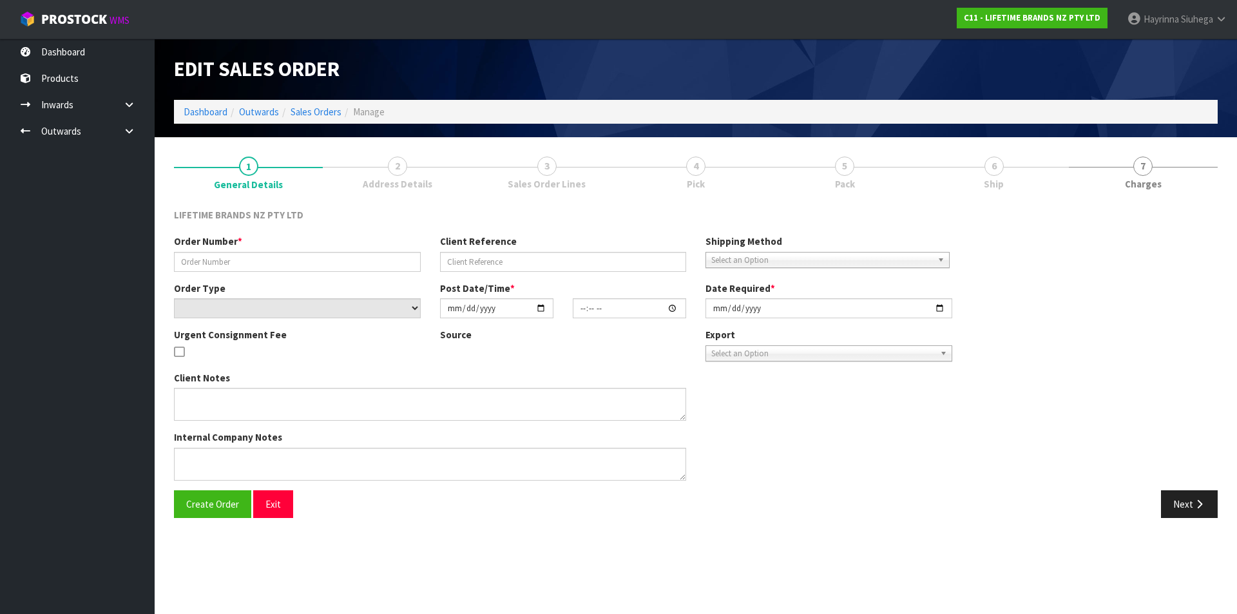
type input "0821240659"
type input "7009571671"
select select "number:0"
type input "[DATE]"
type input "15:03:18.000"
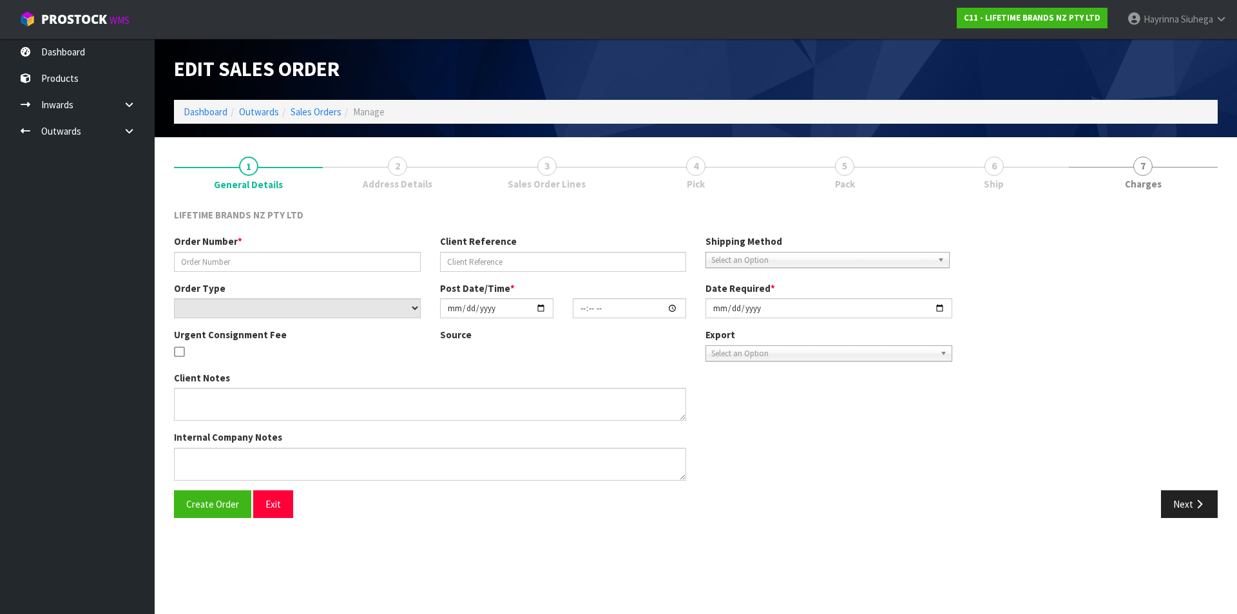
type input "[DATE]"
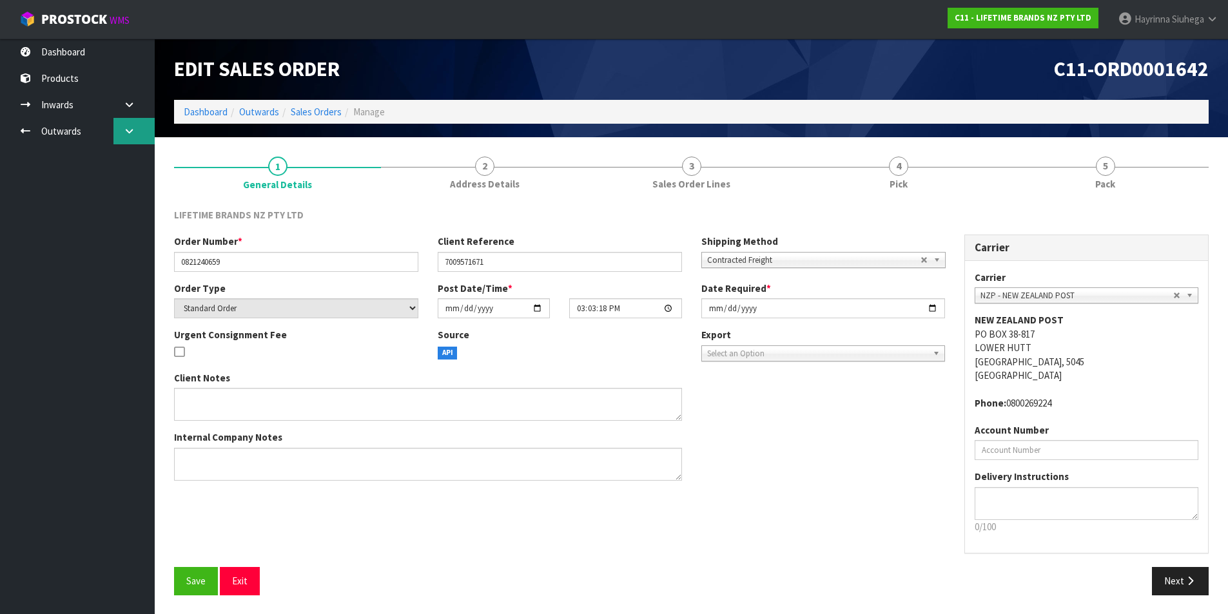
click at [131, 140] on link at bounding box center [133, 131] width 41 height 26
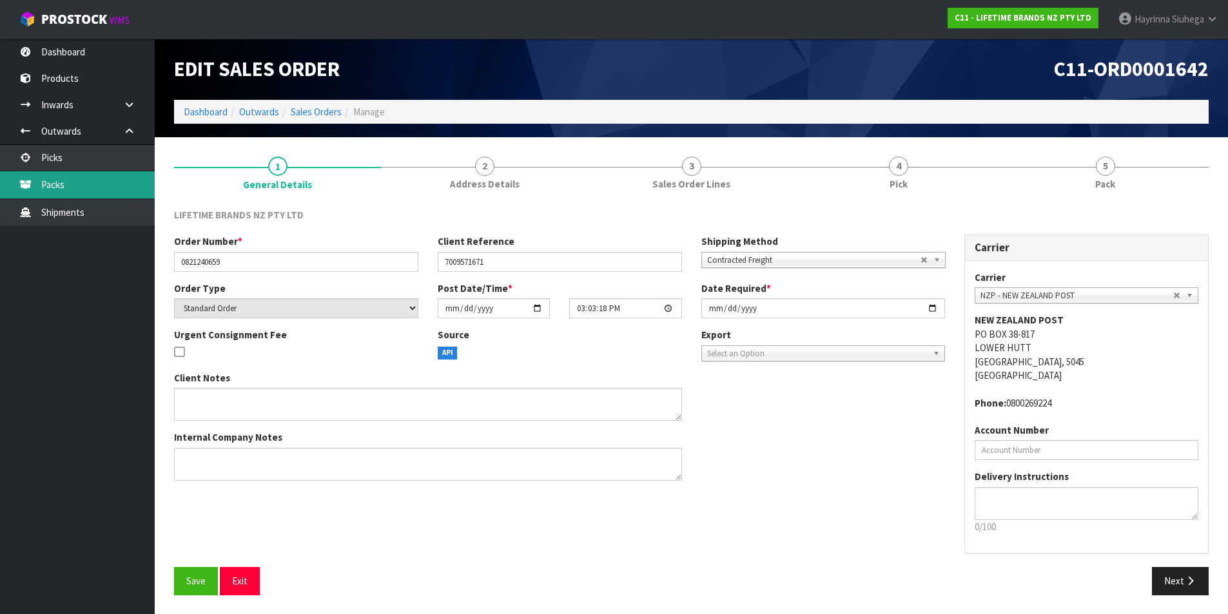
click at [108, 180] on link "Packs" at bounding box center [77, 184] width 155 height 26
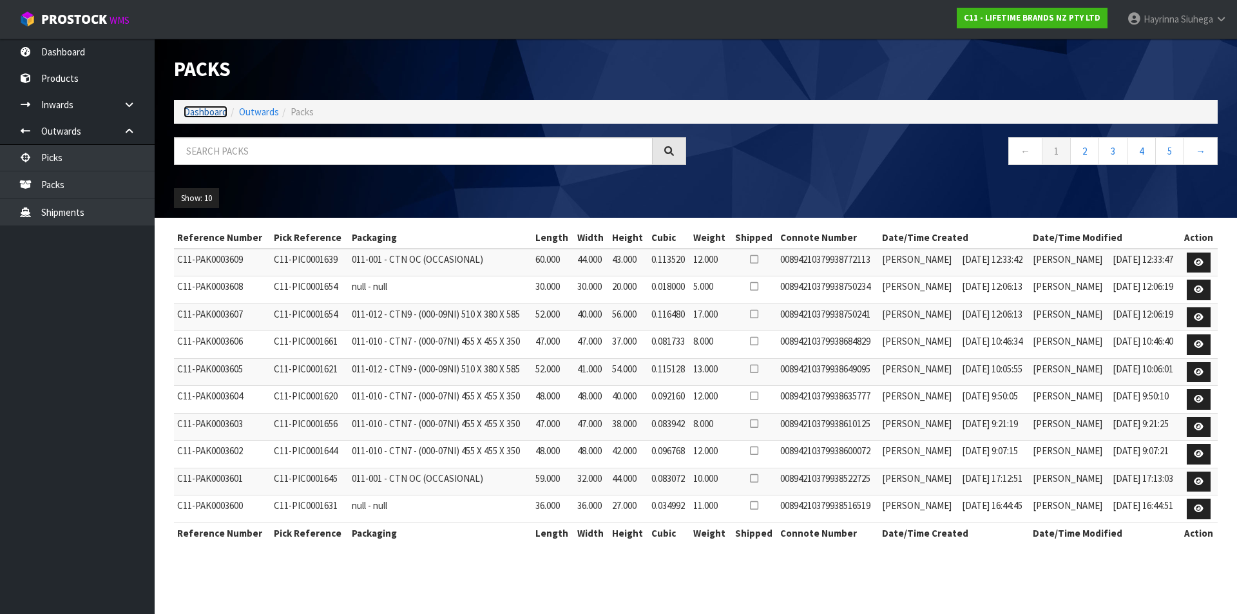
click at [209, 110] on link "Dashboard" at bounding box center [206, 112] width 44 height 12
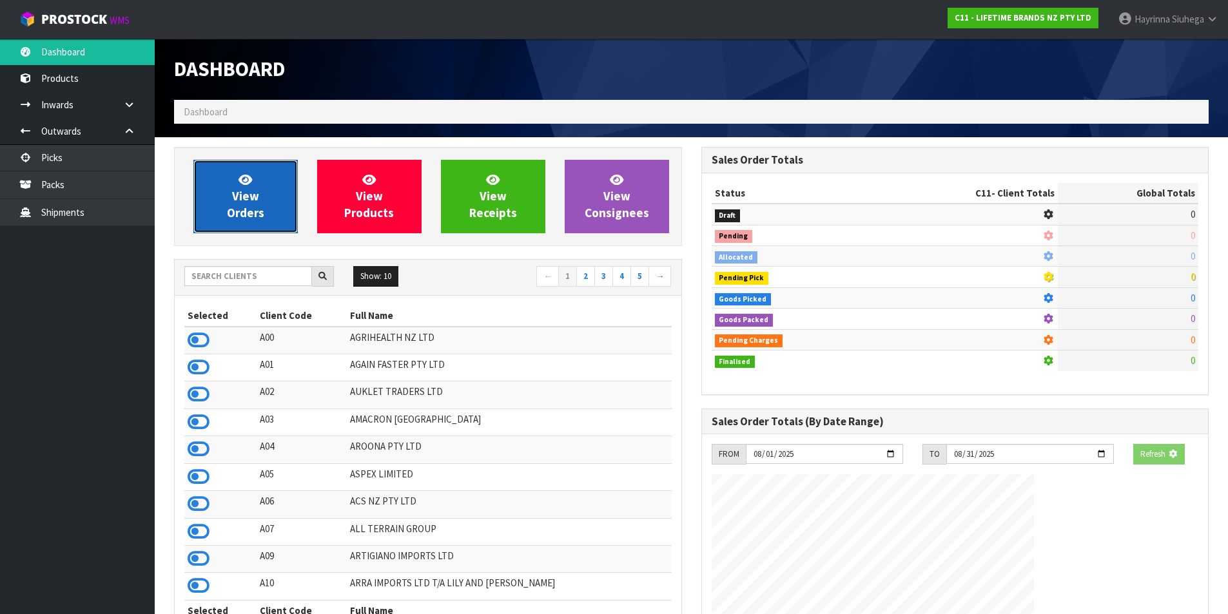
click at [228, 179] on link "View Orders" at bounding box center [245, 196] width 104 height 73
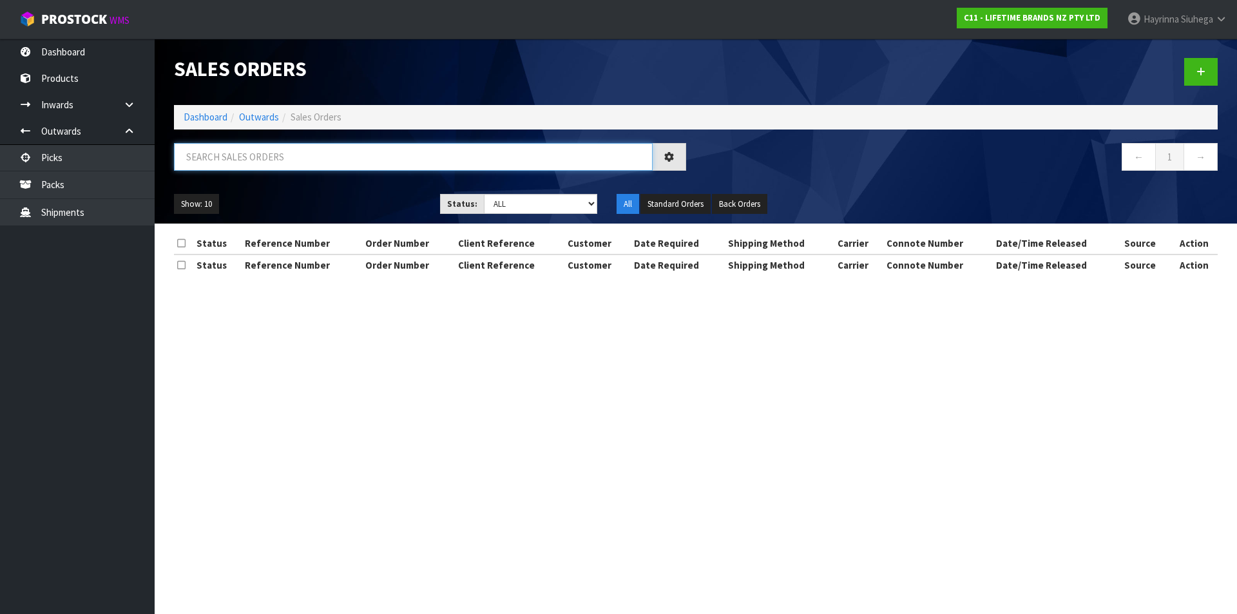
click at [249, 158] on input "text" at bounding box center [413, 157] width 479 height 28
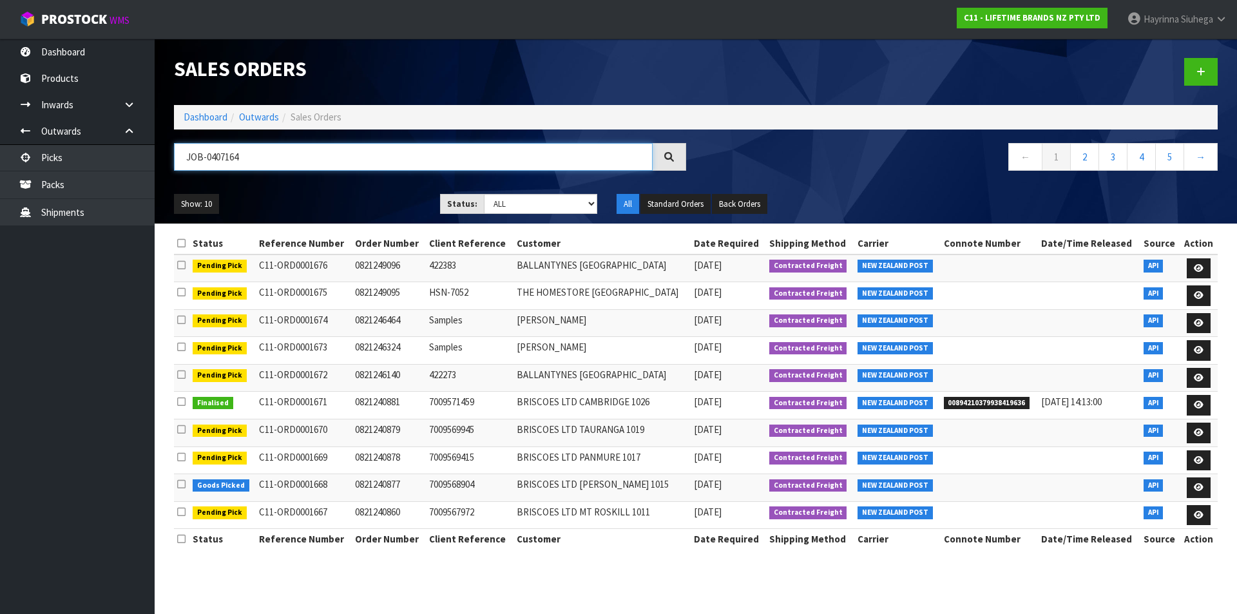
type input "JOB-0407164"
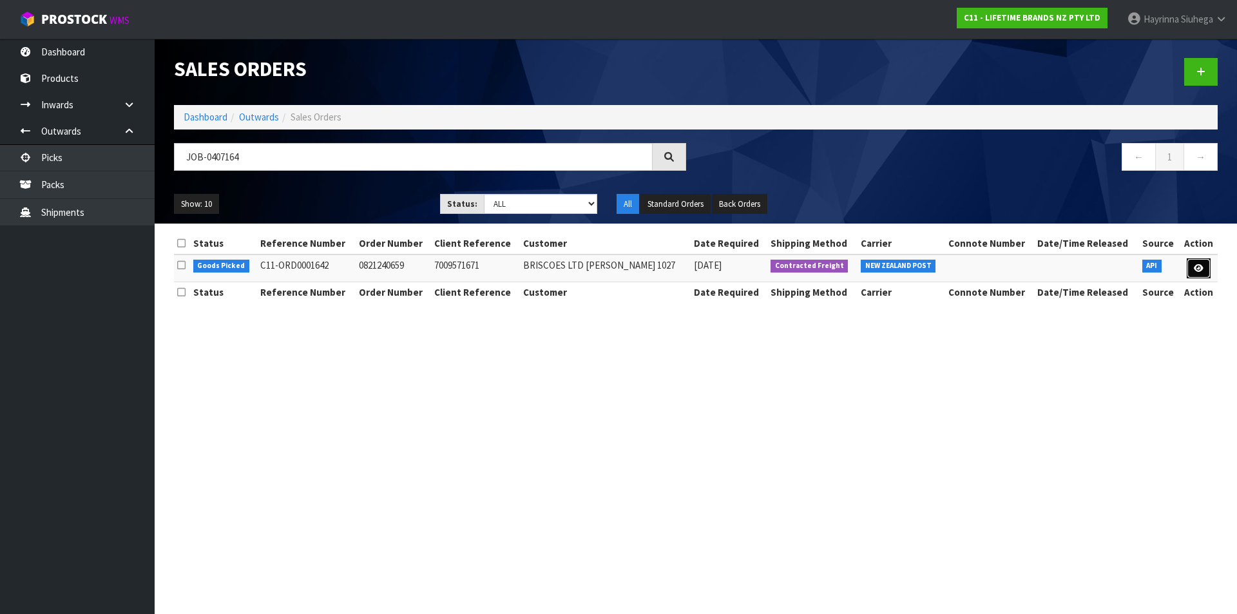
click at [1201, 267] on icon at bounding box center [1199, 268] width 10 height 8
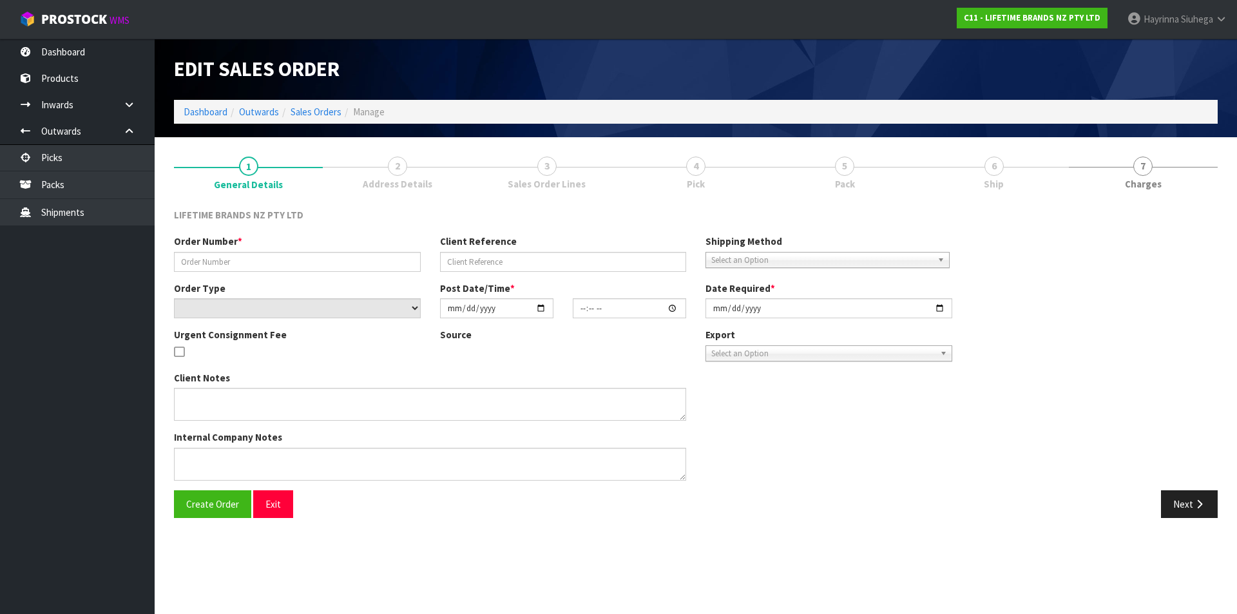
type input "0821240659"
type input "7009571671"
select select "number:0"
type input "[DATE]"
type input "15:03:18.000"
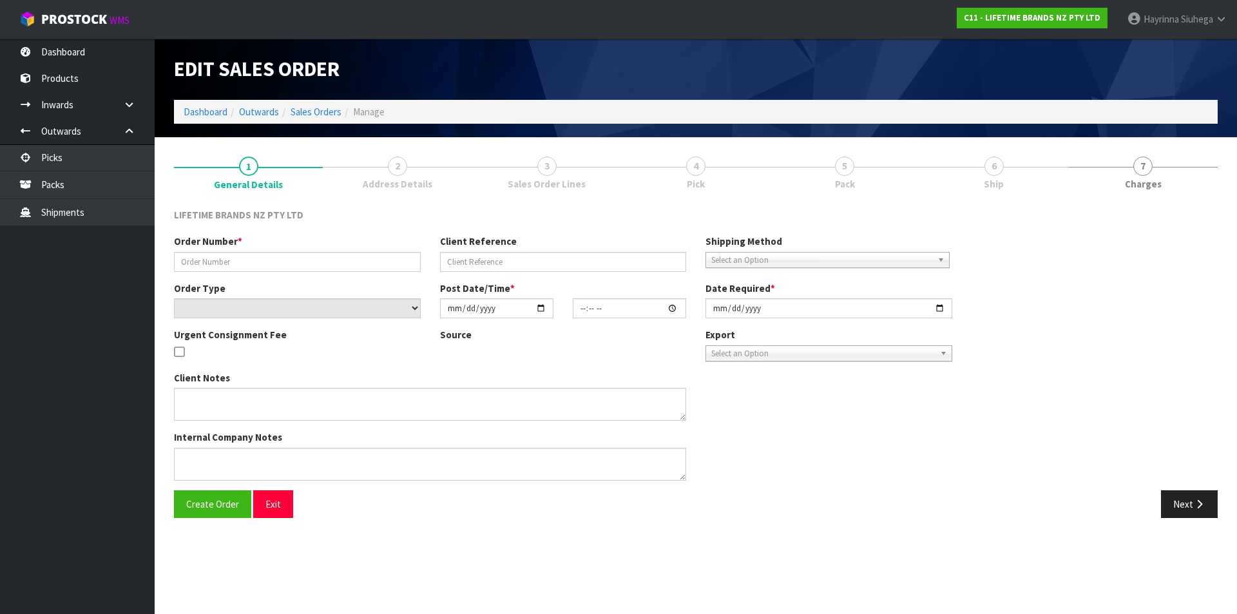
type input "[DATE]"
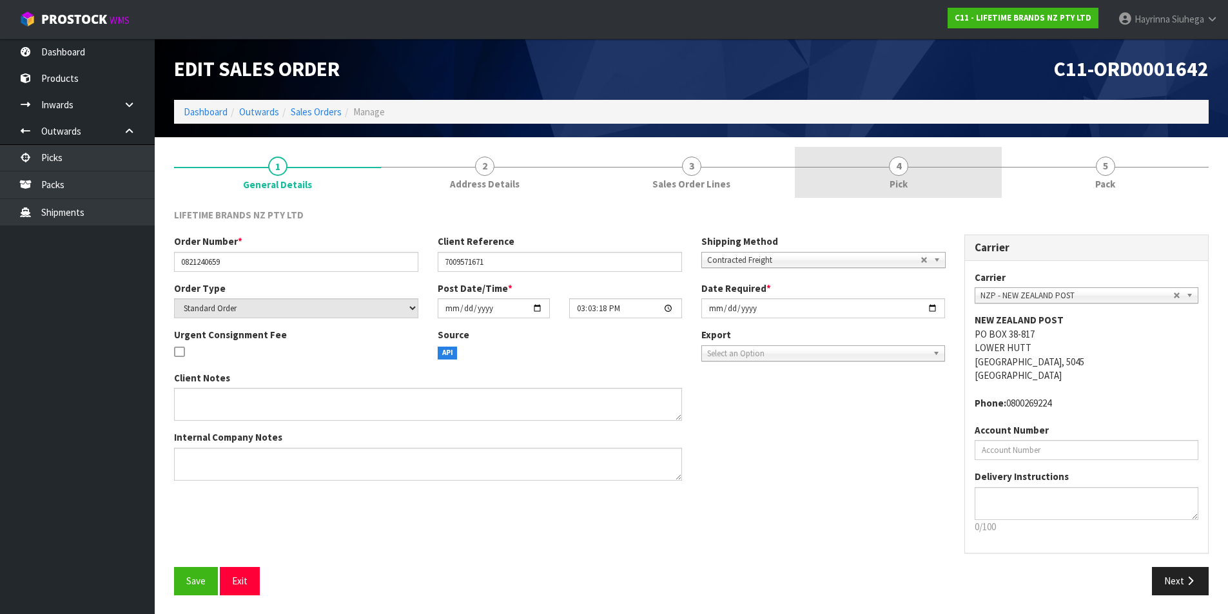
click at [972, 175] on link "4 Pick" at bounding box center [898, 172] width 207 height 51
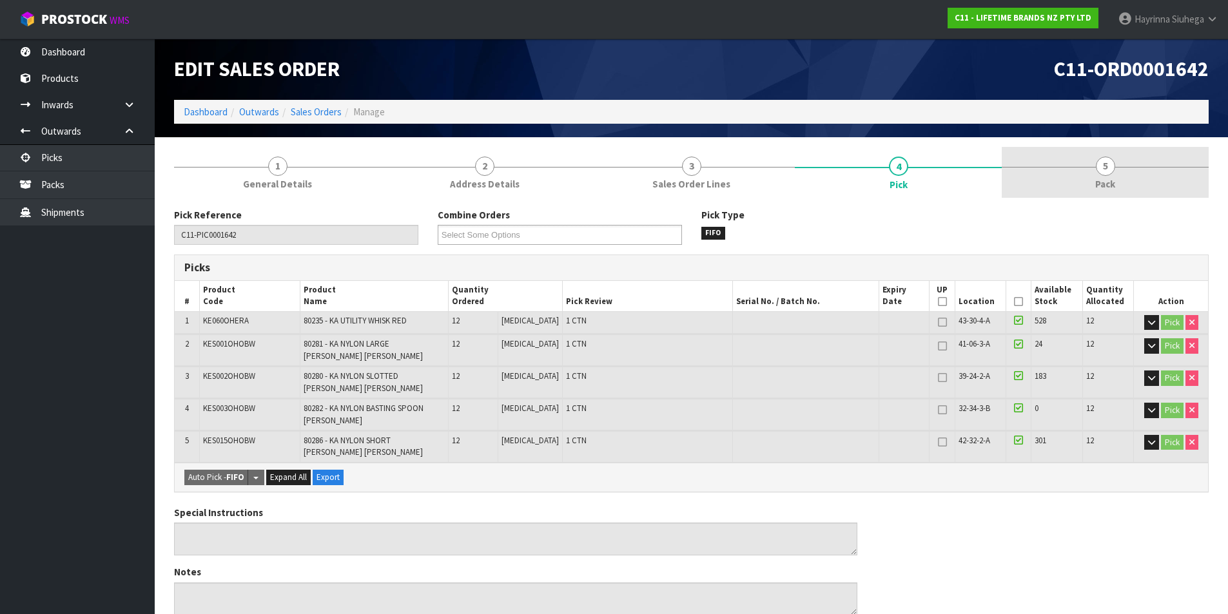
click at [1034, 166] on link "5 Pack" at bounding box center [1104, 172] width 207 height 51
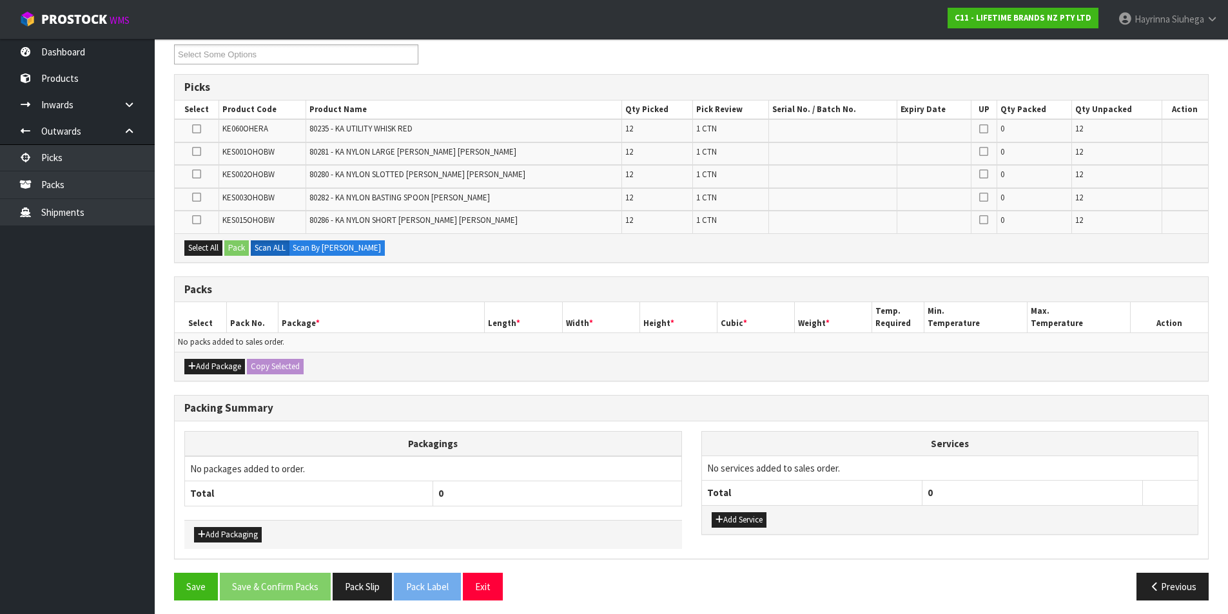
scroll to position [186, 0]
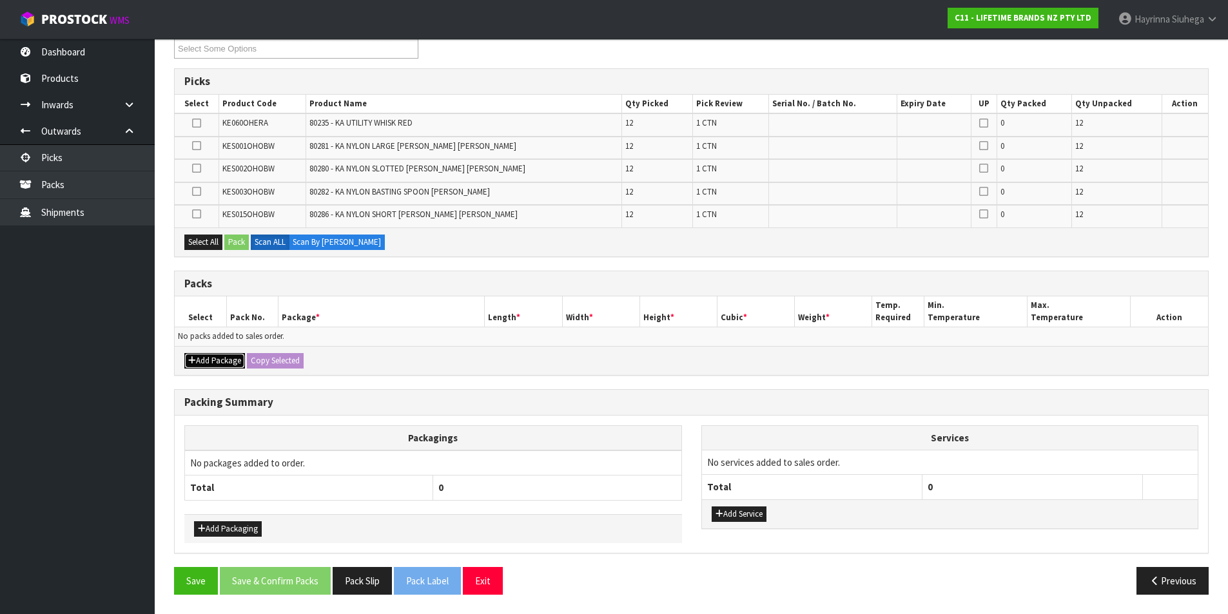
click at [206, 358] on button "Add Package" at bounding box center [214, 360] width 61 height 15
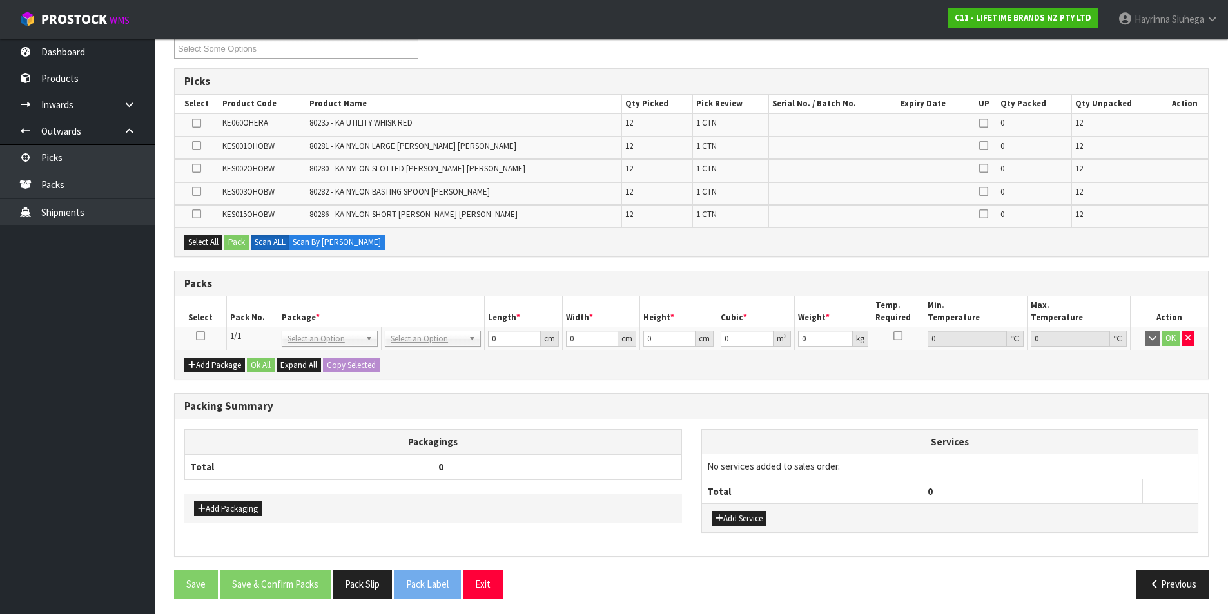
click at [203, 336] on icon at bounding box center [200, 336] width 9 height 1
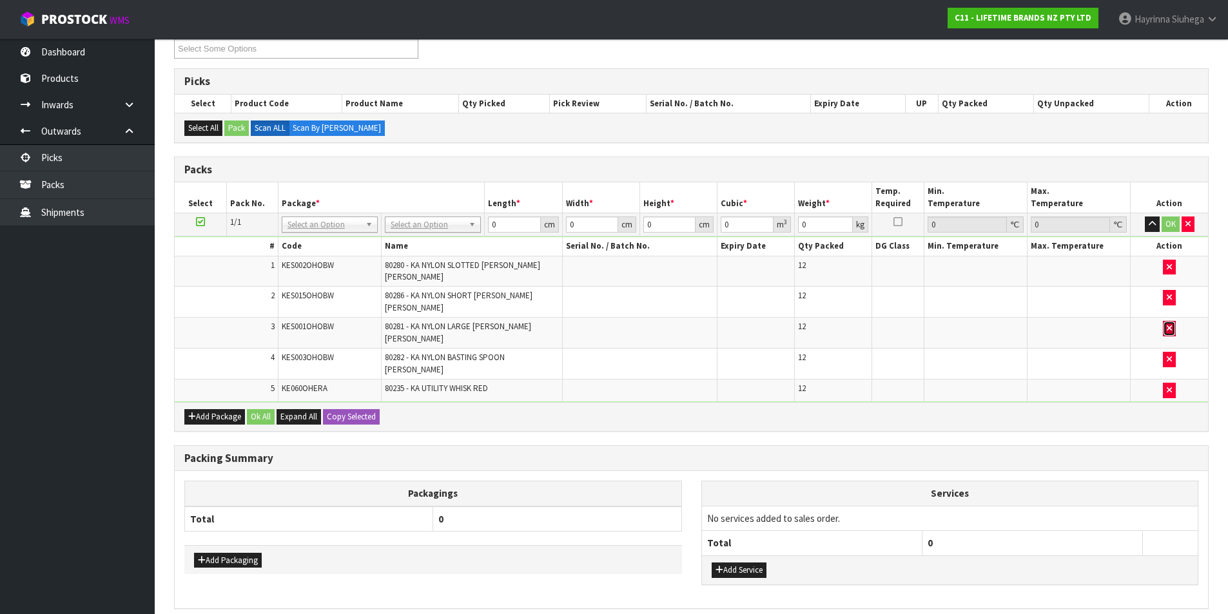
click at [1170, 324] on icon "button" at bounding box center [1168, 328] width 5 height 8
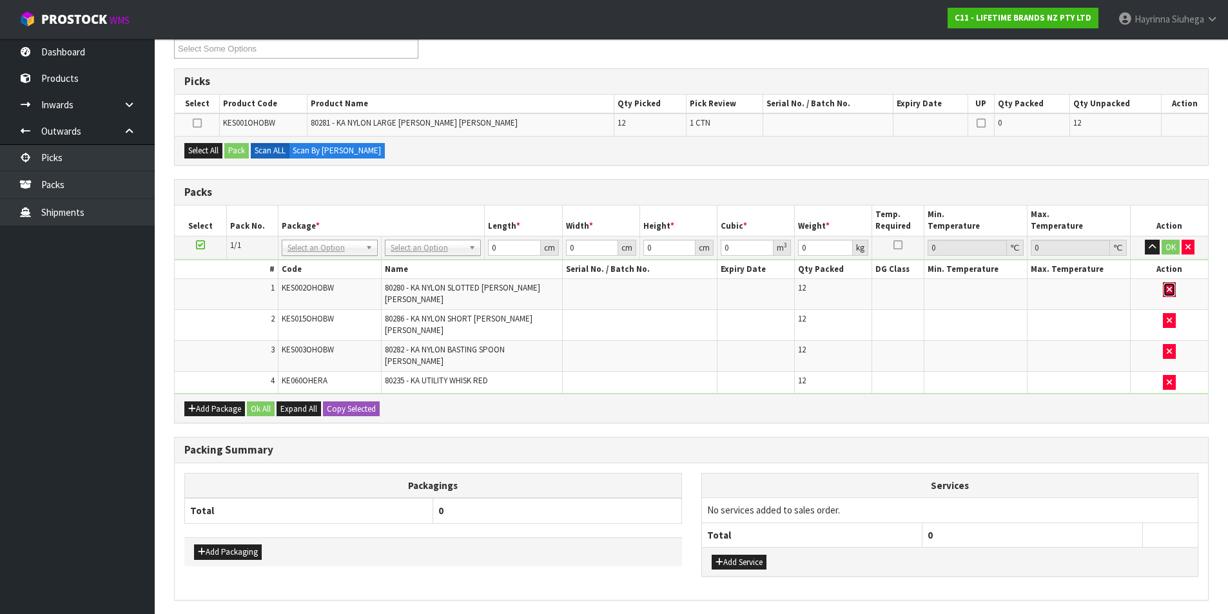
click at [1171, 284] on button "button" at bounding box center [1169, 289] width 13 height 15
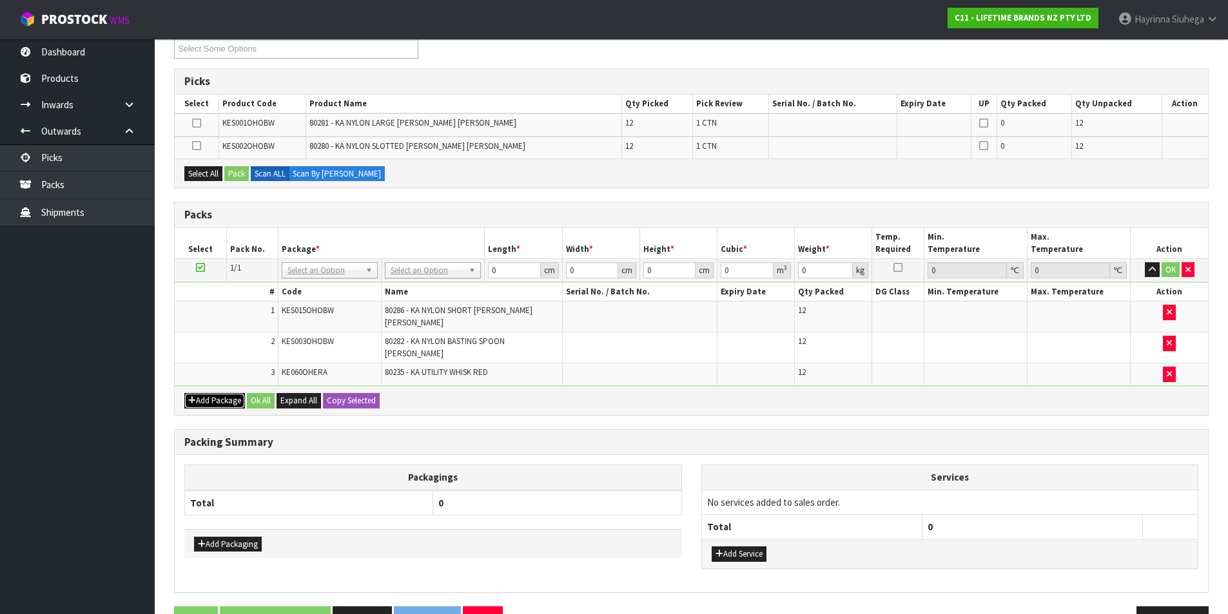
click at [213, 393] on button "Add Package" at bounding box center [214, 400] width 61 height 15
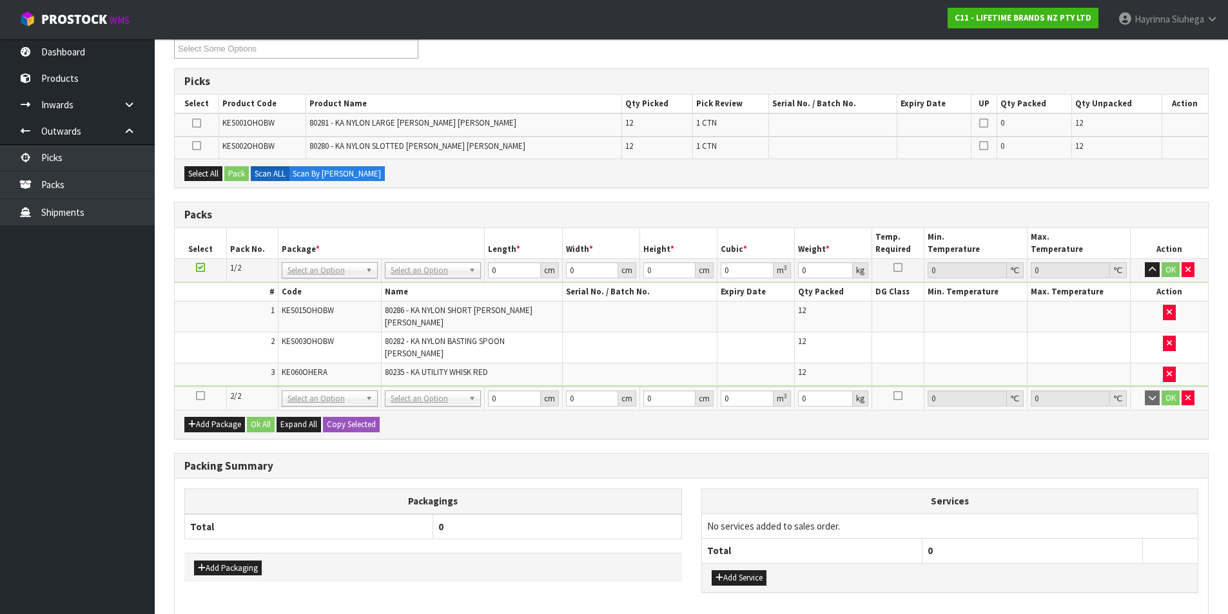
click at [197, 396] on icon at bounding box center [200, 396] width 9 height 1
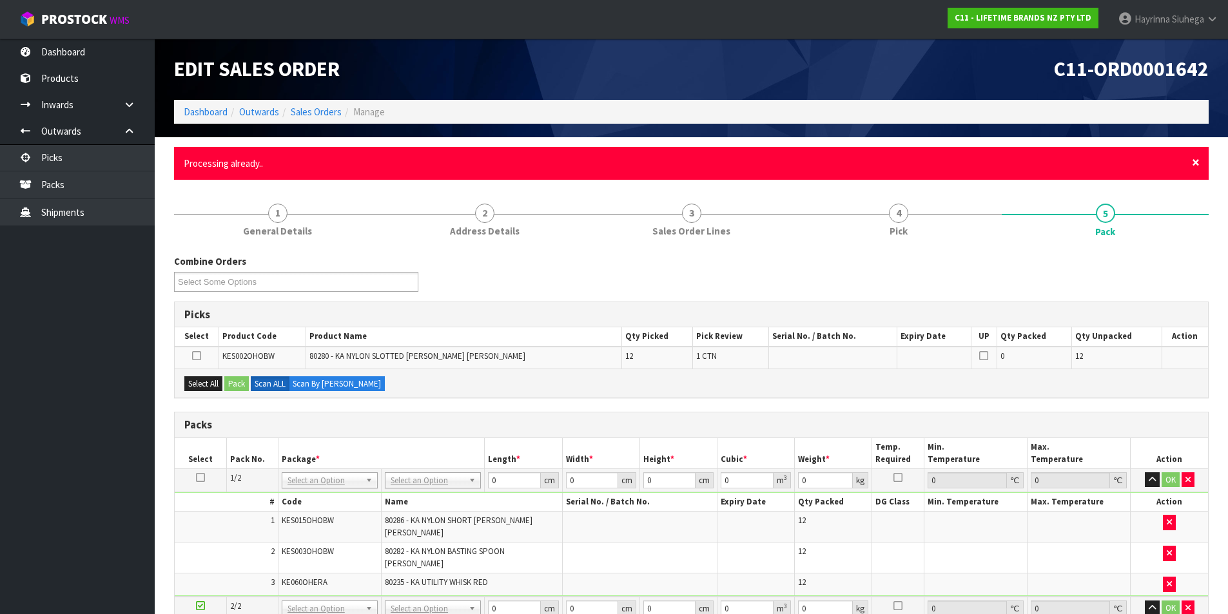
click at [1196, 160] on span "×" at bounding box center [1196, 162] width 8 height 18
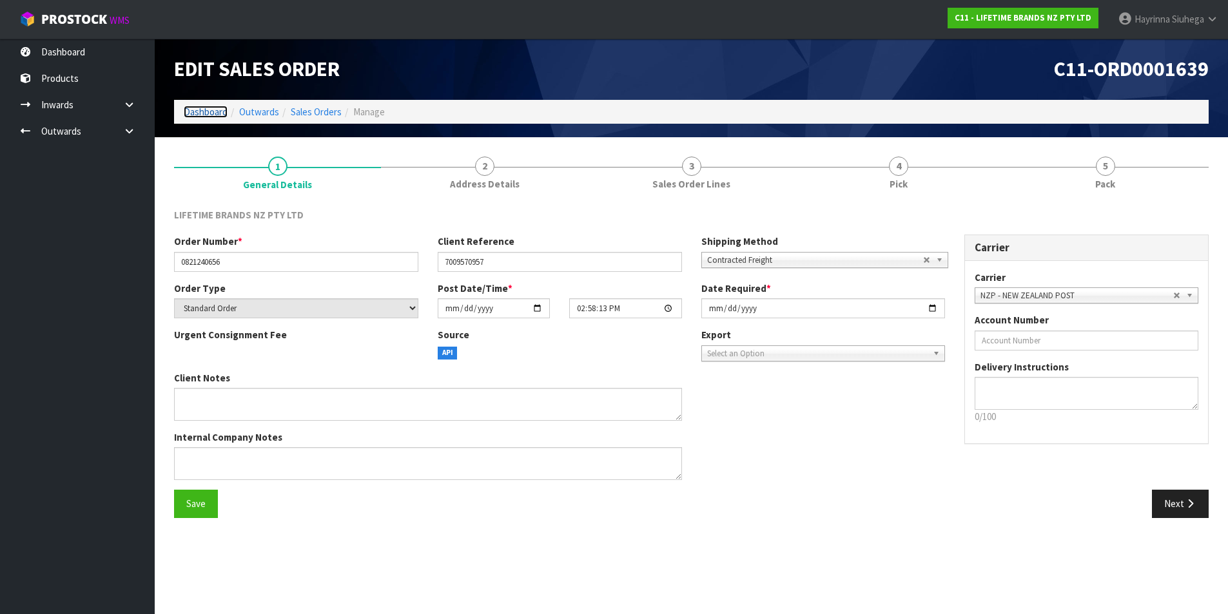
click at [216, 110] on link "Dashboard" at bounding box center [206, 112] width 44 height 12
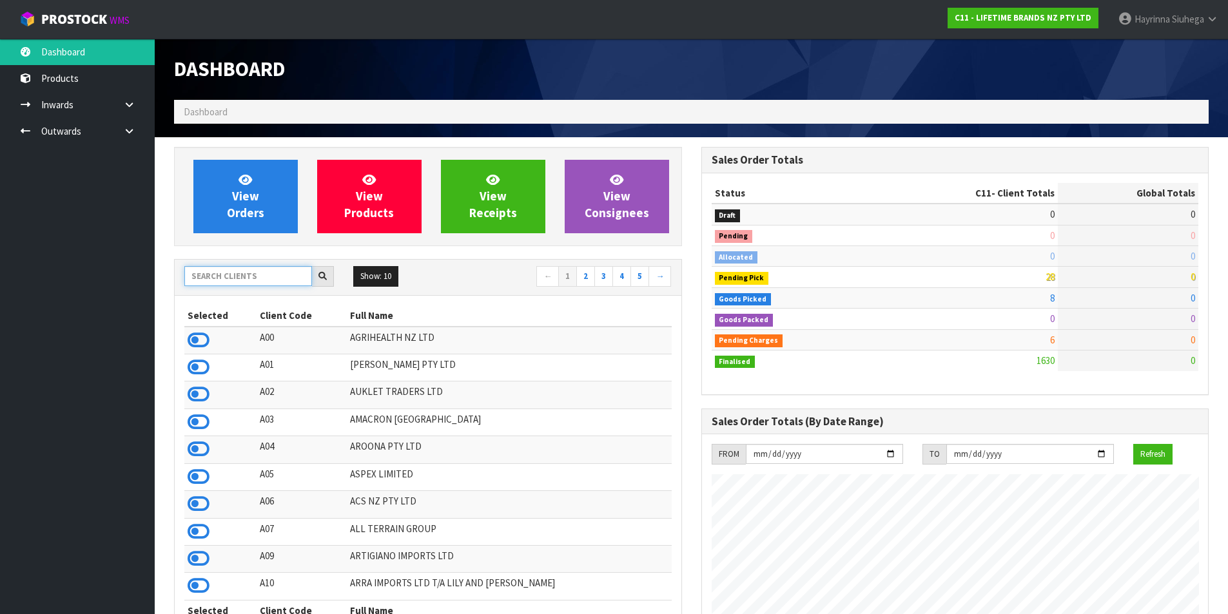
drag, startPoint x: 218, startPoint y: 282, endPoint x: 219, endPoint y: 267, distance: 15.5
click at [218, 275] on input "text" at bounding box center [248, 276] width 128 height 20
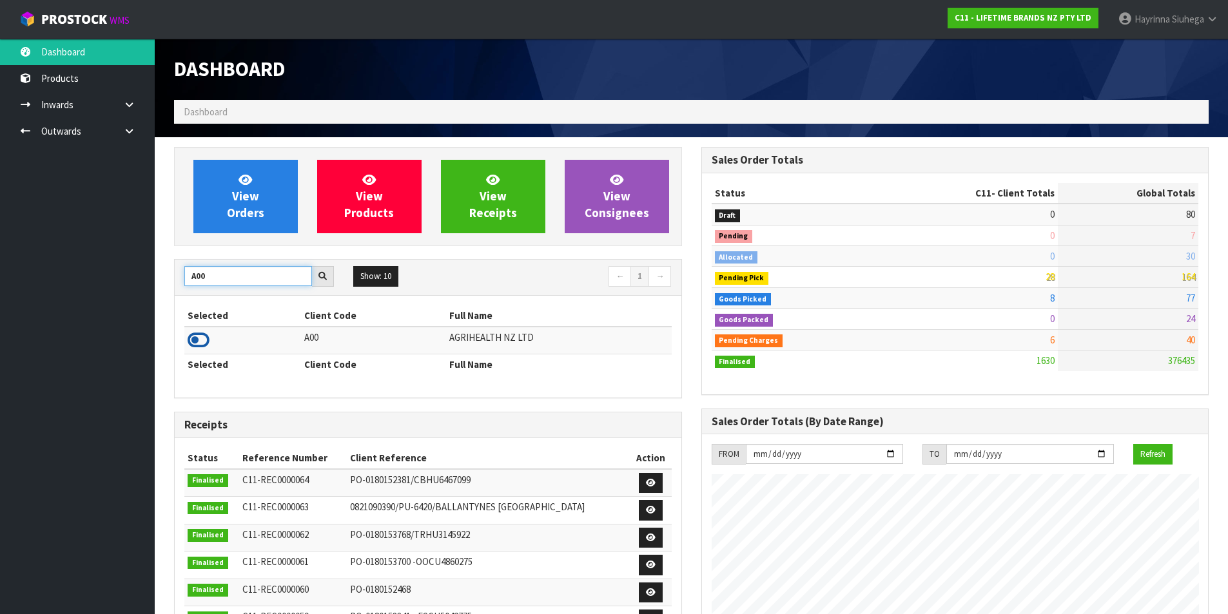
type input "A00"
click at [203, 334] on icon at bounding box center [199, 340] width 22 height 19
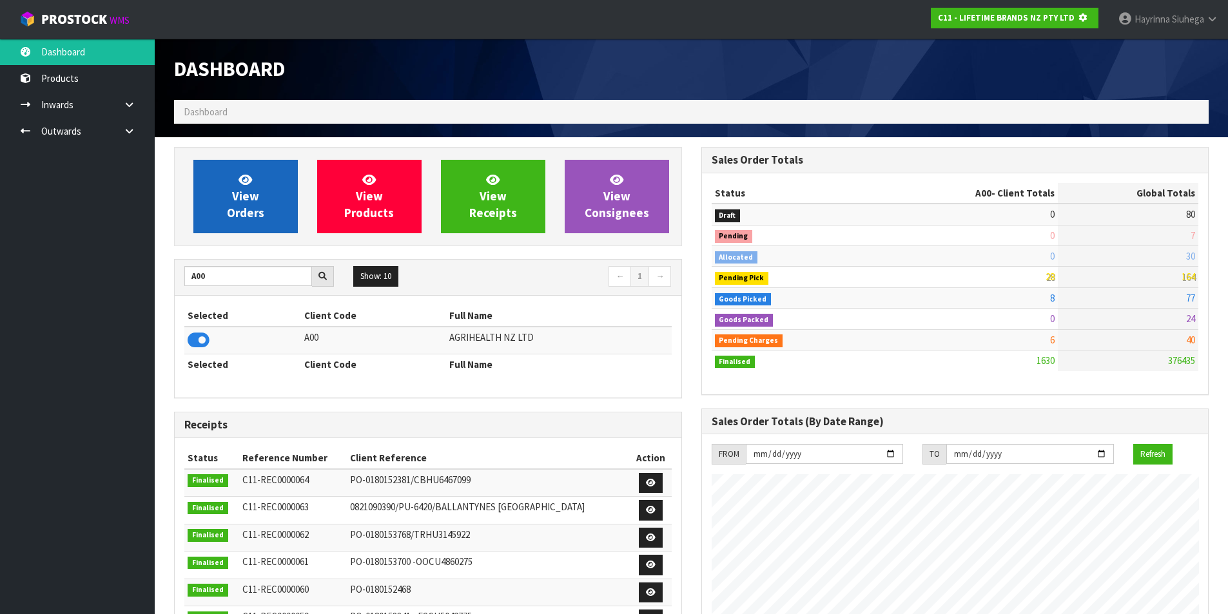
scroll to position [804, 527]
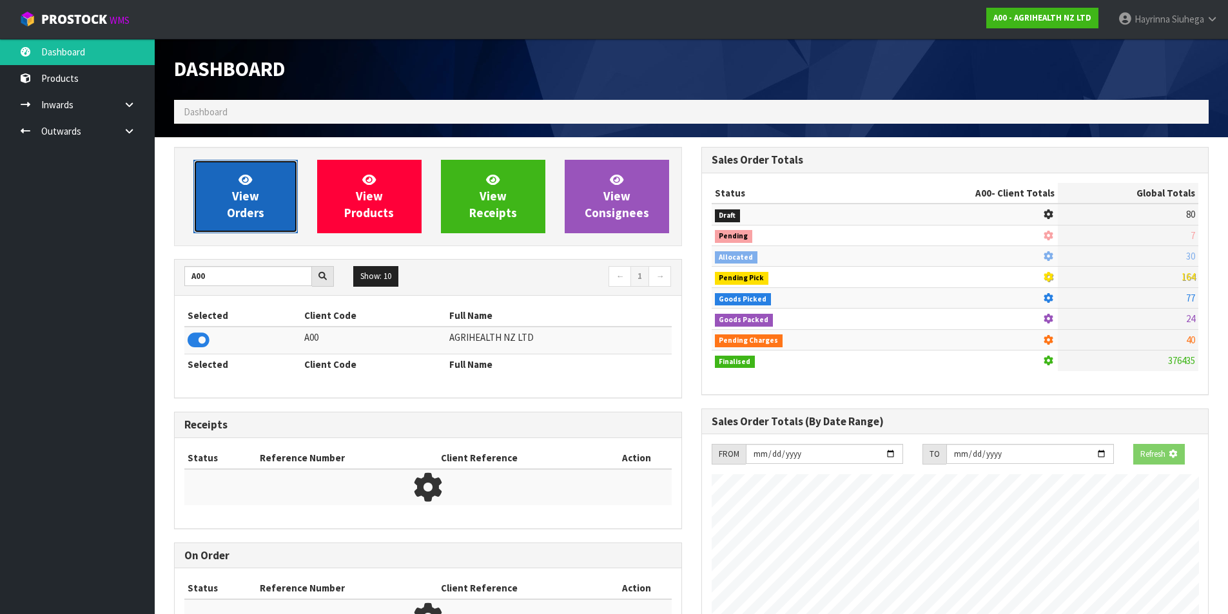
click at [223, 195] on link "View Orders" at bounding box center [245, 196] width 104 height 73
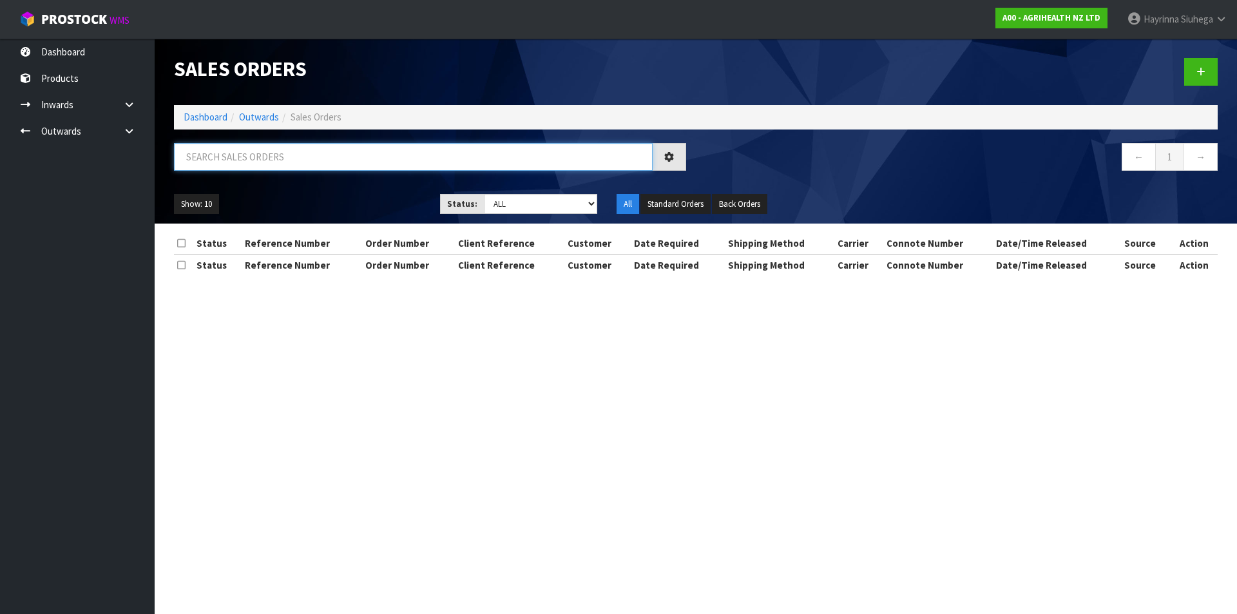
click at [266, 162] on input "text" at bounding box center [413, 157] width 479 height 28
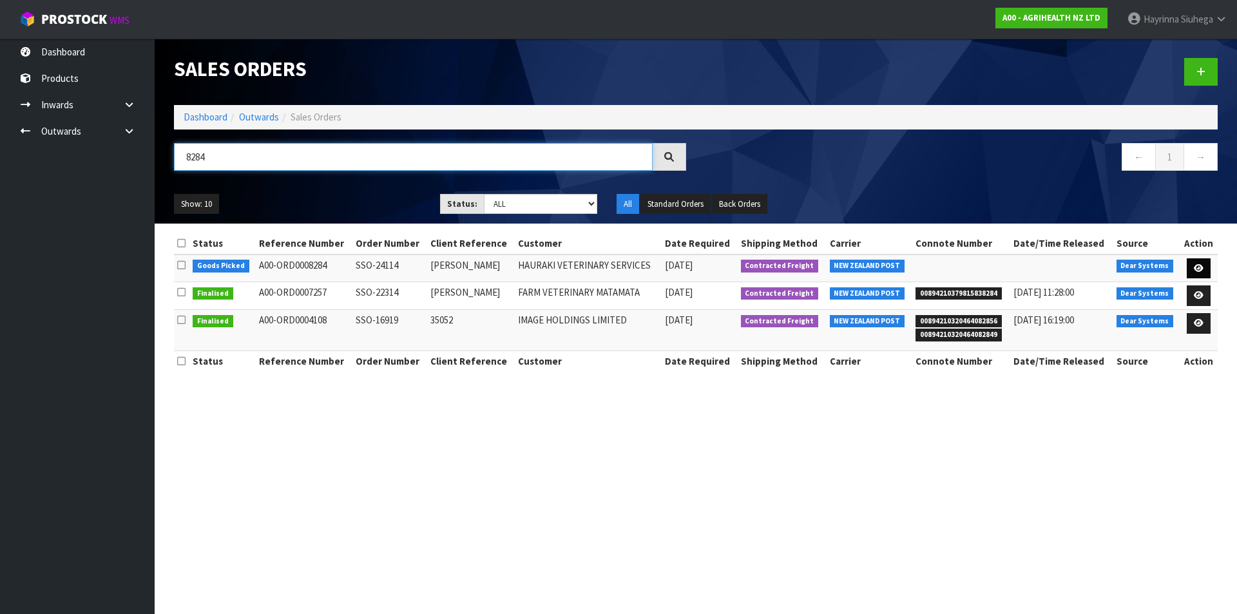
type input "8284"
click at [1192, 265] on link at bounding box center [1199, 268] width 24 height 21
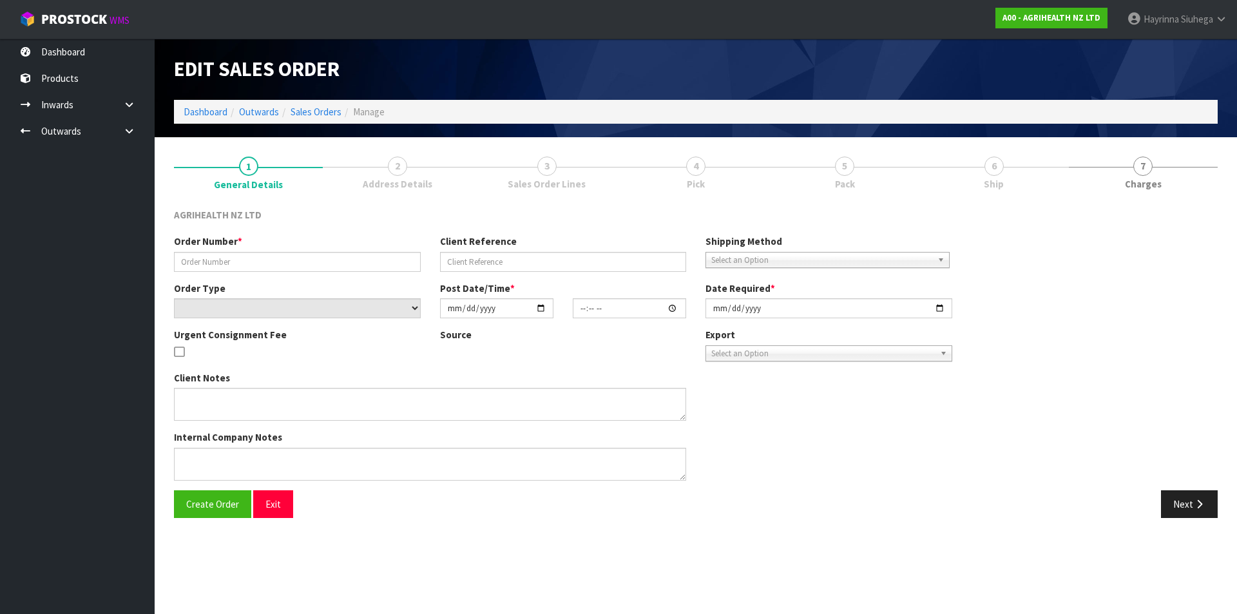
type input "SSO-24114"
type input "[PERSON_NAME]"
select select "number:0"
type input "[DATE]"
type input "09:43:22.000"
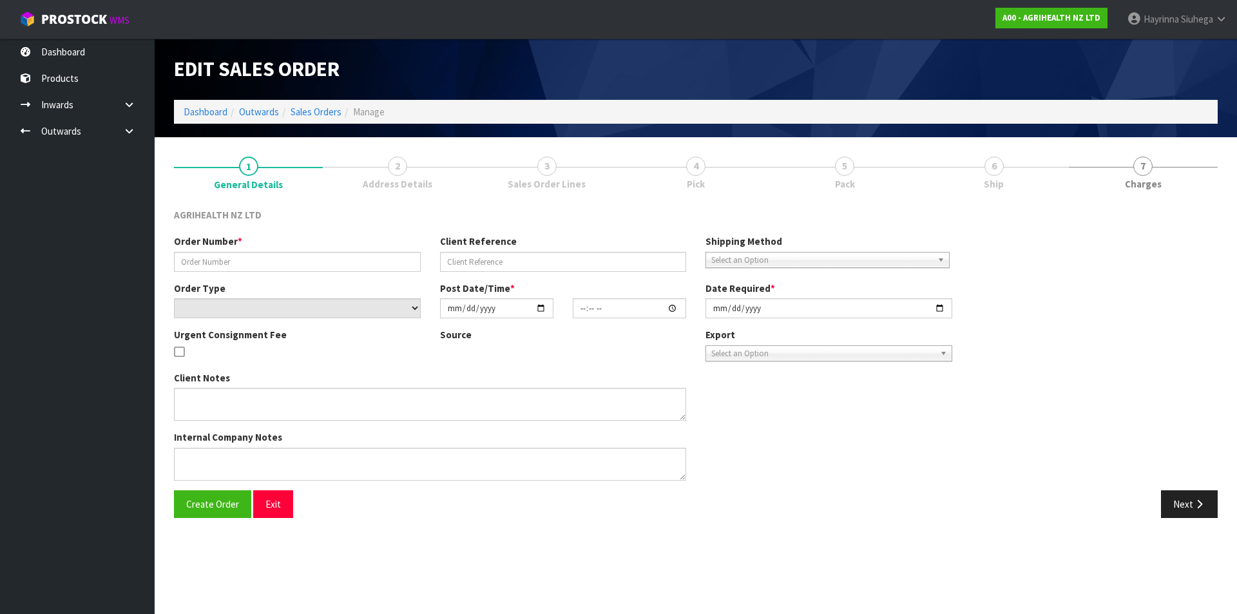
type input "[DATE]"
type textarea "SHIP BY: Overnight Courier"
type textarea "DISPATCH [DATE] PLEASE, VIA OVERNIGHT COURIER, ENSURE REFRIGERATE STICKERS ATTA…"
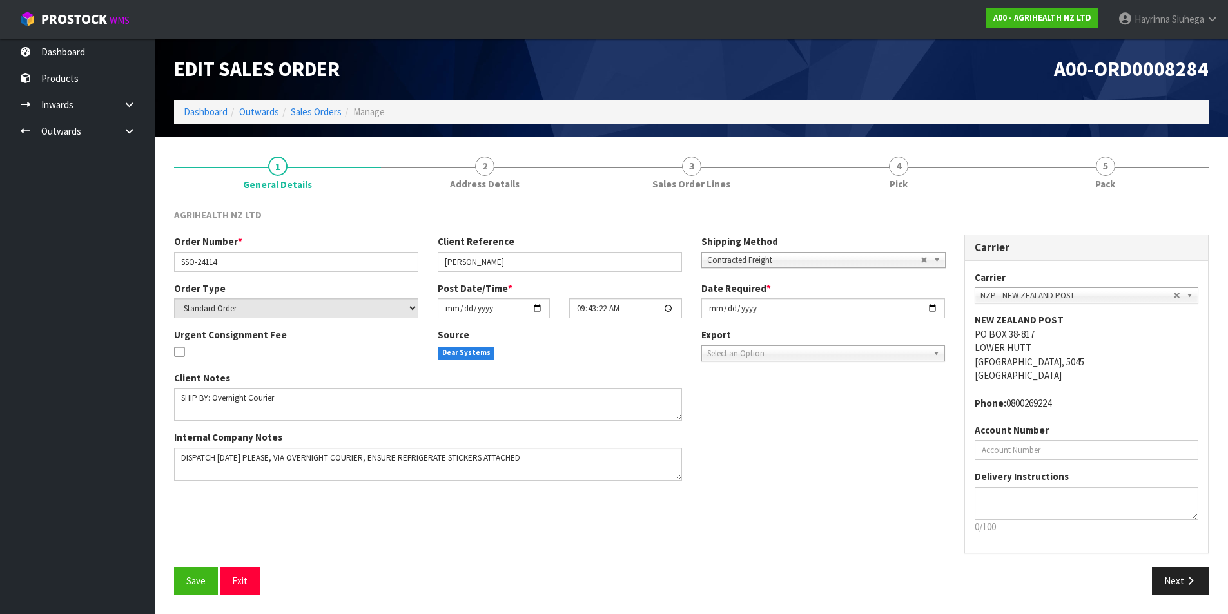
click at [968, 169] on link "4 Pick" at bounding box center [898, 172] width 207 height 51
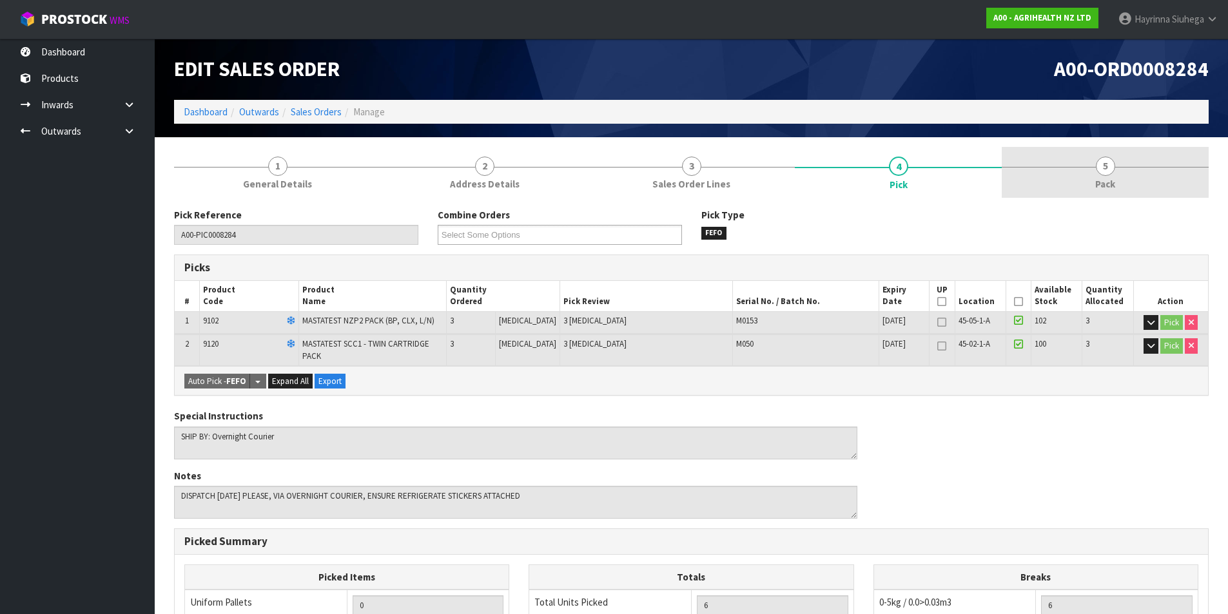
click at [1087, 168] on link "5 Pack" at bounding box center [1104, 172] width 207 height 51
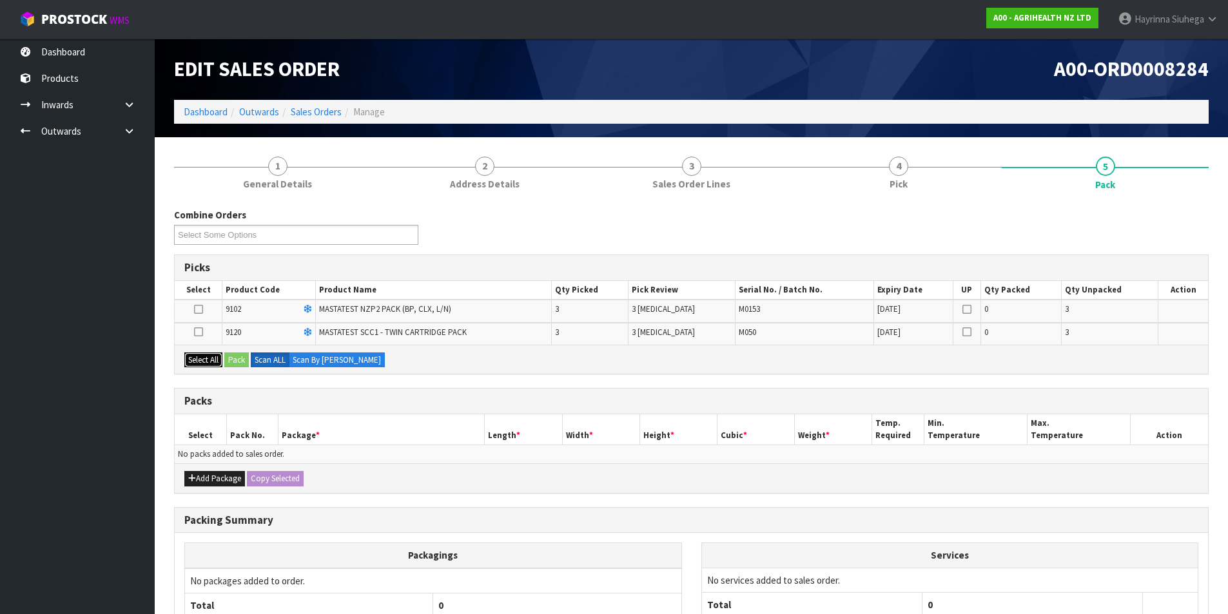
click at [198, 364] on button "Select All" at bounding box center [203, 360] width 38 height 15
click at [209, 479] on button "Add Package" at bounding box center [214, 478] width 61 height 15
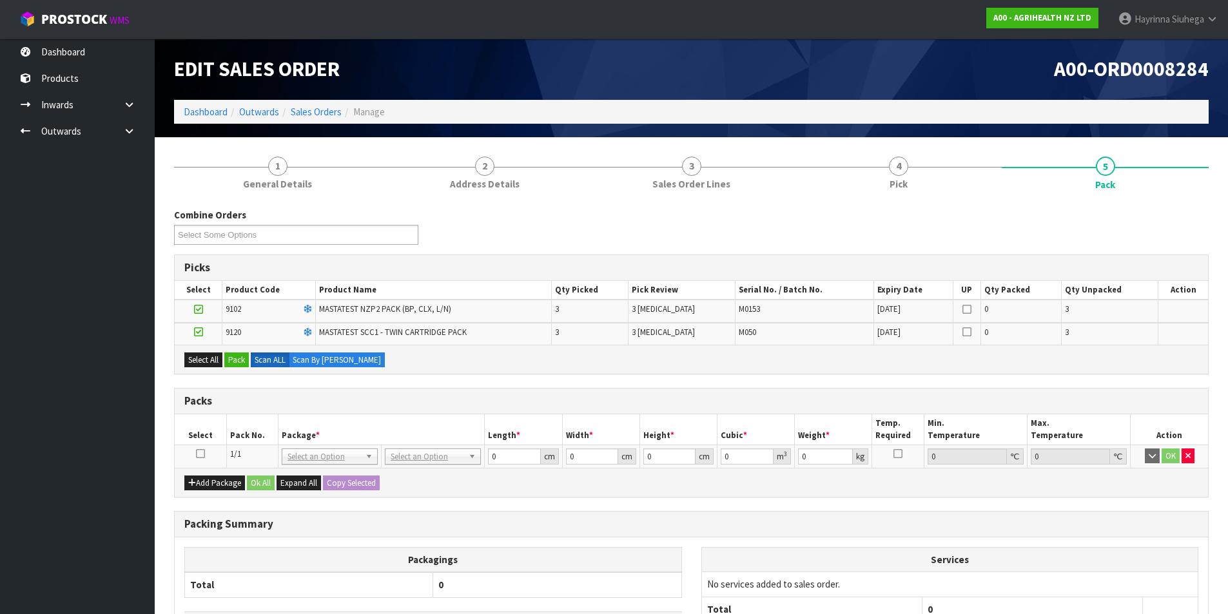
click at [200, 454] on icon at bounding box center [200, 454] width 9 height 1
click at [237, 358] on button "Pack" at bounding box center [236, 360] width 24 height 15
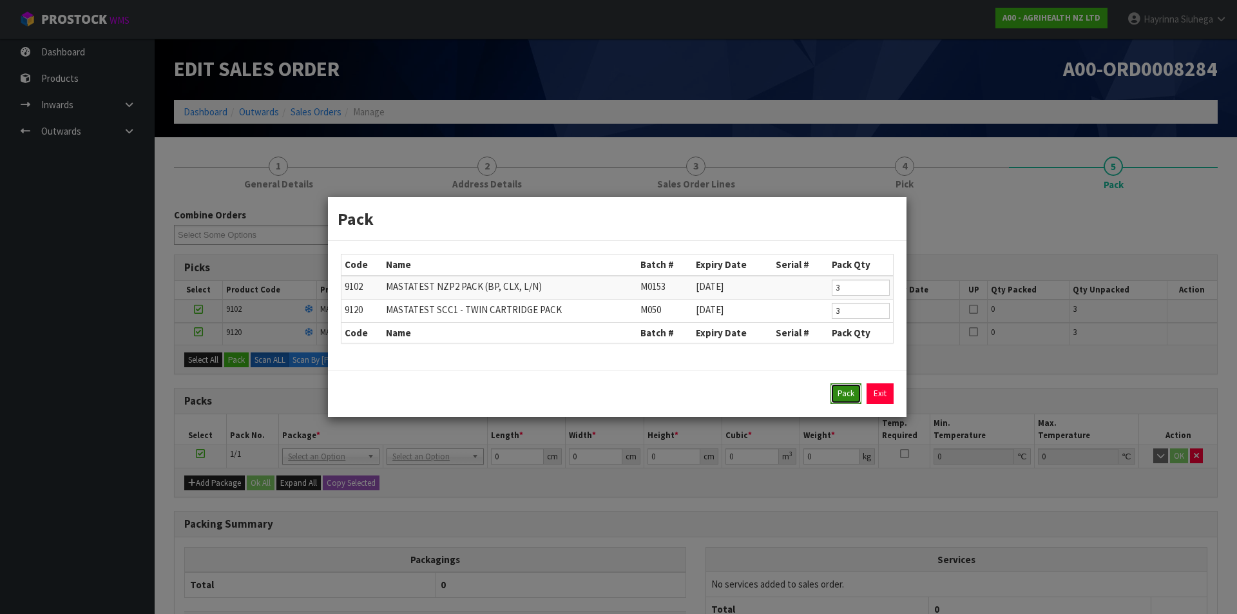
click at [835, 400] on button "Pack" at bounding box center [846, 393] width 31 height 21
type input "0.000"
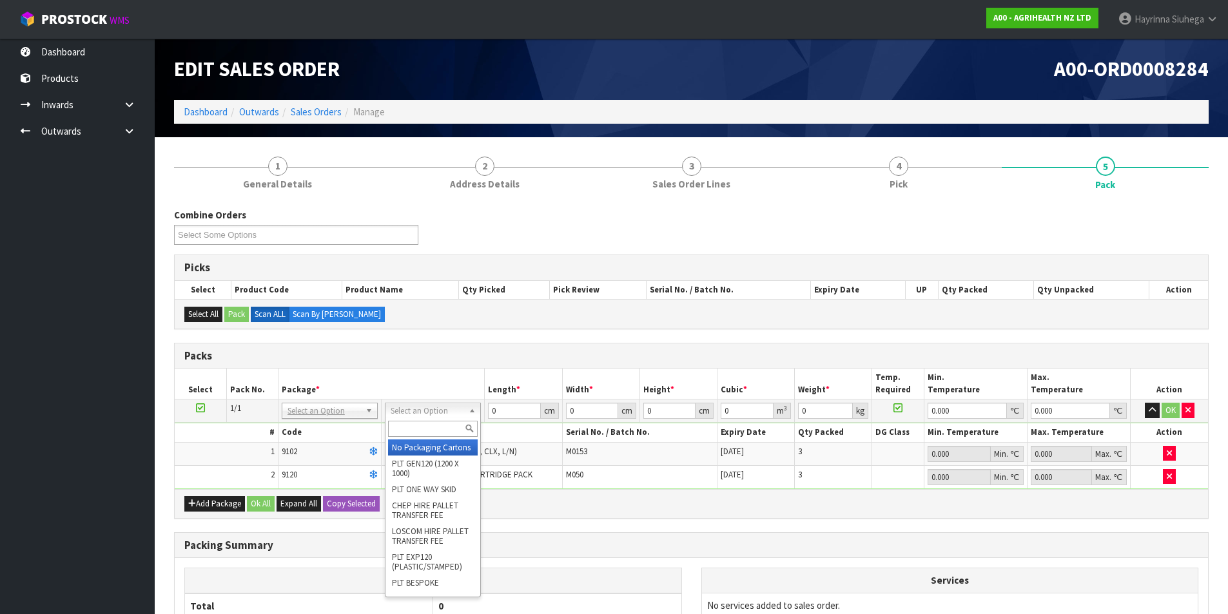
click at [430, 423] on input "text" at bounding box center [433, 429] width 90 height 16
type input "OC"
click at [1193, 407] on button "button" at bounding box center [1187, 410] width 13 height 15
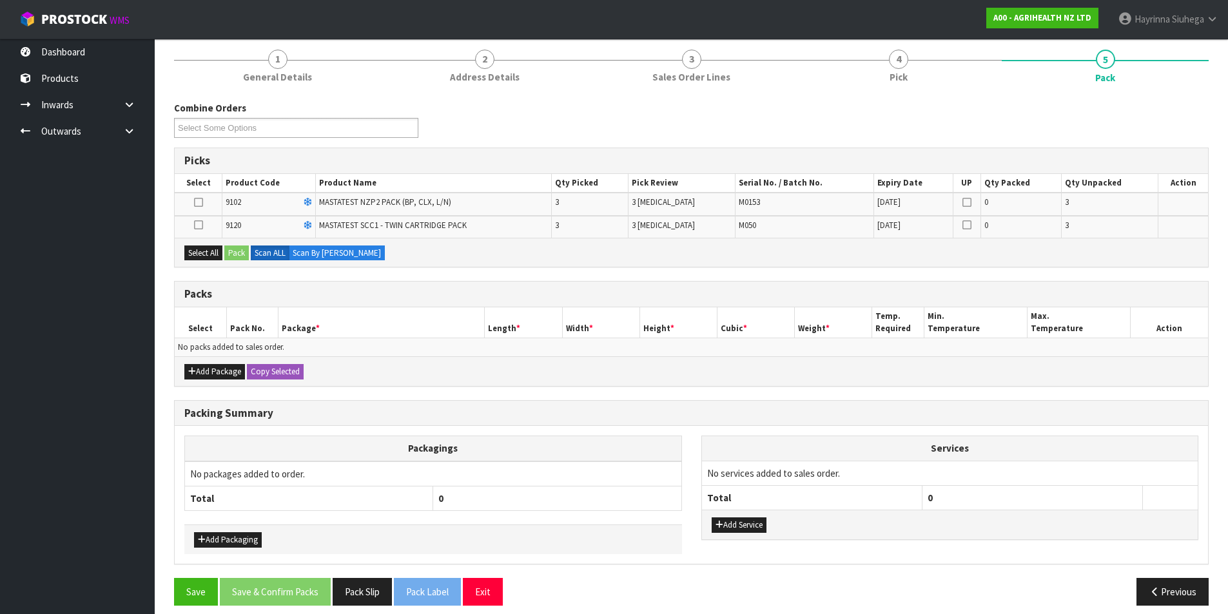
scroll to position [118, 0]
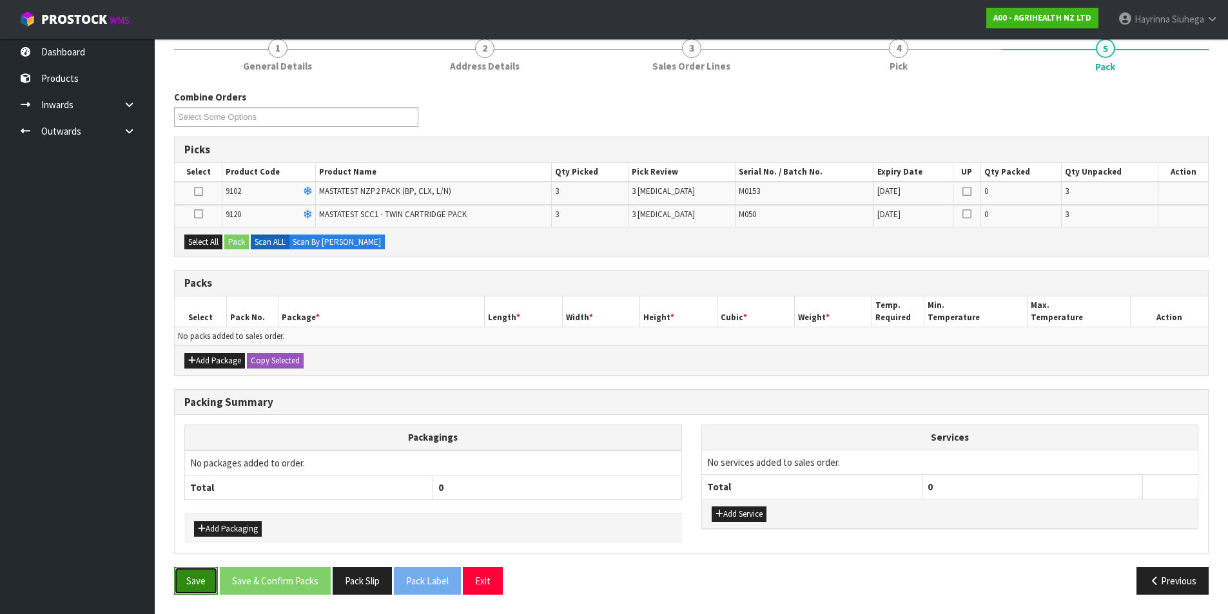
click at [190, 571] on button "Save" at bounding box center [196, 581] width 44 height 28
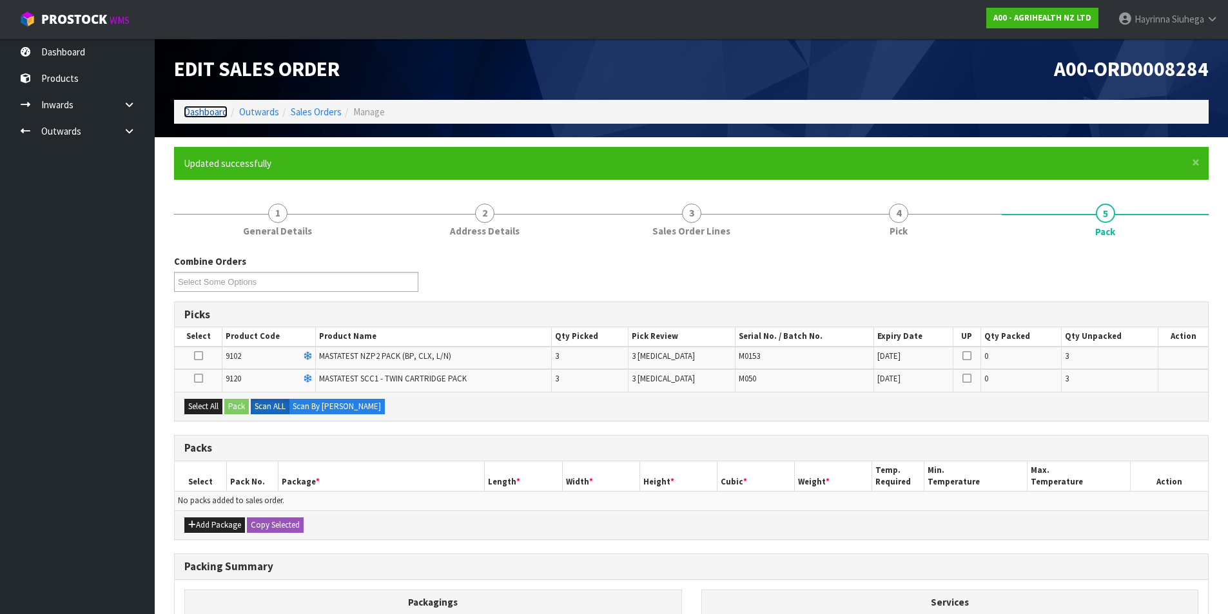
click at [205, 110] on link "Dashboard" at bounding box center [206, 112] width 44 height 12
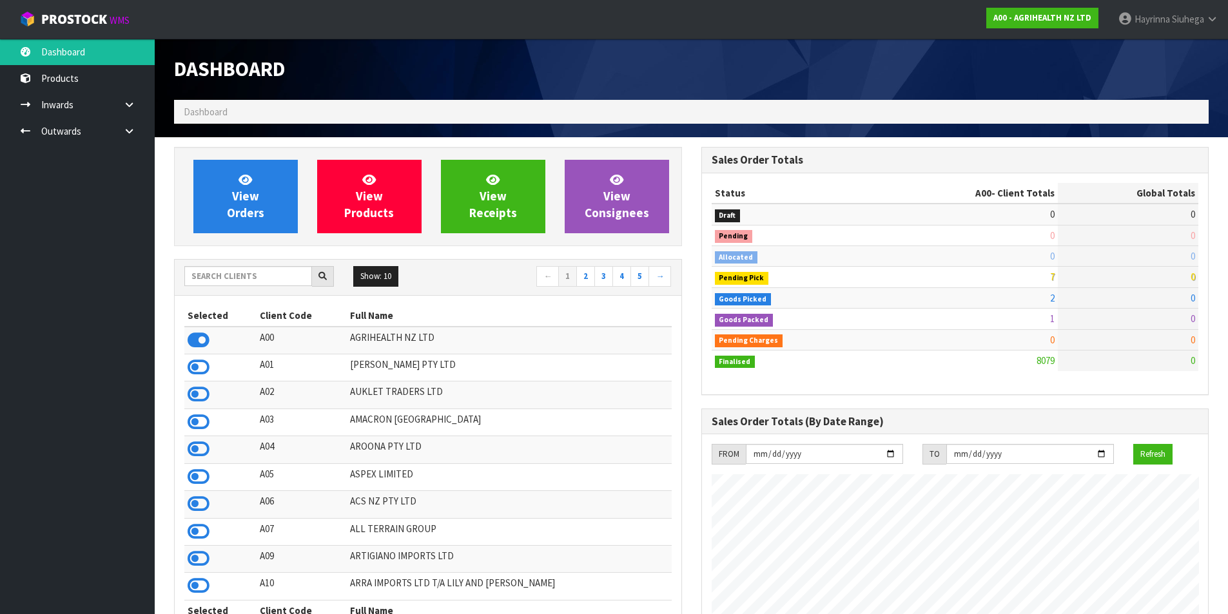
scroll to position [976, 527]
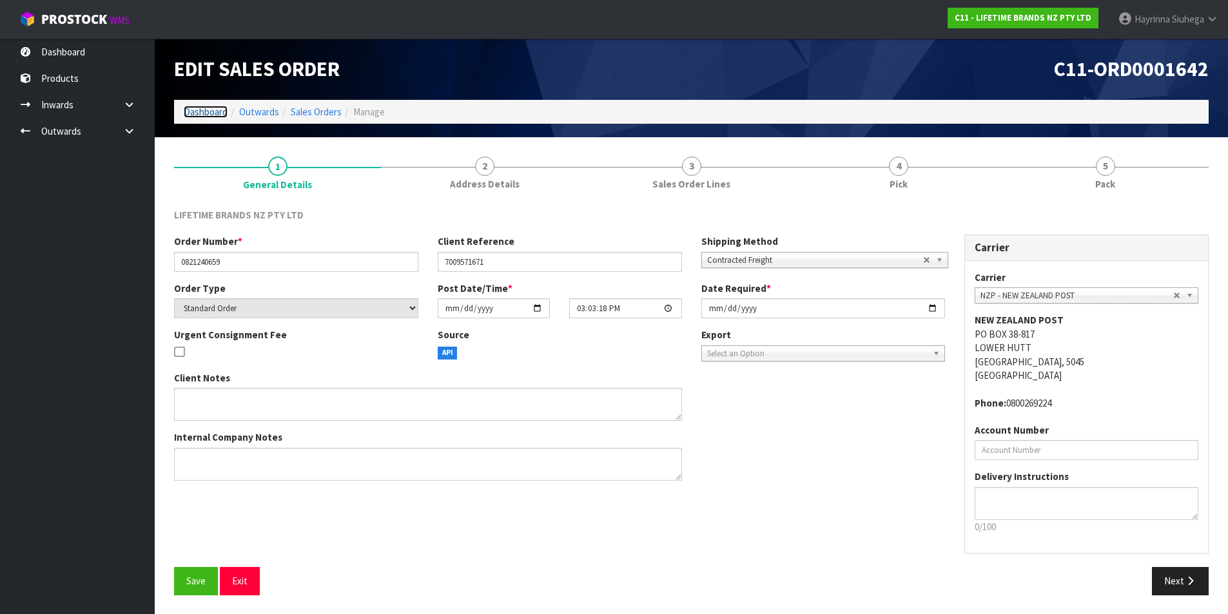
click at [203, 116] on link "Dashboard" at bounding box center [206, 112] width 44 height 12
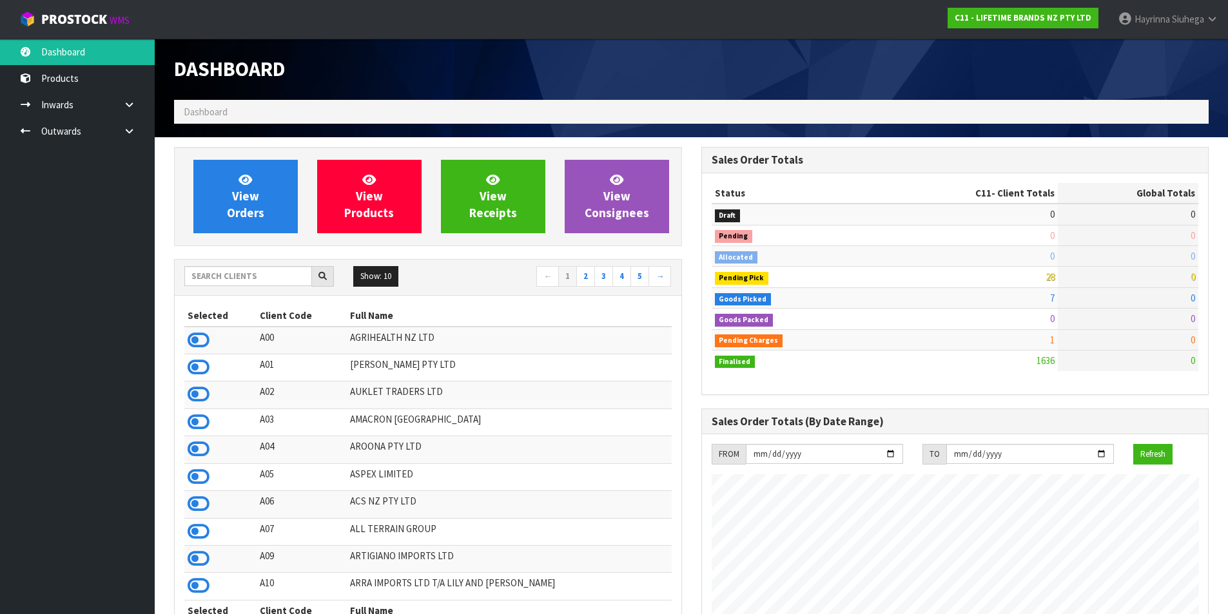
scroll to position [976, 527]
click at [218, 281] on input "text" at bounding box center [248, 276] width 128 height 20
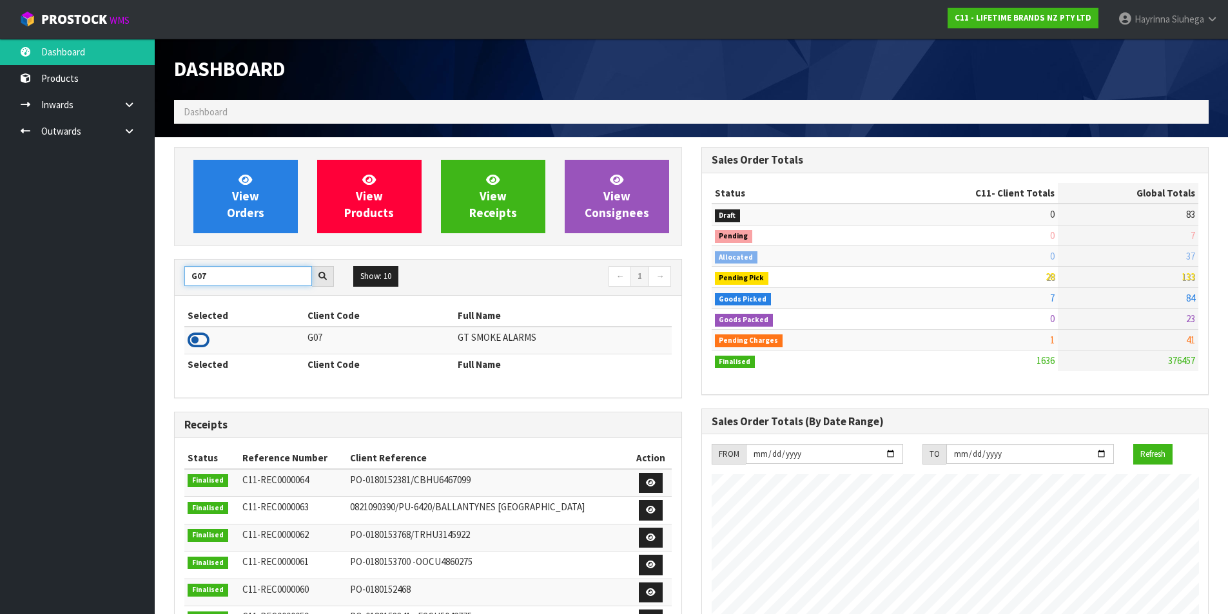
type input "G07"
click at [208, 350] on td at bounding box center [244, 341] width 120 height 28
click at [204, 338] on icon at bounding box center [199, 340] width 22 height 19
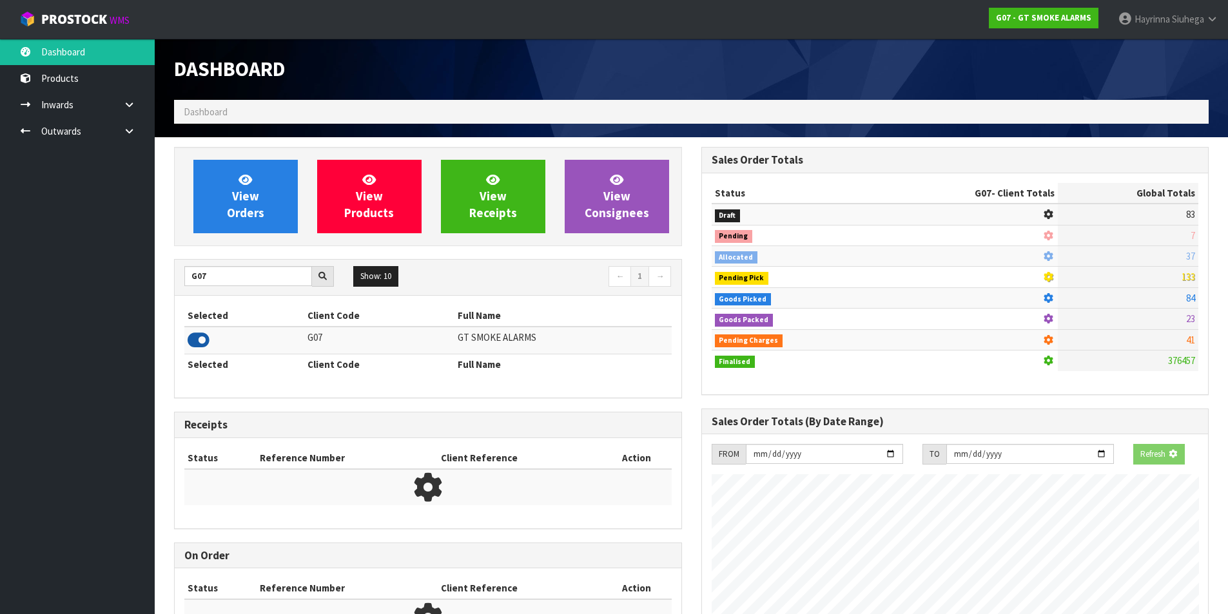
scroll to position [851, 527]
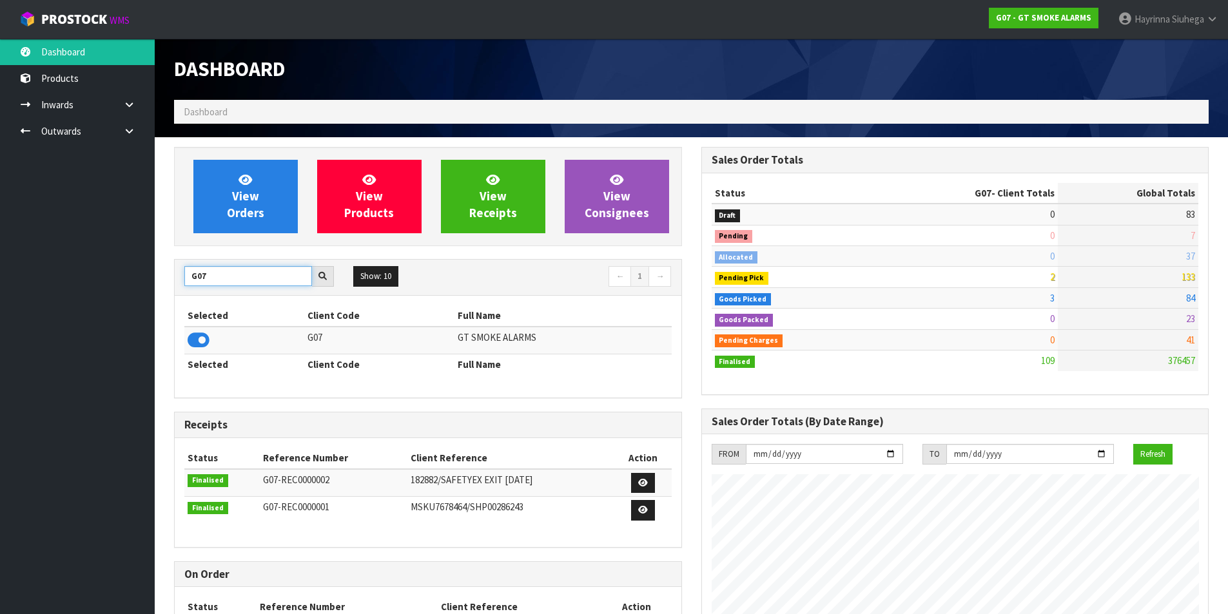
drag, startPoint x: 209, startPoint y: 269, endPoint x: 180, endPoint y: 269, distance: 29.0
click at [185, 269] on input "G07" at bounding box center [248, 276] width 128 height 20
